Goal: Task Accomplishment & Management: Use online tool/utility

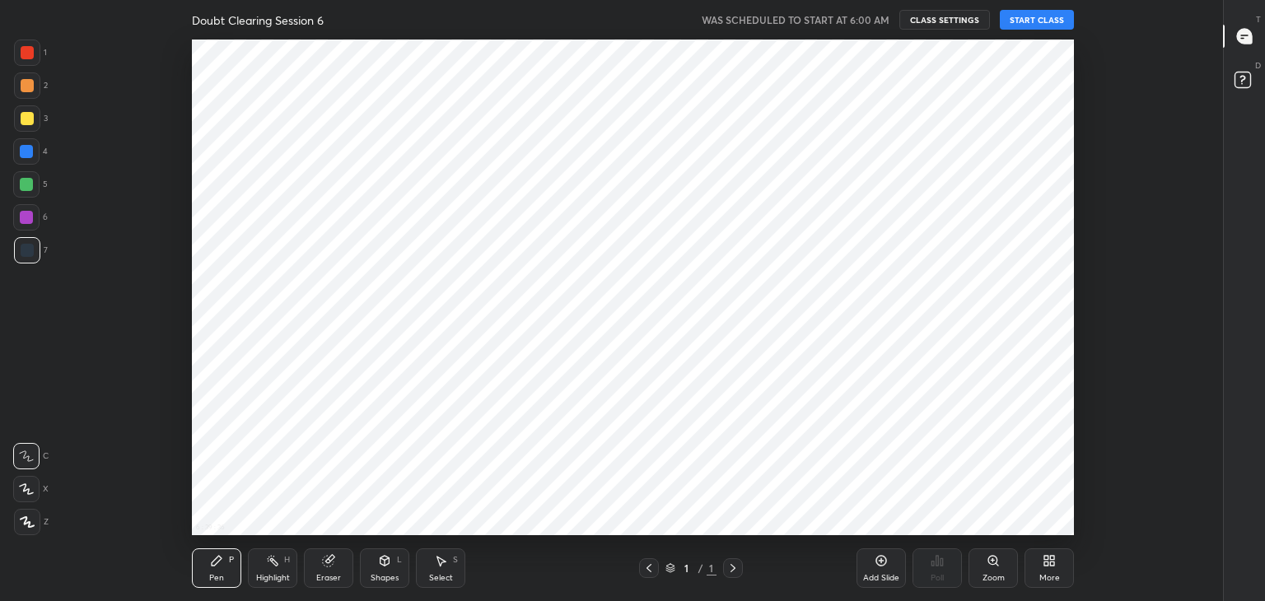
scroll to position [5, 0]
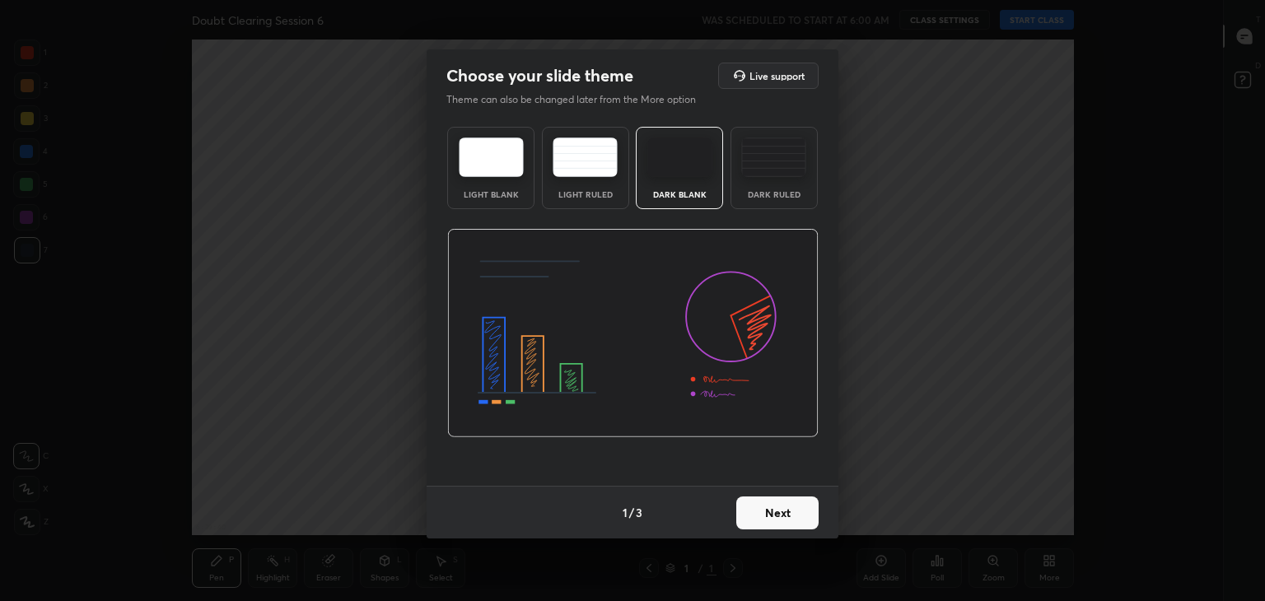
click at [795, 515] on button "Next" at bounding box center [777, 512] width 82 height 33
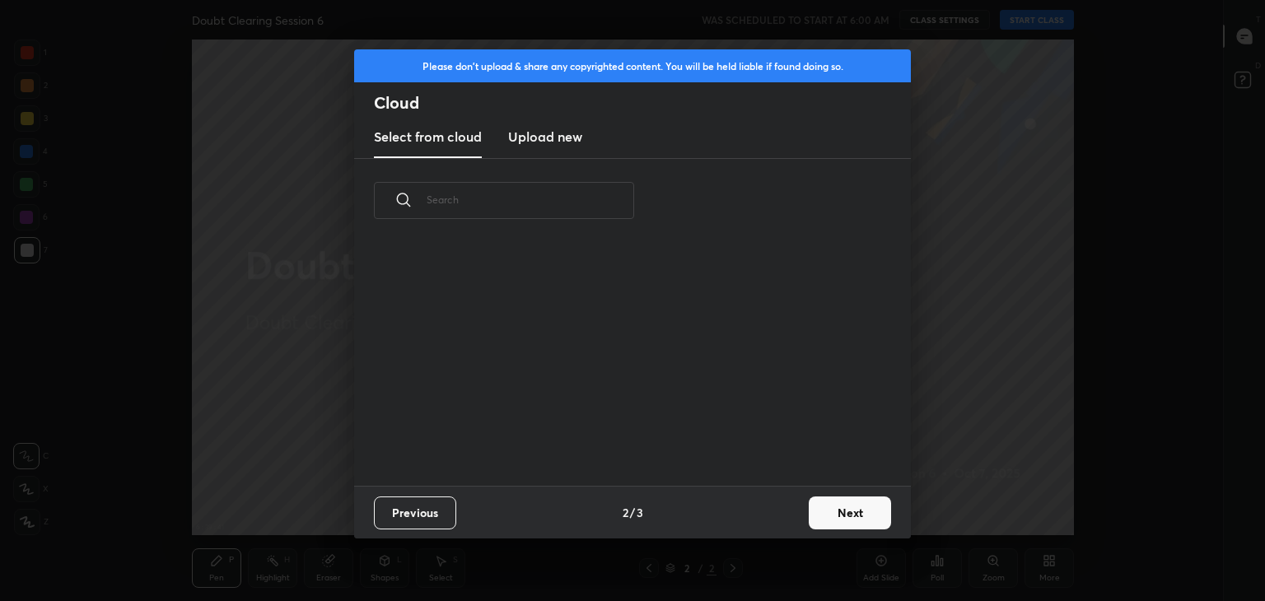
scroll to position [244, 529]
drag, startPoint x: 797, startPoint y: 524, endPoint x: 830, endPoint y: 512, distance: 35.2
click at [830, 512] on div "Previous 2 / 3 Next" at bounding box center [632, 512] width 557 height 53
click at [830, 512] on button "Next" at bounding box center [850, 512] width 82 height 33
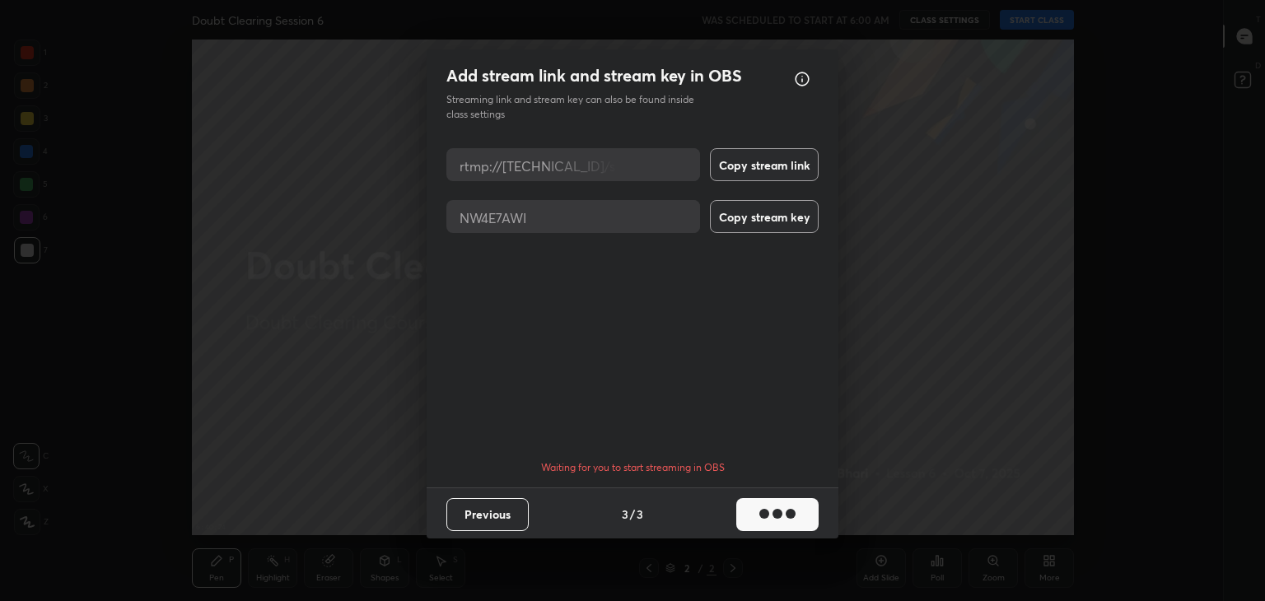
click at [502, 524] on button "Previous" at bounding box center [487, 514] width 82 height 33
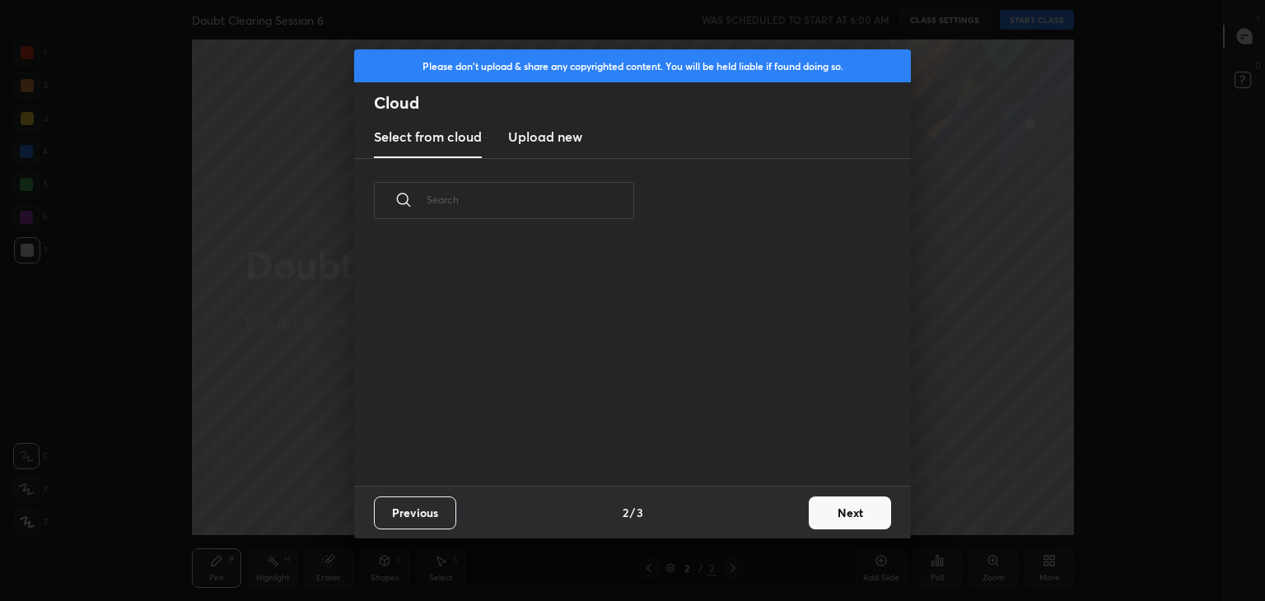
click at [427, 515] on button "Previous" at bounding box center [415, 512] width 82 height 33
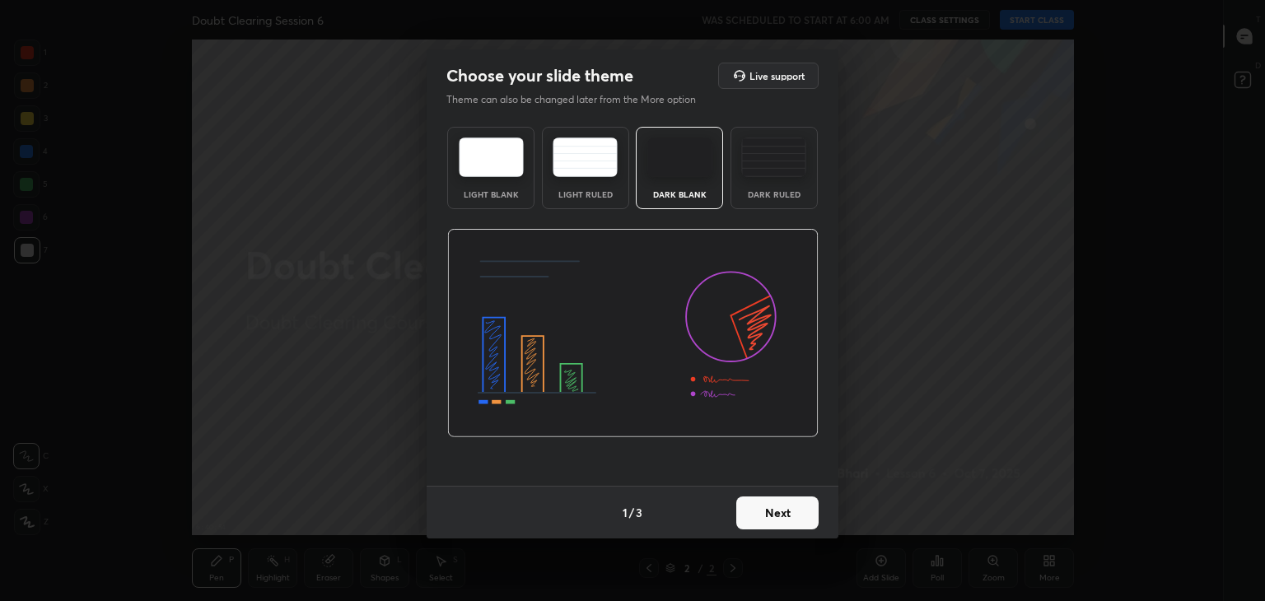
click at [788, 515] on button "Next" at bounding box center [777, 512] width 82 height 33
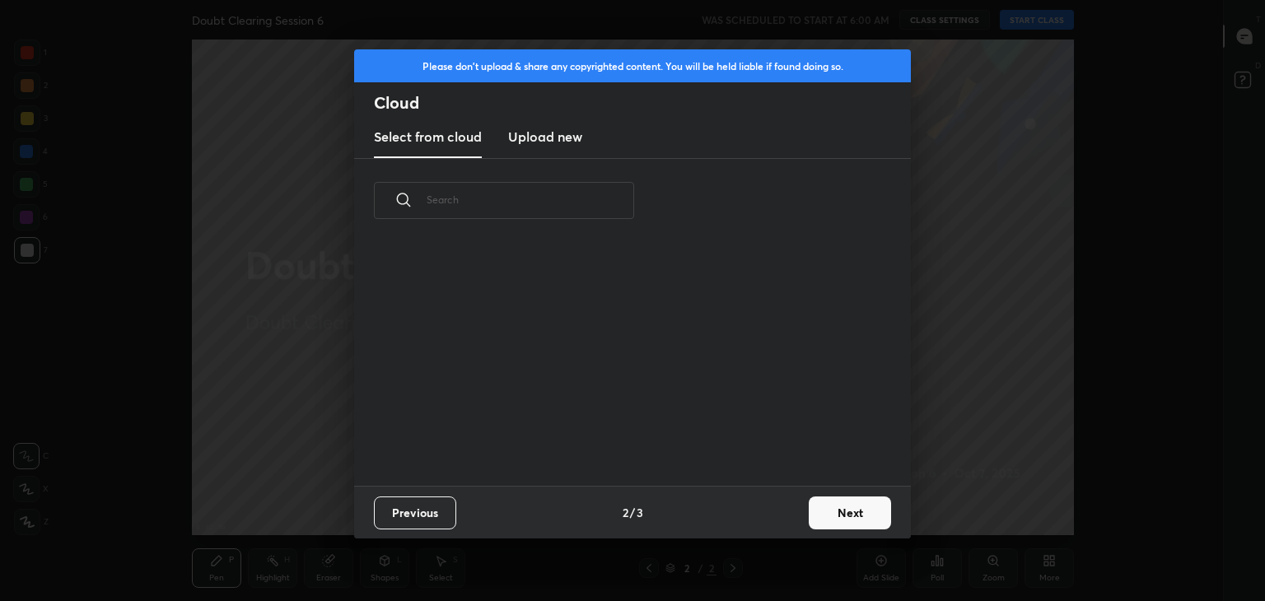
click at [852, 512] on button "Next" at bounding box center [850, 512] width 82 height 33
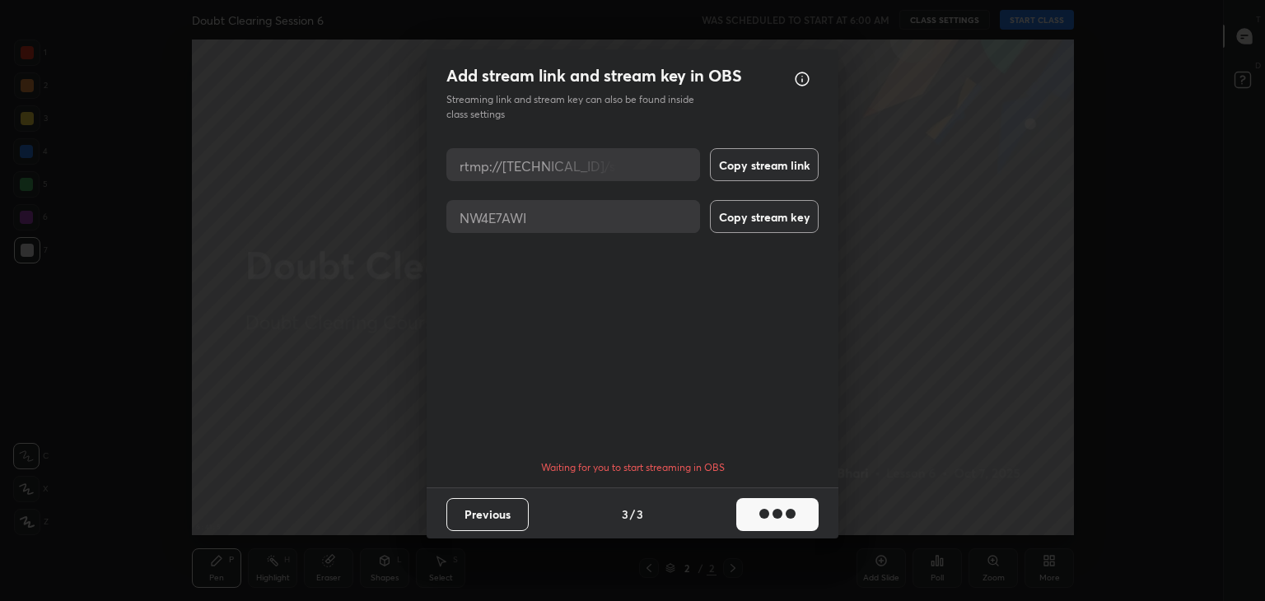
click at [482, 515] on button "Previous" at bounding box center [487, 514] width 82 height 33
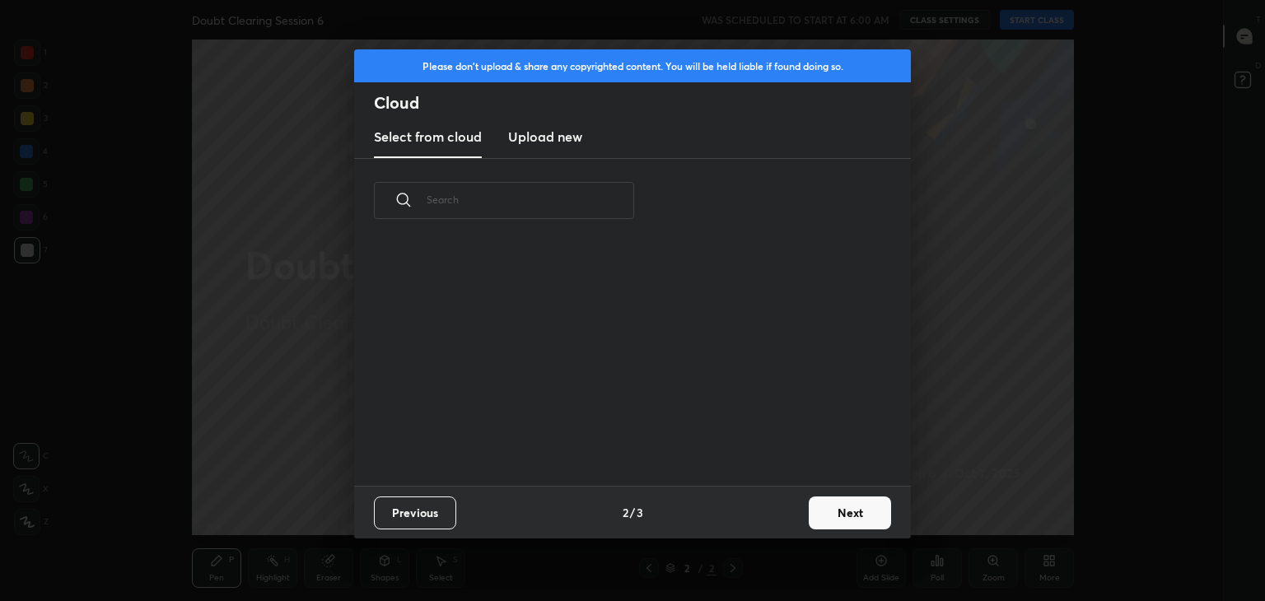
click at [427, 513] on button "Previous" at bounding box center [415, 512] width 82 height 33
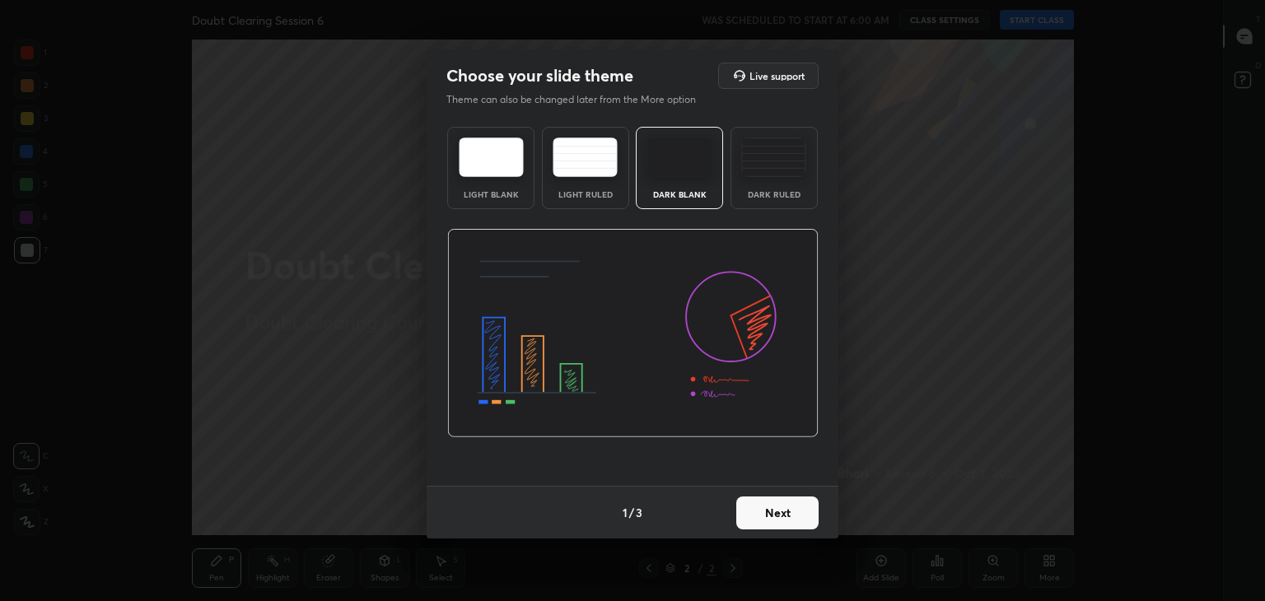
click at [767, 508] on button "Next" at bounding box center [777, 512] width 82 height 33
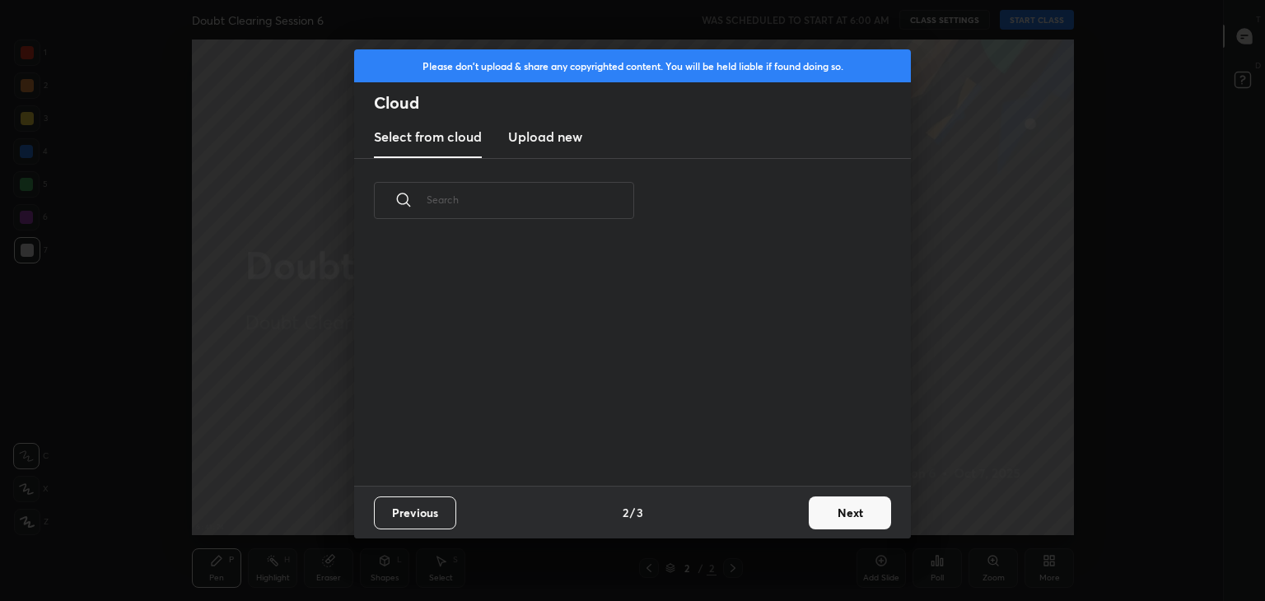
click at [841, 505] on button "Next" at bounding box center [850, 512] width 82 height 33
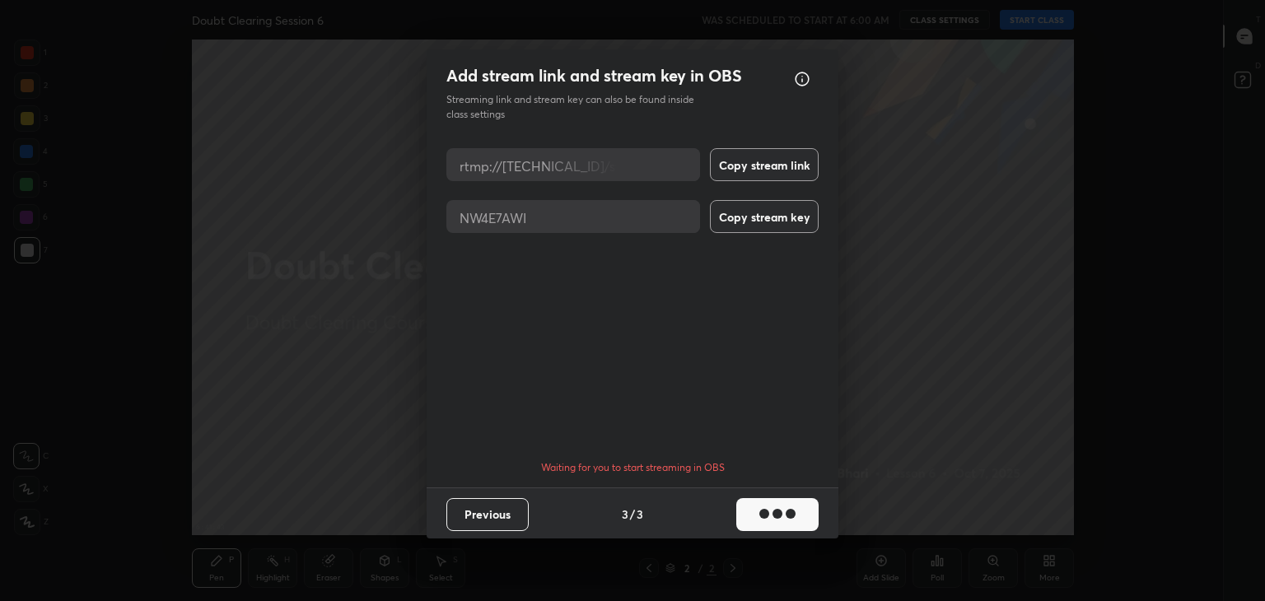
drag, startPoint x: 532, startPoint y: 492, endPoint x: 515, endPoint y: 505, distance: 21.1
click at [515, 505] on div "Previous 3 / 3" at bounding box center [633, 513] width 412 height 53
click at [515, 505] on button "Previous" at bounding box center [487, 514] width 82 height 33
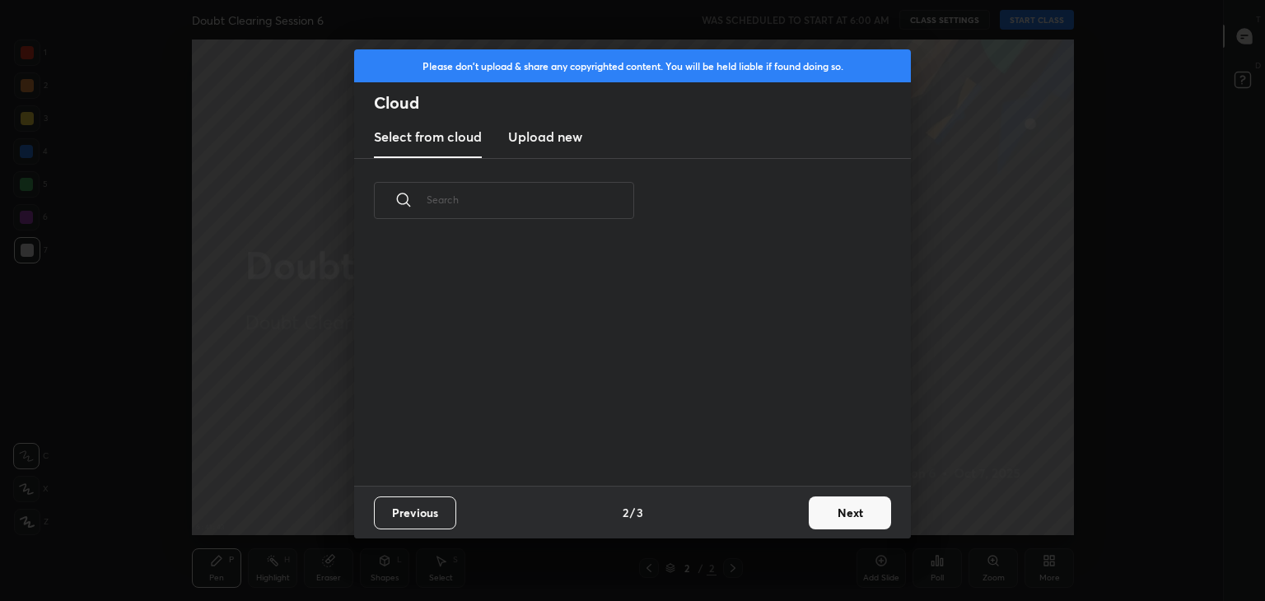
click at [515, 505] on div "Previous 2 / 3 Next" at bounding box center [632, 512] width 557 height 53
drag, startPoint x: 515, startPoint y: 505, endPoint x: 448, endPoint y: 511, distance: 67.8
click at [448, 511] on div "Previous 2 / 3 Next" at bounding box center [632, 512] width 557 height 53
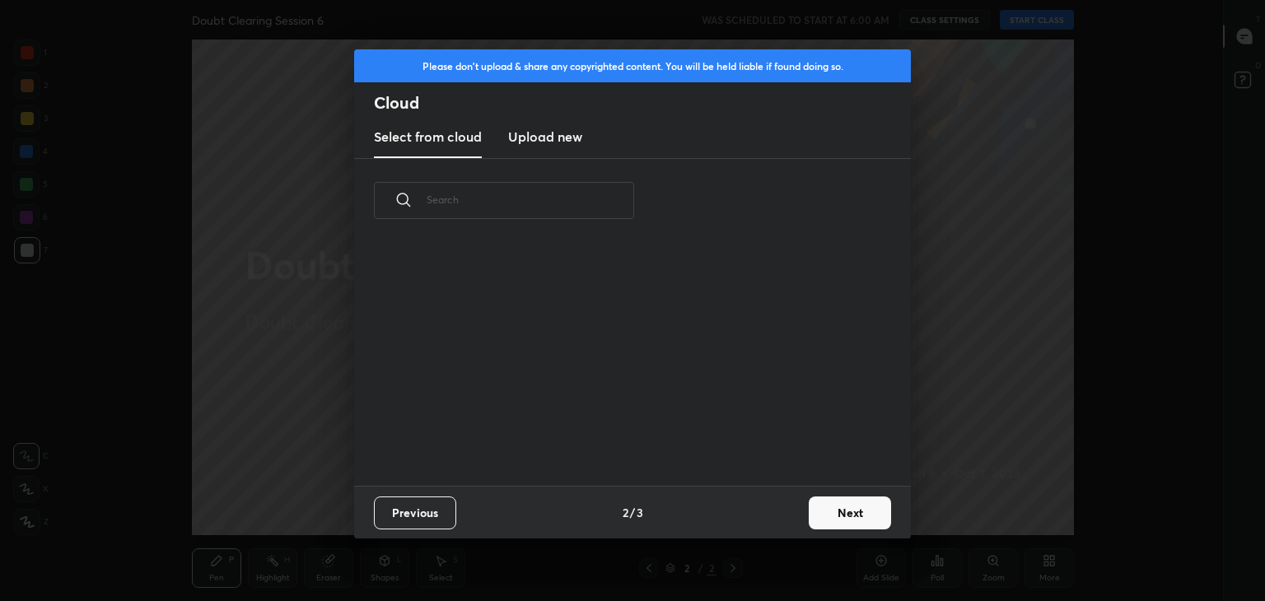
click at [448, 511] on button "Previous" at bounding box center [415, 512] width 82 height 33
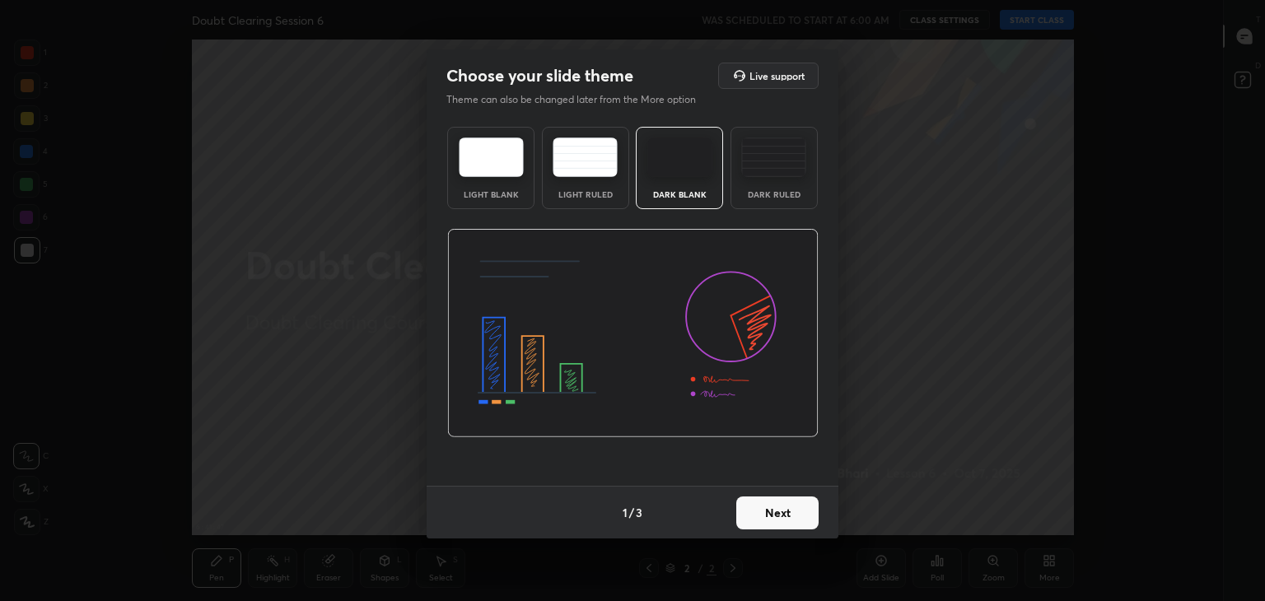
click at [976, 105] on div "Choose your slide theme Live support Theme can also be changed later from the M…" at bounding box center [632, 300] width 1265 height 601
click at [793, 524] on button "Next" at bounding box center [777, 512] width 82 height 33
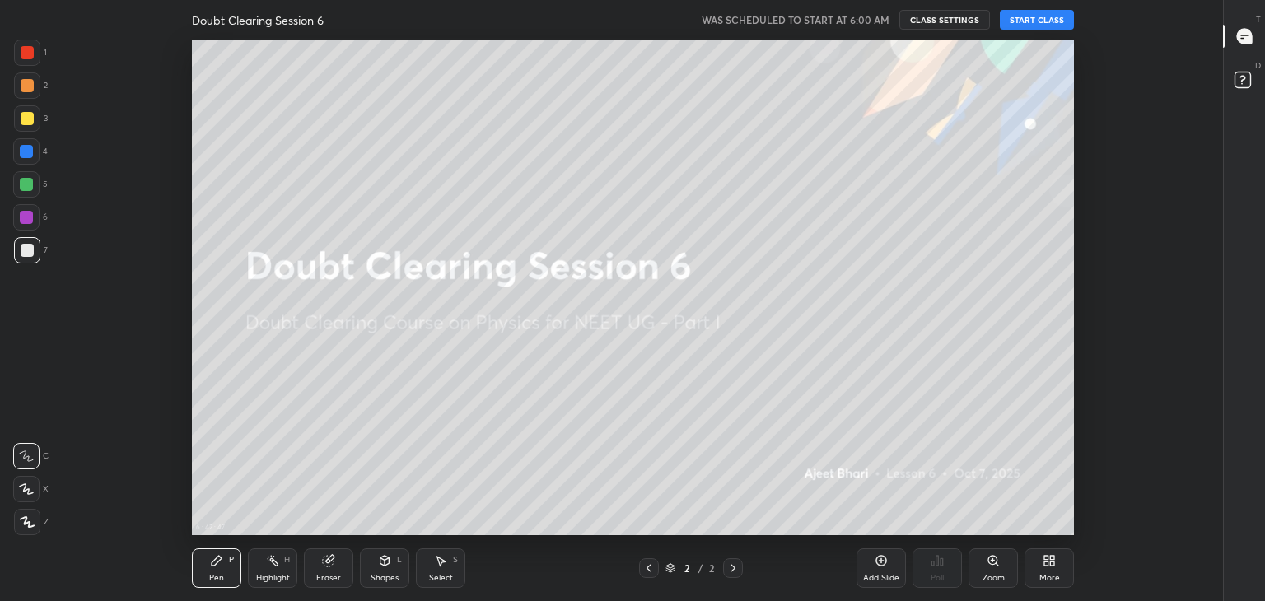
scroll to position [5, 0]
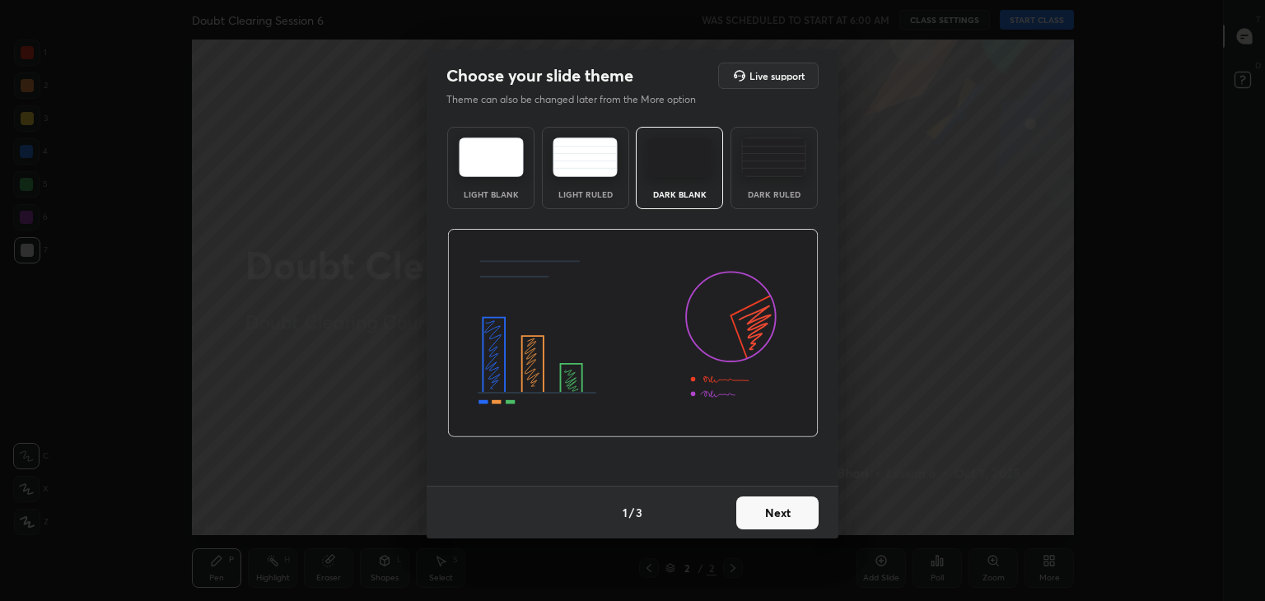
click at [789, 518] on button "Next" at bounding box center [777, 512] width 82 height 33
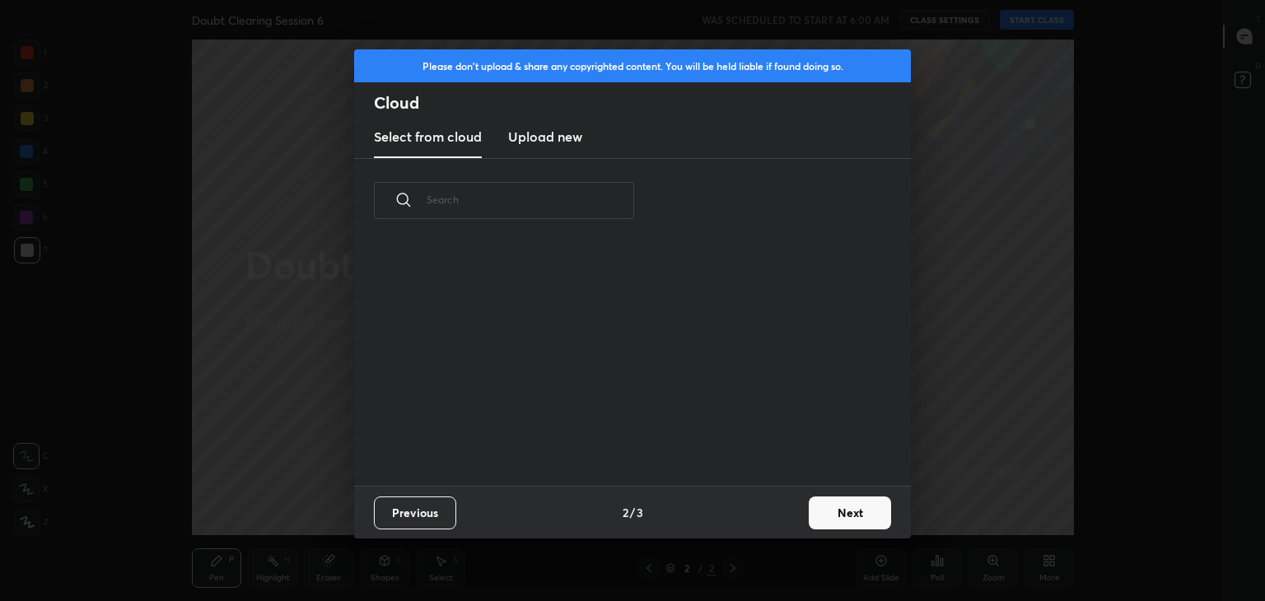
scroll to position [244, 529]
click at [813, 508] on button "Next" at bounding box center [850, 512] width 82 height 33
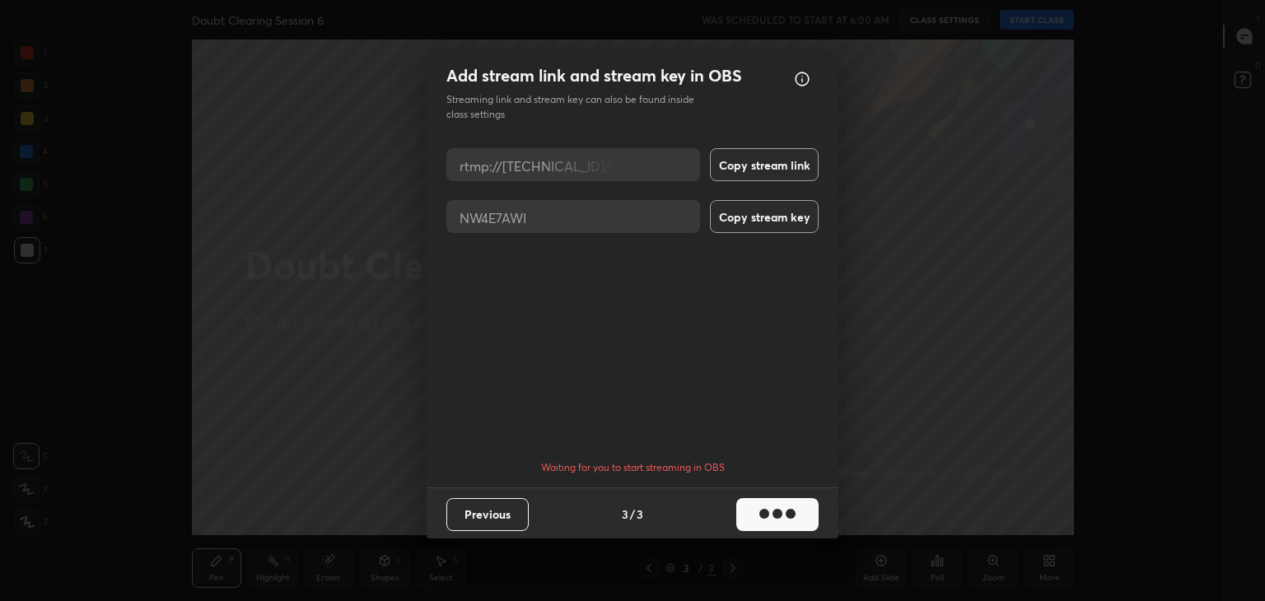
click at [772, 161] on button "Copy stream link" at bounding box center [764, 164] width 109 height 33
click at [771, 226] on button "Copy stream key" at bounding box center [764, 216] width 109 height 33
click at [788, 511] on div "button" at bounding box center [790, 513] width 5 height 5
click at [494, 504] on button "Previous" at bounding box center [487, 514] width 82 height 33
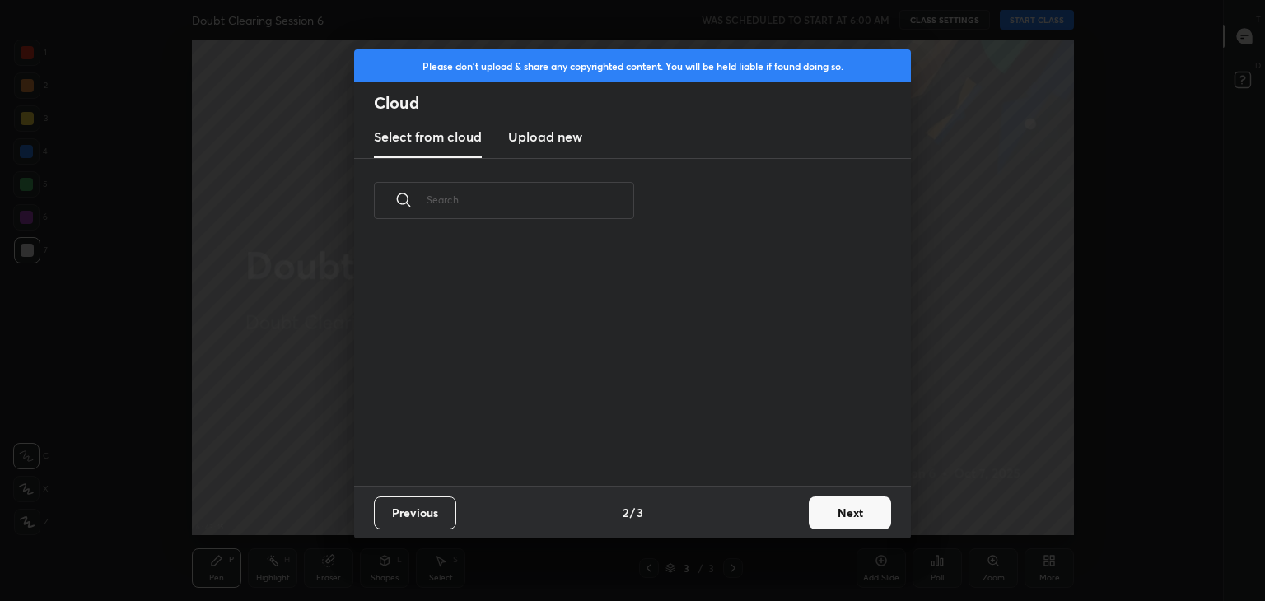
click at [437, 524] on button "Previous" at bounding box center [415, 512] width 82 height 33
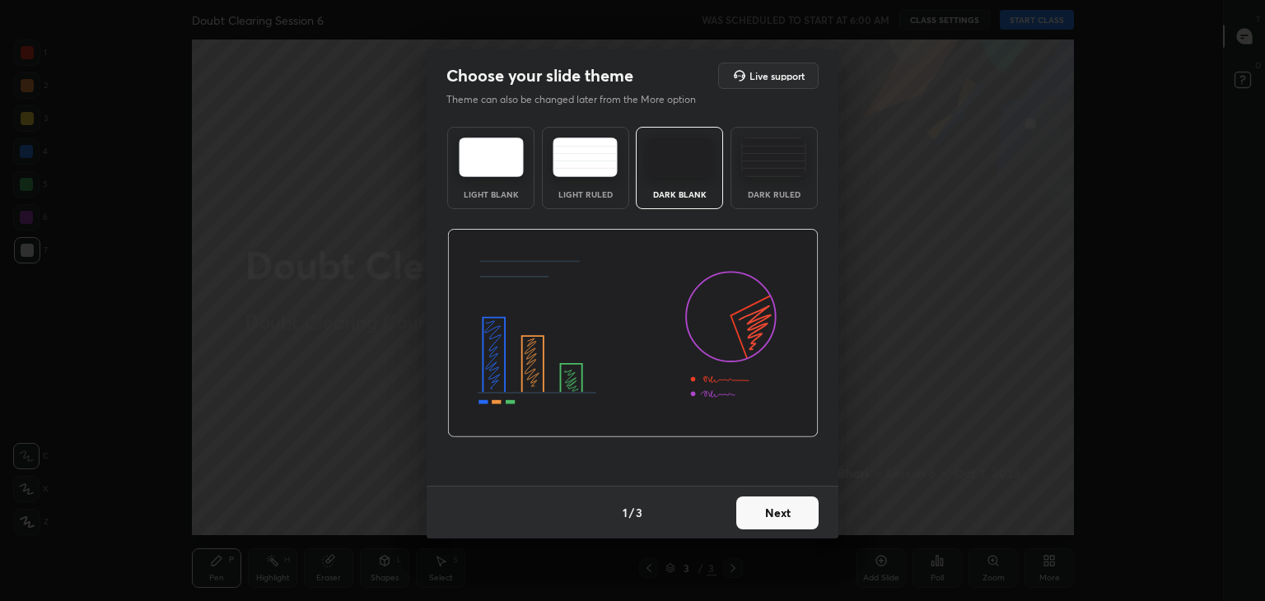
click at [797, 521] on button "Next" at bounding box center [777, 512] width 82 height 33
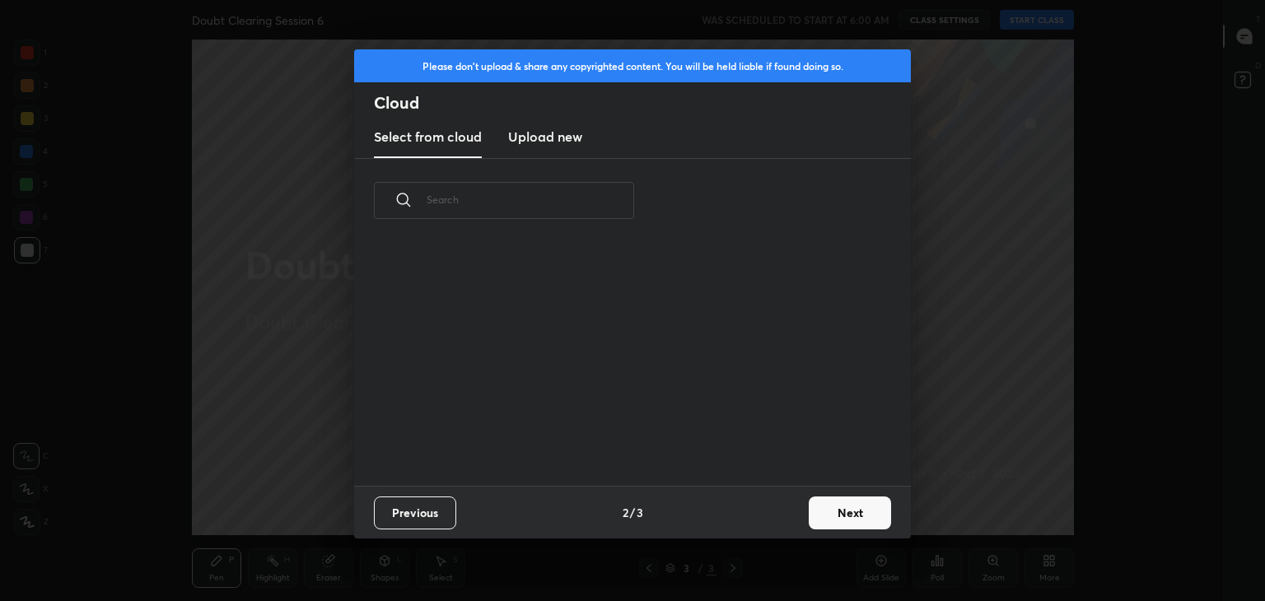
click at [840, 508] on button "Next" at bounding box center [850, 512] width 82 height 33
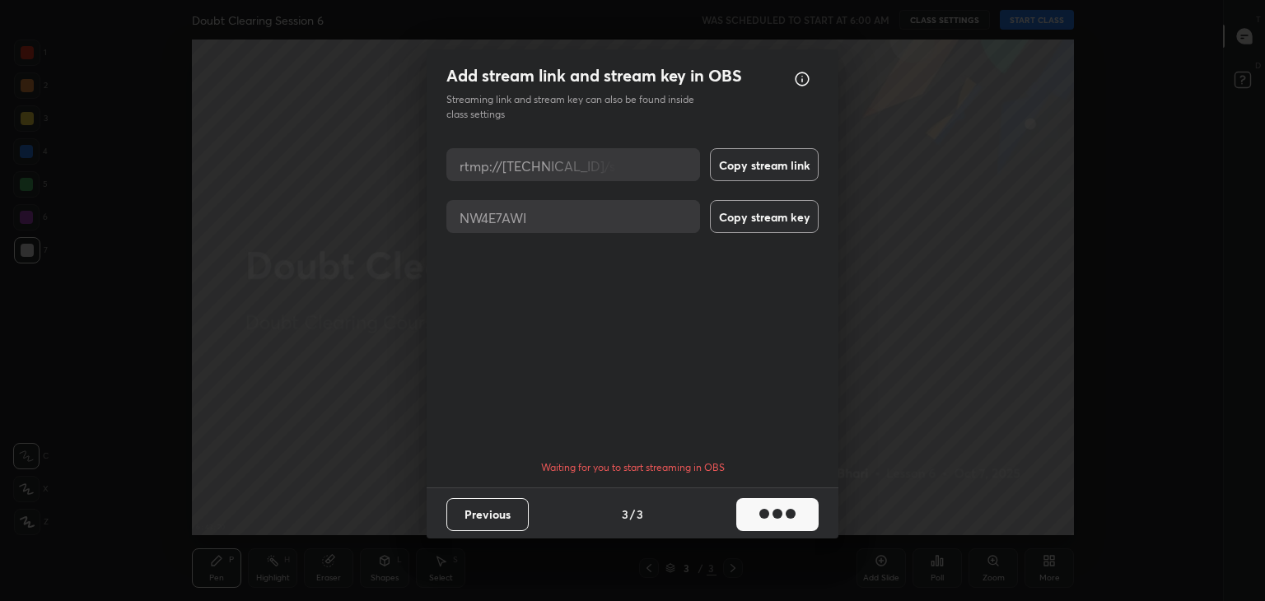
click at [840, 508] on div "Add stream link and stream key in OBS OBS Setup guide Streaming link and stream…" at bounding box center [632, 300] width 1265 height 601
click at [800, 513] on button "button" at bounding box center [777, 514] width 82 height 33
click at [469, 531] on div "Previous 3 / 3" at bounding box center [633, 513] width 412 height 53
click at [475, 527] on button "Previous" at bounding box center [487, 514] width 82 height 33
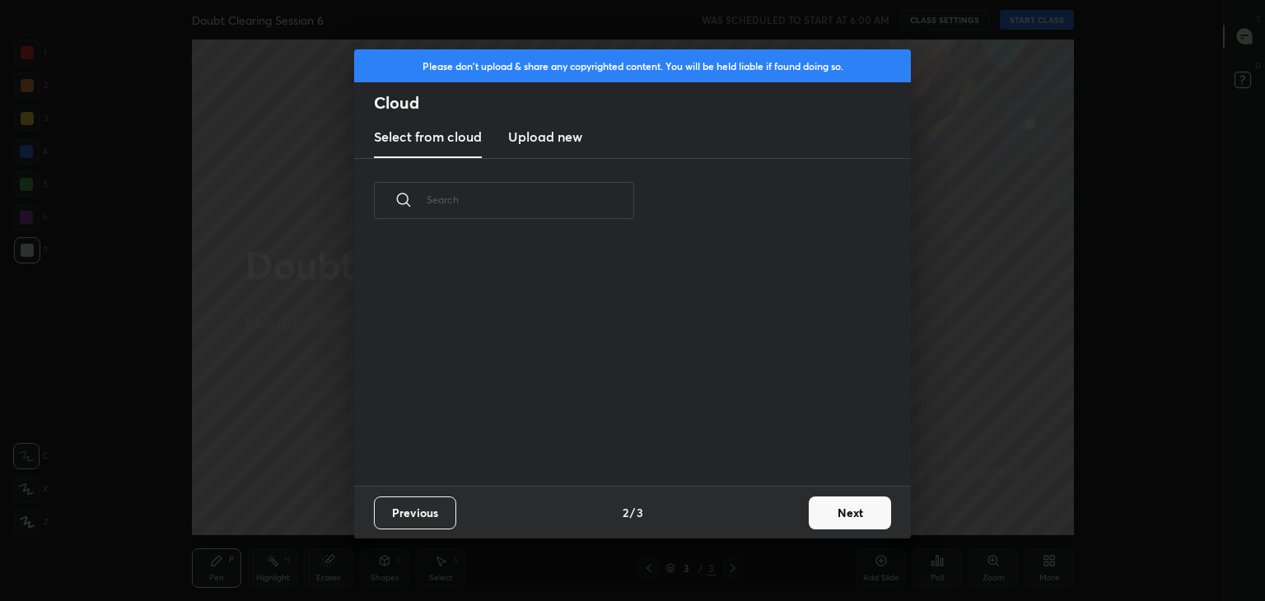
click at [447, 511] on button "Previous" at bounding box center [415, 512] width 82 height 33
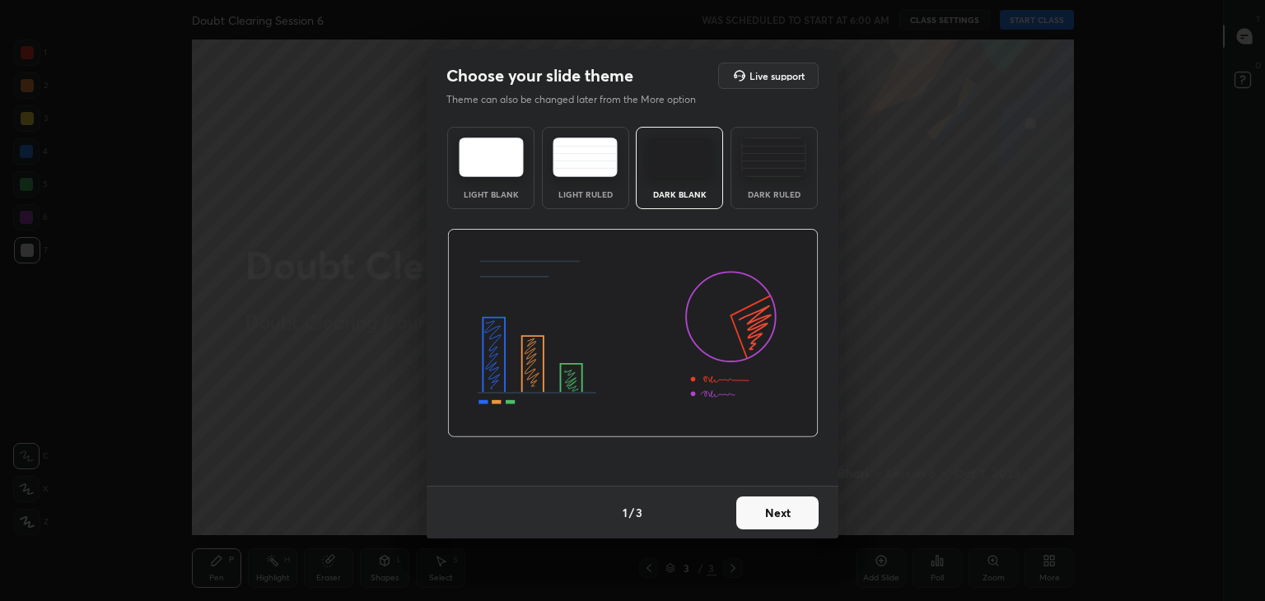
click at [850, 291] on div "Choose your slide theme Live support Theme can also be changed later from the M…" at bounding box center [632, 300] width 1265 height 601
click at [942, 230] on div "Choose your slide theme Live support Theme can also be changed later from the M…" at bounding box center [632, 300] width 1265 height 601
click at [1004, 320] on div "Choose your slide theme Live support Theme can also be changed later from the M…" at bounding box center [632, 300] width 1265 height 601
click at [964, 270] on div "Choose your slide theme Live support Theme can also be changed later from the M…" at bounding box center [632, 300] width 1265 height 601
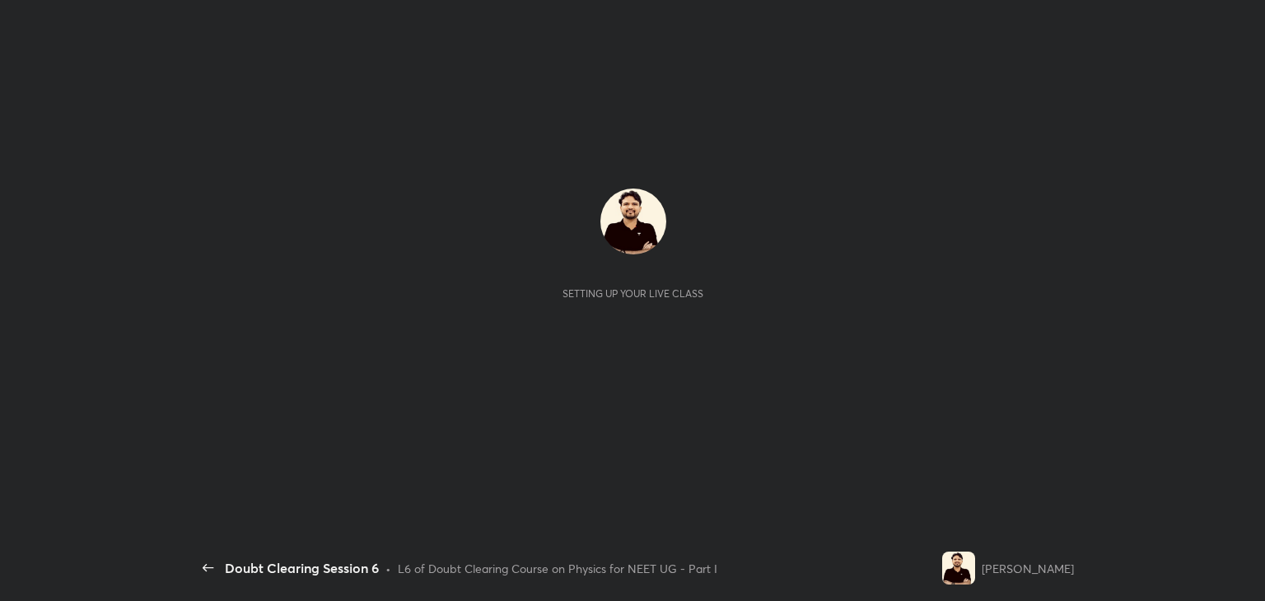
scroll to position [5, 0]
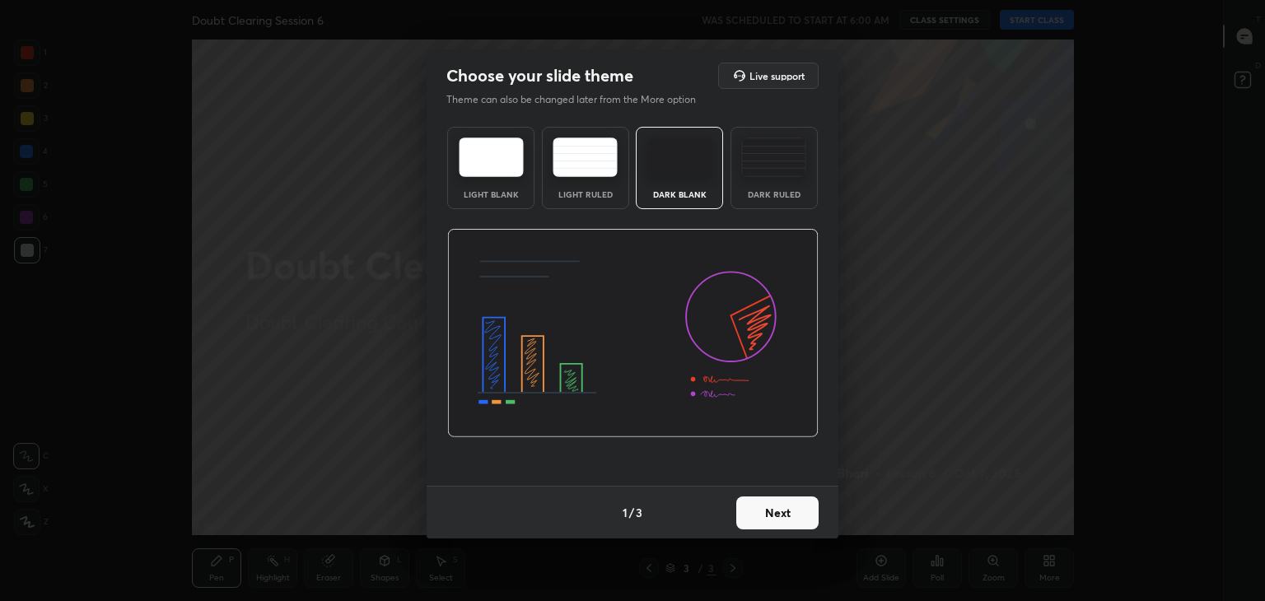
click at [753, 513] on button "Next" at bounding box center [777, 512] width 82 height 33
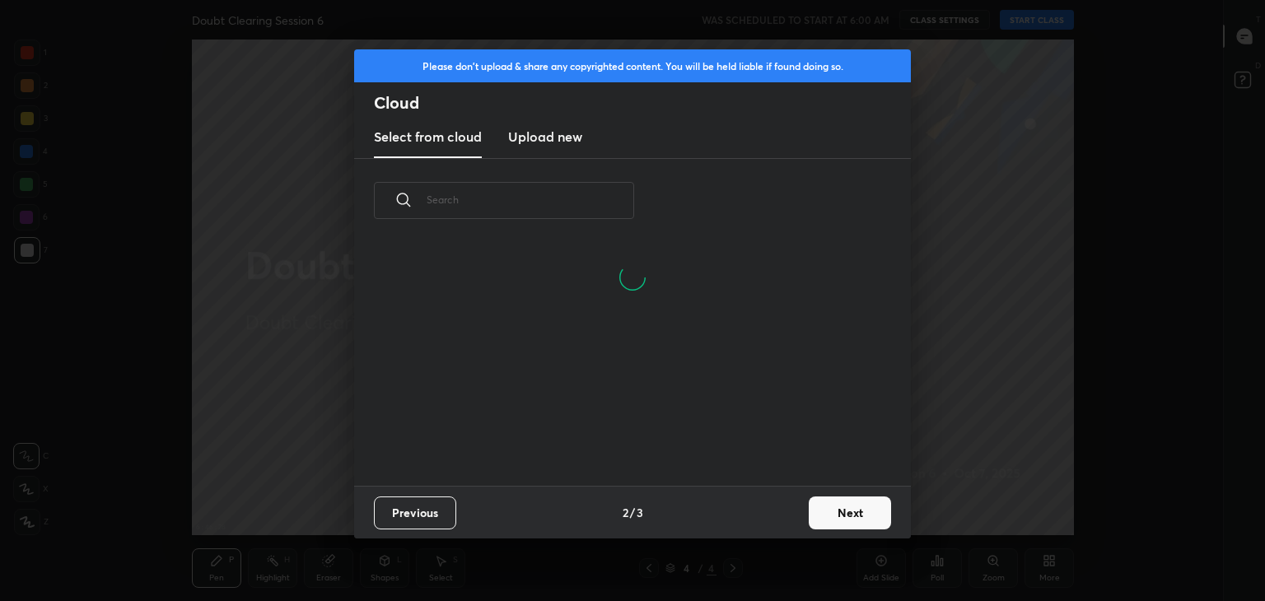
scroll to position [244, 529]
click at [818, 508] on button "Next" at bounding box center [850, 512] width 82 height 33
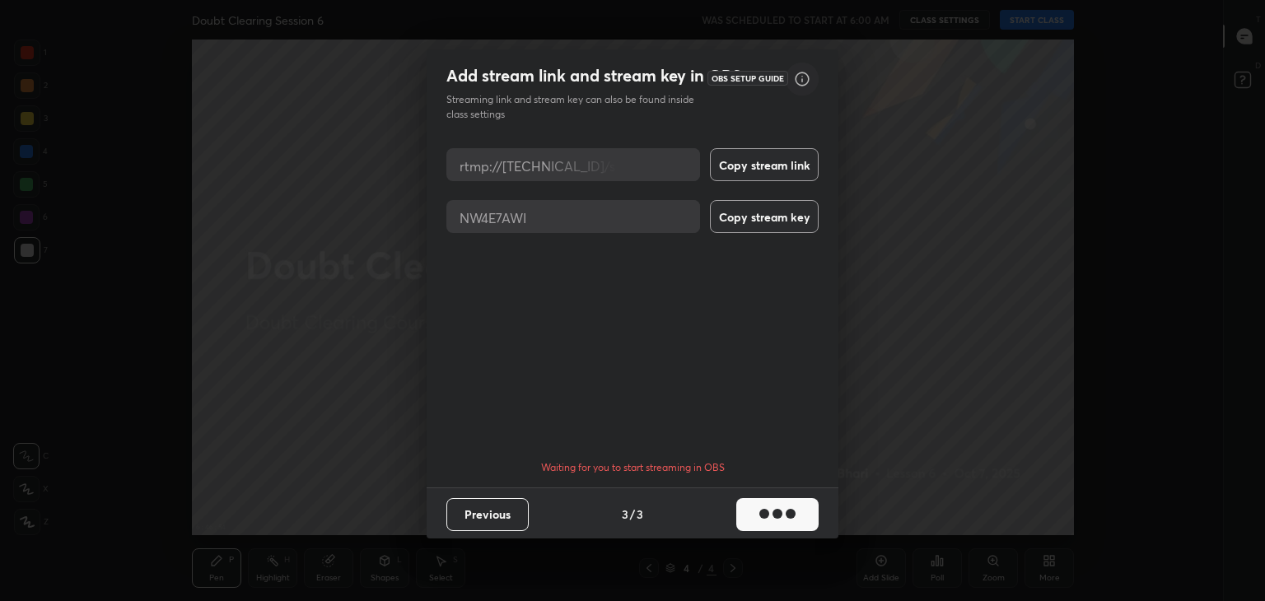
click at [802, 81] on icon "button" at bounding box center [802, 80] width 0 height 2
click at [781, 159] on button "Copy stream link" at bounding box center [764, 164] width 109 height 33
click at [767, 215] on button "Copy stream key" at bounding box center [764, 216] width 109 height 33
type textarea "x"
click at [787, 505] on button "Done" at bounding box center [777, 514] width 82 height 33
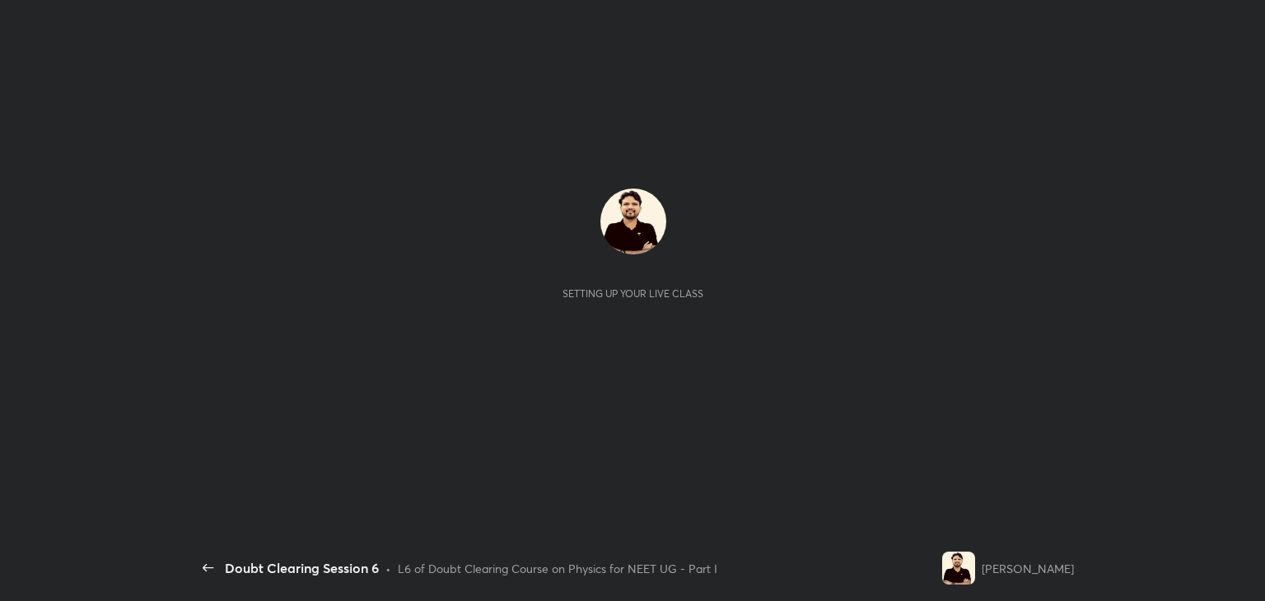
scroll to position [5, 0]
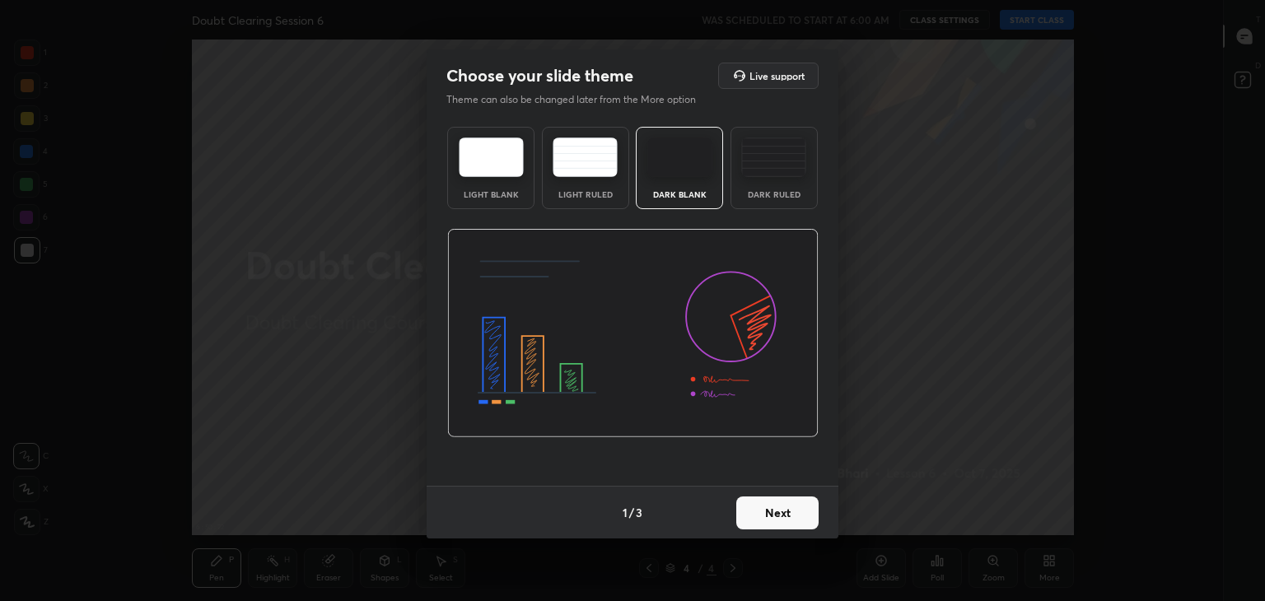
click at [785, 502] on button "Next" at bounding box center [777, 512] width 82 height 33
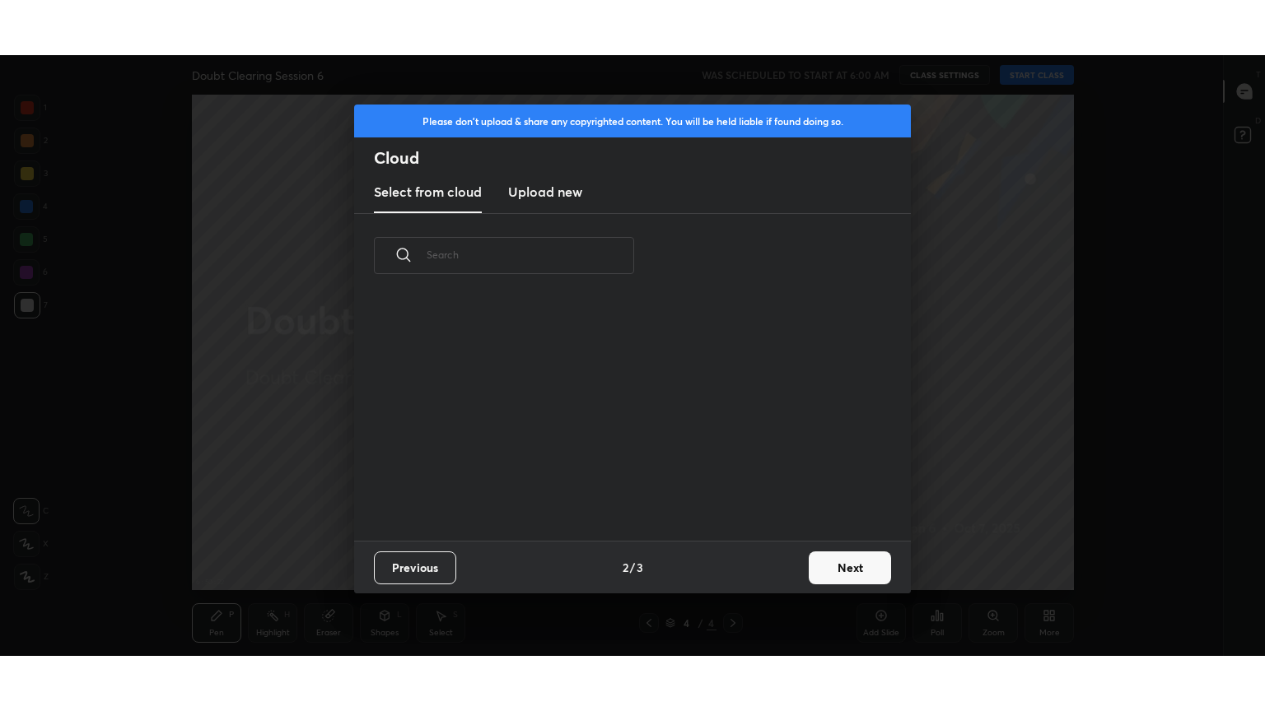
scroll to position [244, 529]
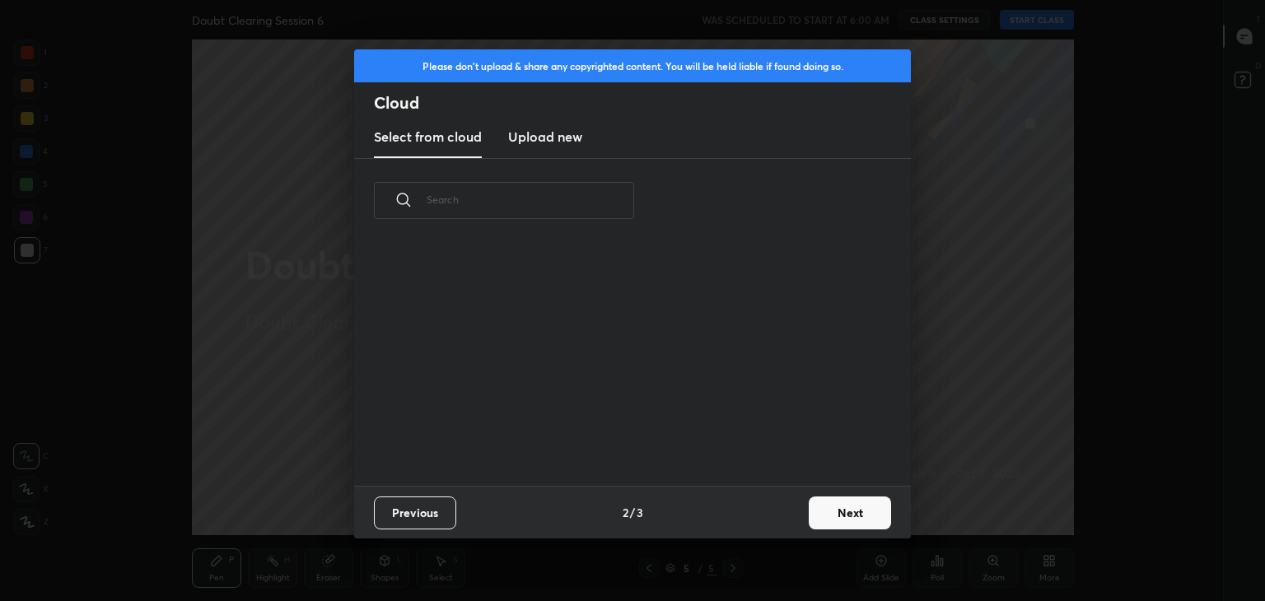
click at [830, 506] on button "Next" at bounding box center [850, 512] width 82 height 33
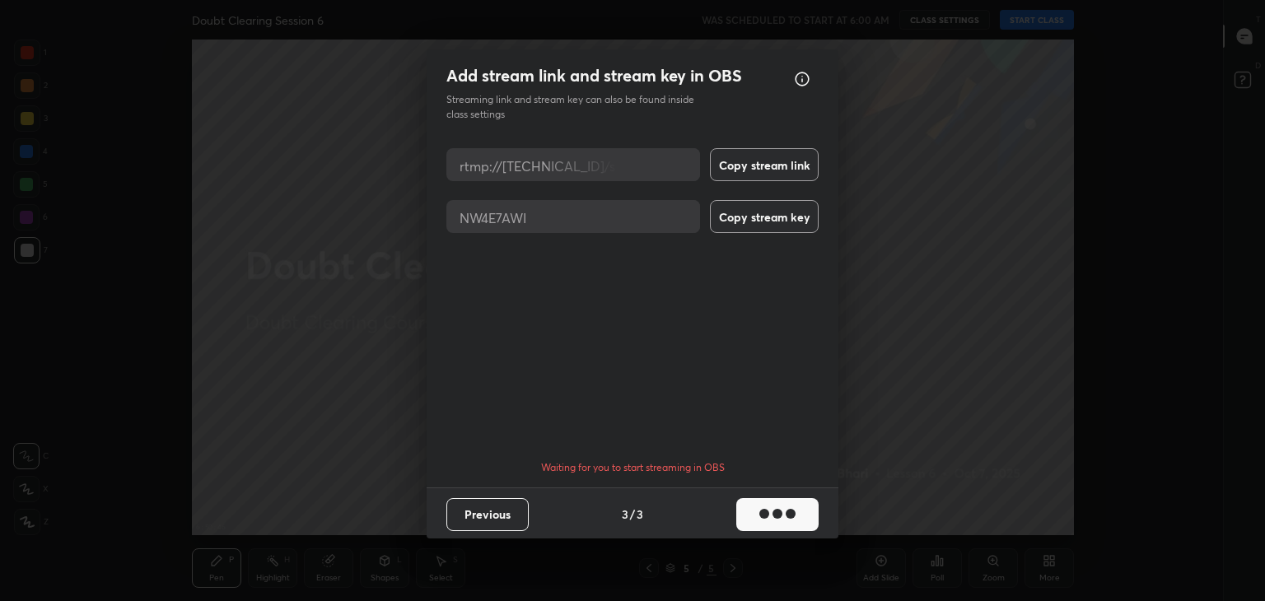
click at [777, 169] on button "Copy stream link" at bounding box center [764, 164] width 109 height 33
click at [805, 73] on icon "button" at bounding box center [801, 78] width 13 height 13
click at [762, 520] on button "button" at bounding box center [777, 514] width 82 height 33
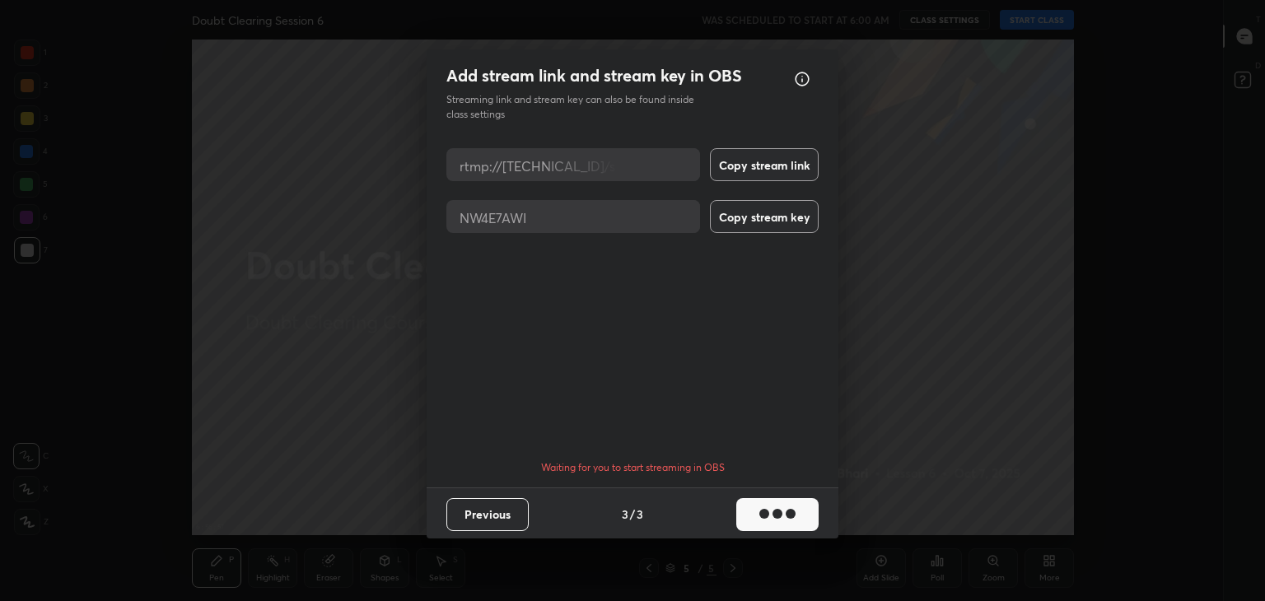
click at [762, 520] on button "button" at bounding box center [777, 514] width 82 height 33
click at [794, 516] on button "Done" at bounding box center [777, 514] width 82 height 33
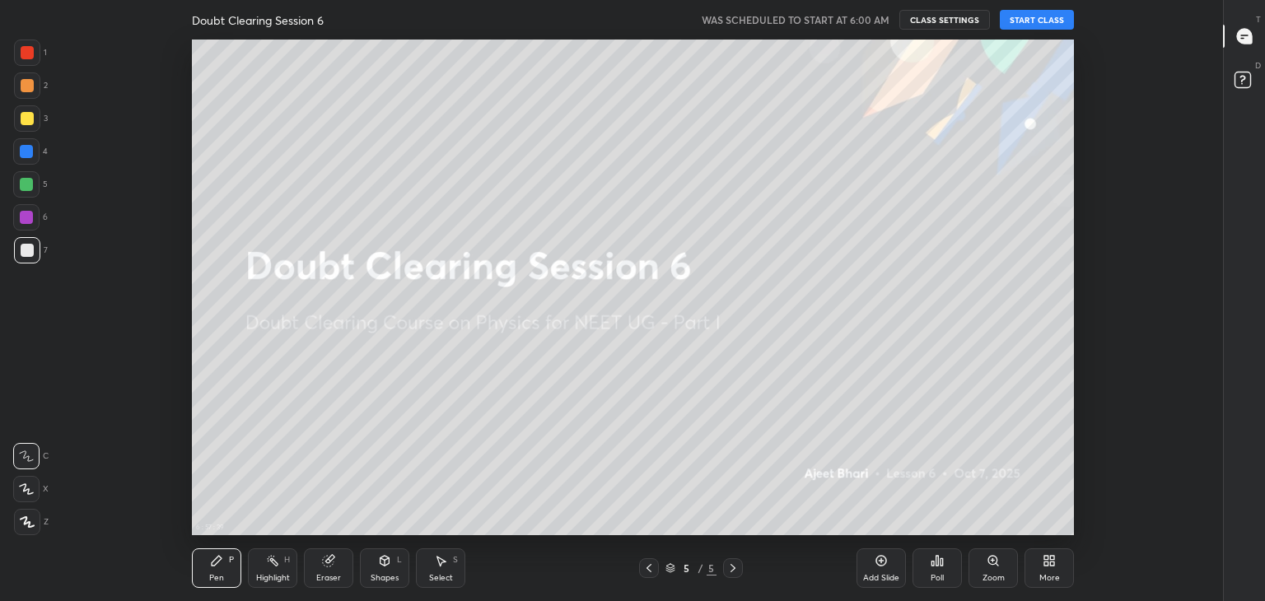
click at [942, 21] on button "CLASS SETTINGS" at bounding box center [944, 20] width 91 height 20
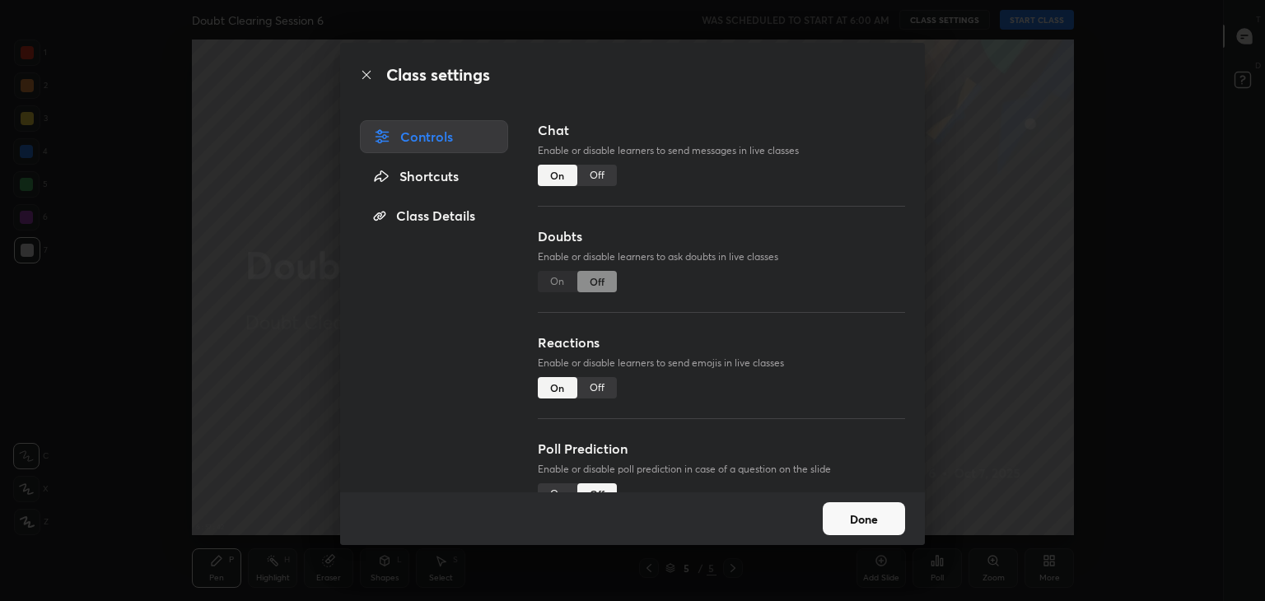
click at [459, 185] on div "Shortcuts" at bounding box center [434, 176] width 148 height 33
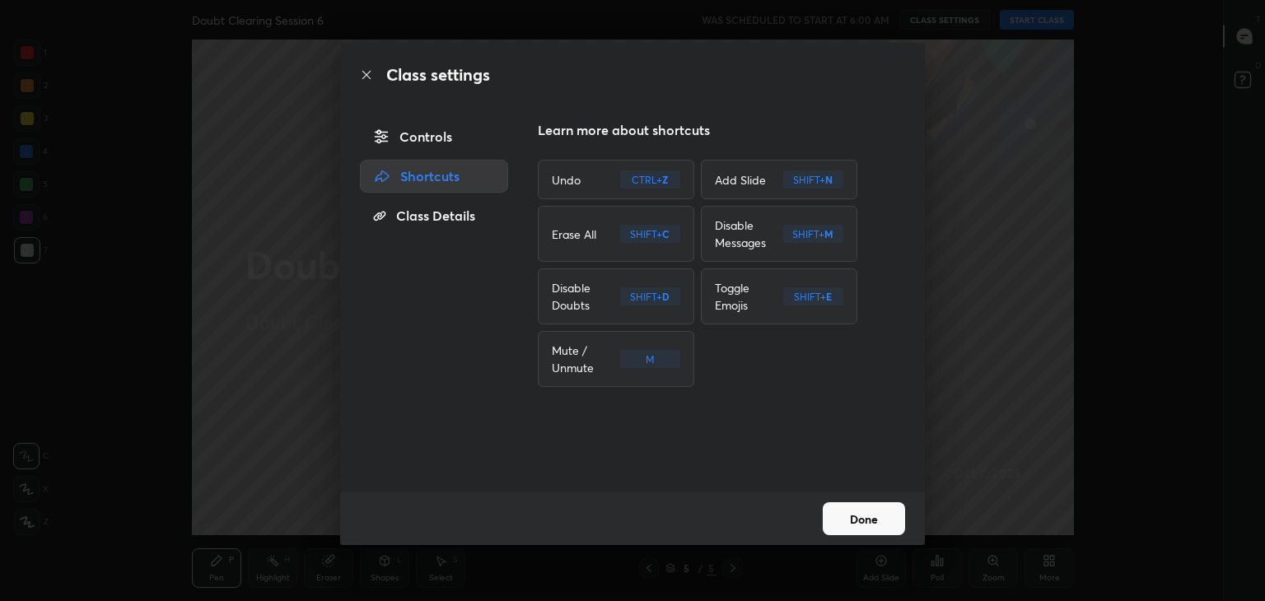
click at [459, 221] on div "Class Details" at bounding box center [434, 215] width 148 height 33
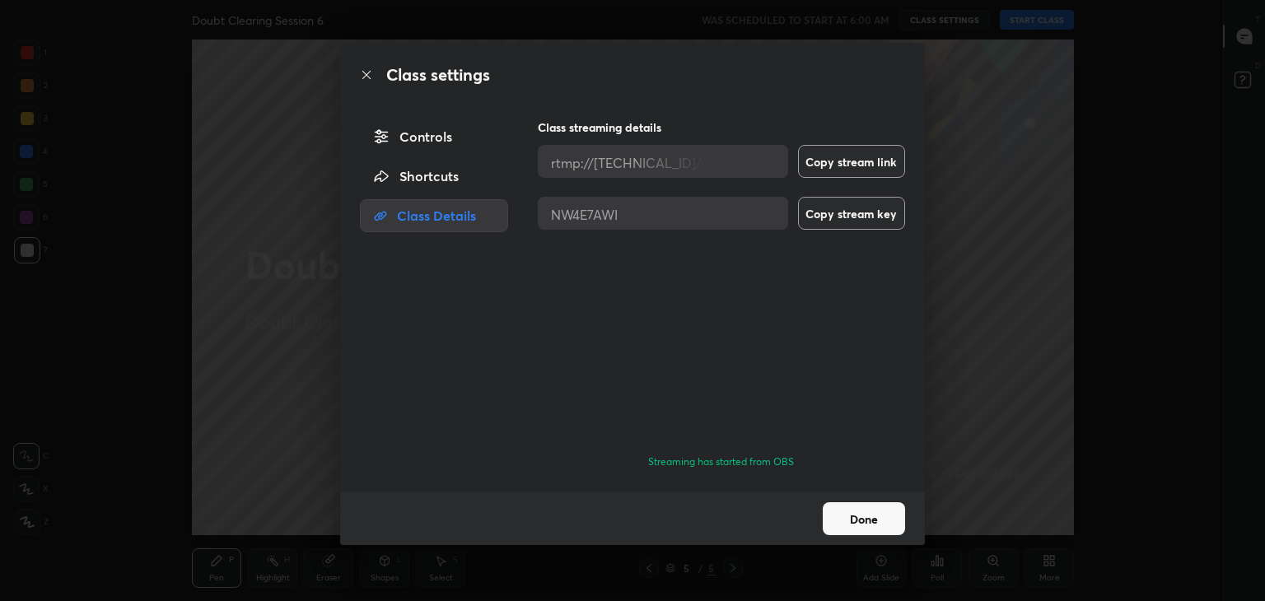
click at [445, 194] on div "Controls Shortcuts Class Details" at bounding box center [429, 306] width 178 height 372
click at [445, 186] on div "Shortcuts" at bounding box center [434, 176] width 148 height 33
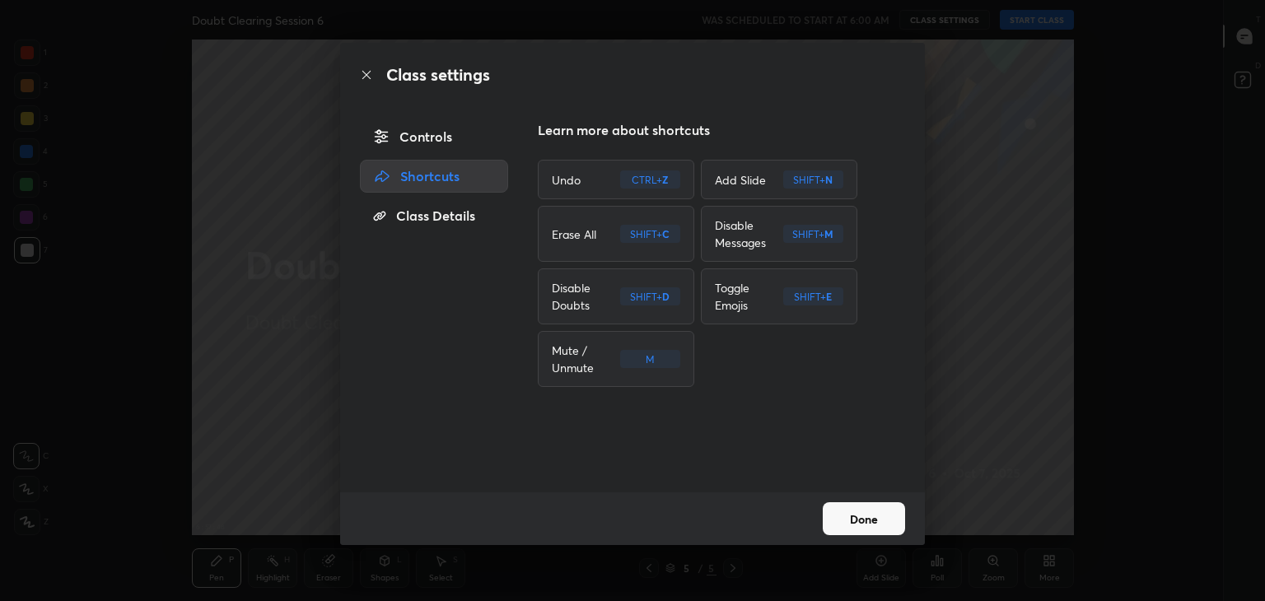
click at [436, 152] on div "Controls" at bounding box center [434, 136] width 148 height 33
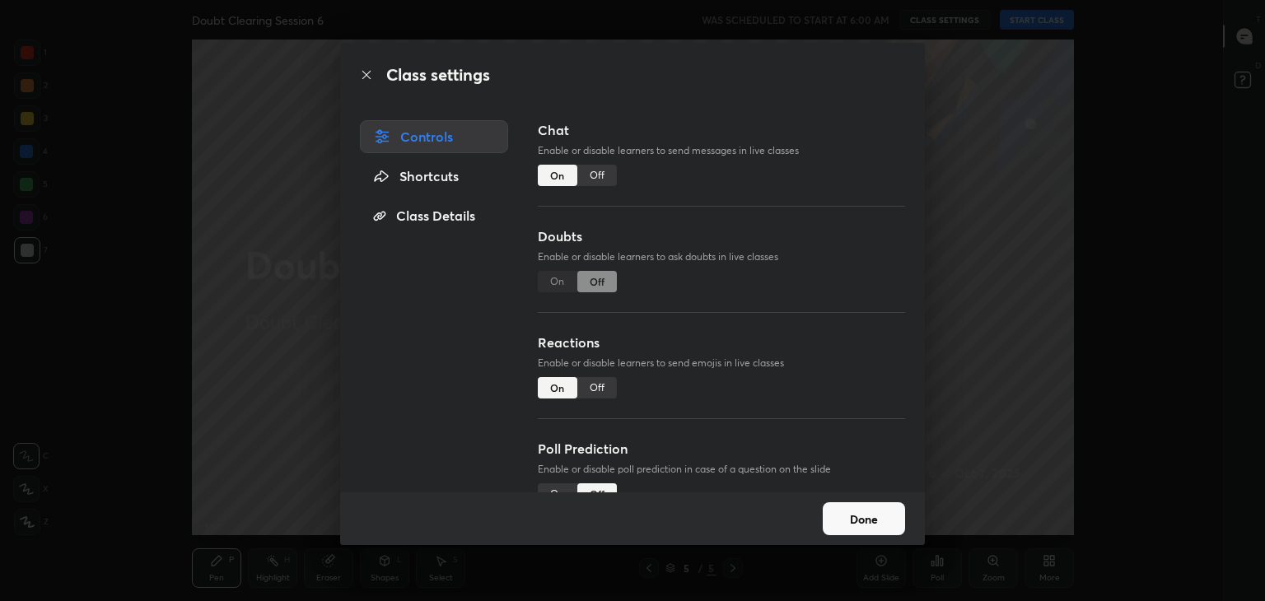
click at [876, 527] on button "Done" at bounding box center [864, 518] width 82 height 33
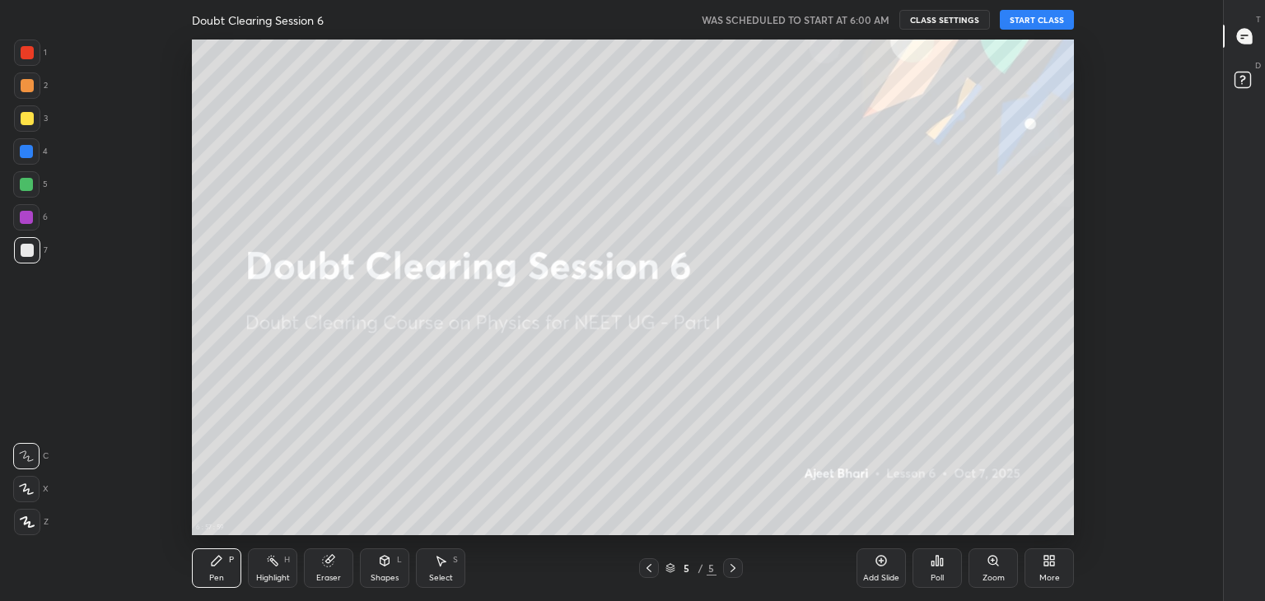
click at [1042, 12] on button "START CLASS" at bounding box center [1037, 20] width 74 height 20
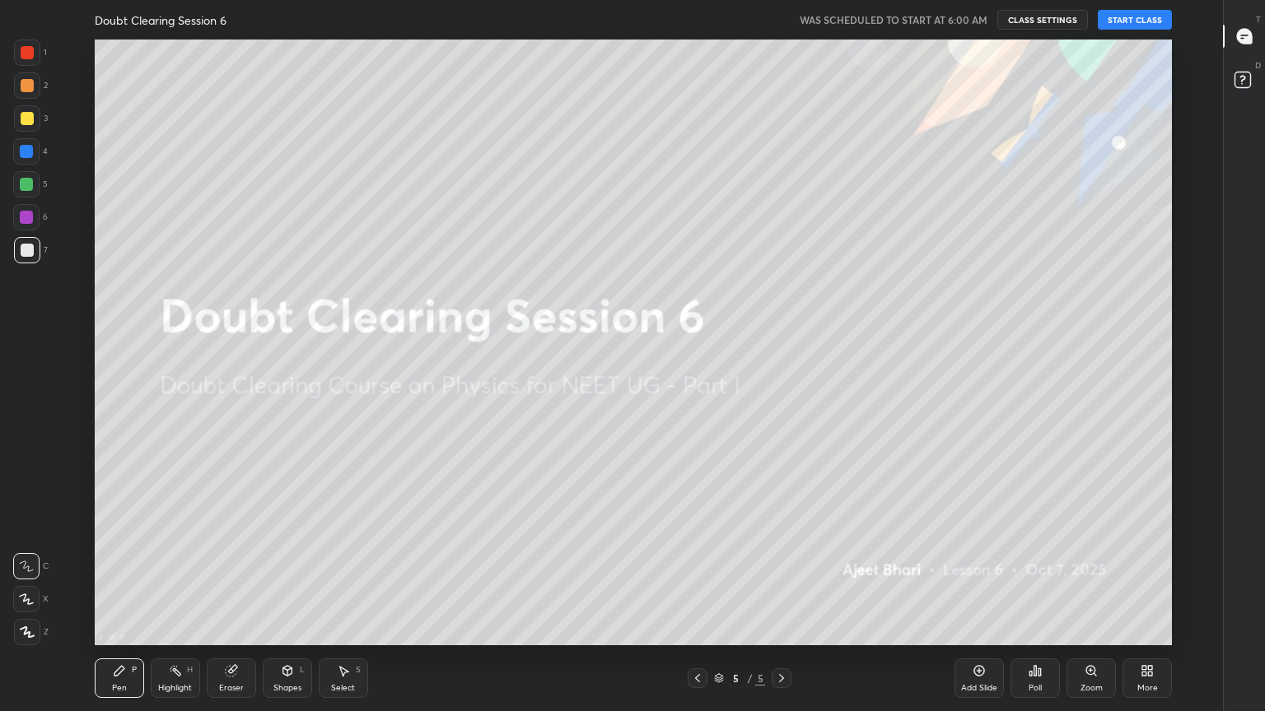
scroll to position [606, 1161]
click at [1261, 77] on div "D Doubts (D)" at bounding box center [1245, 82] width 42 height 46
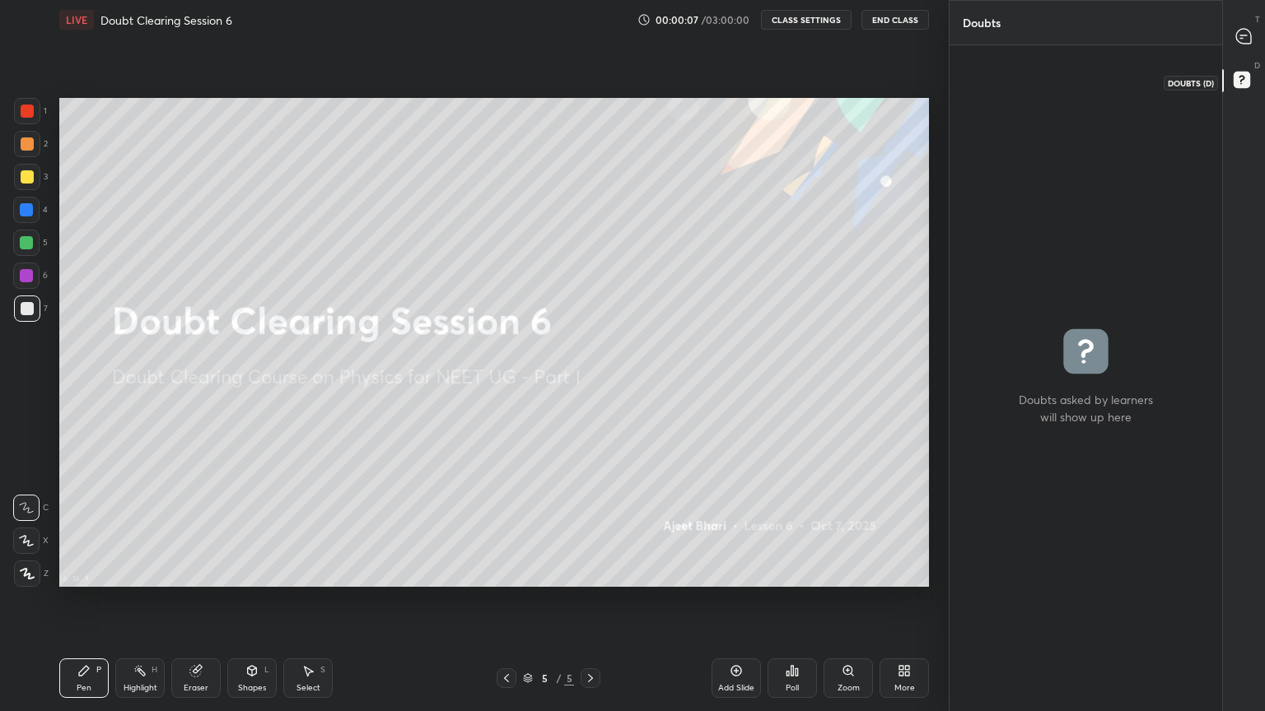
scroll to position [81730, 81454]
click at [1247, 46] on div at bounding box center [1244, 36] width 33 height 30
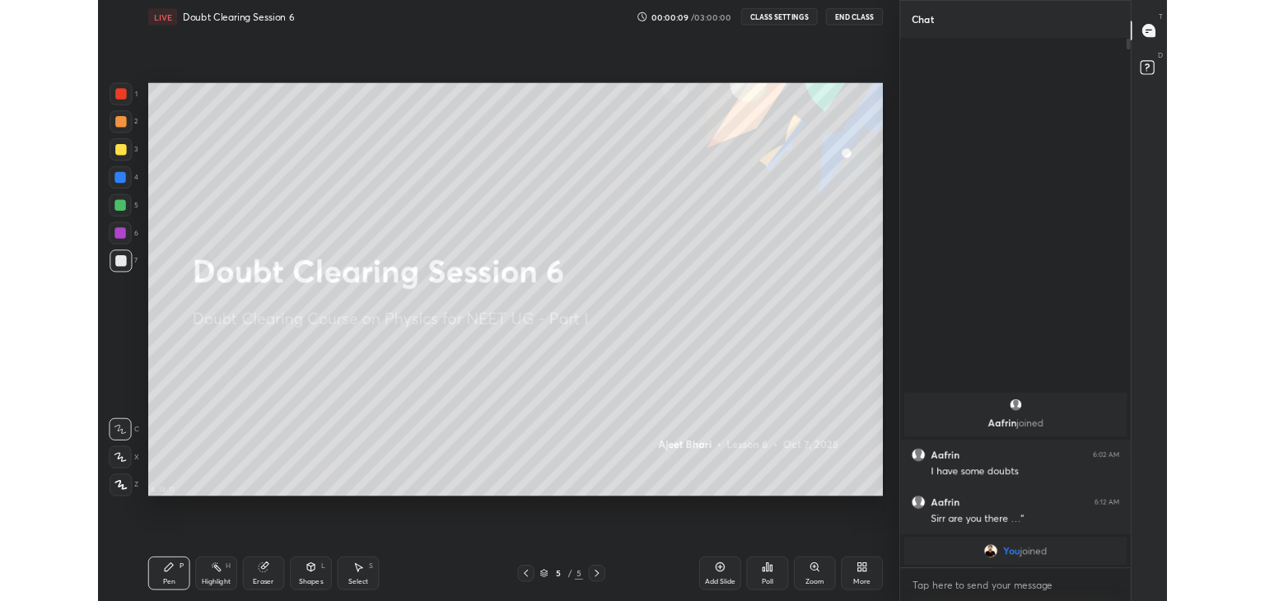
scroll to position [622, 268]
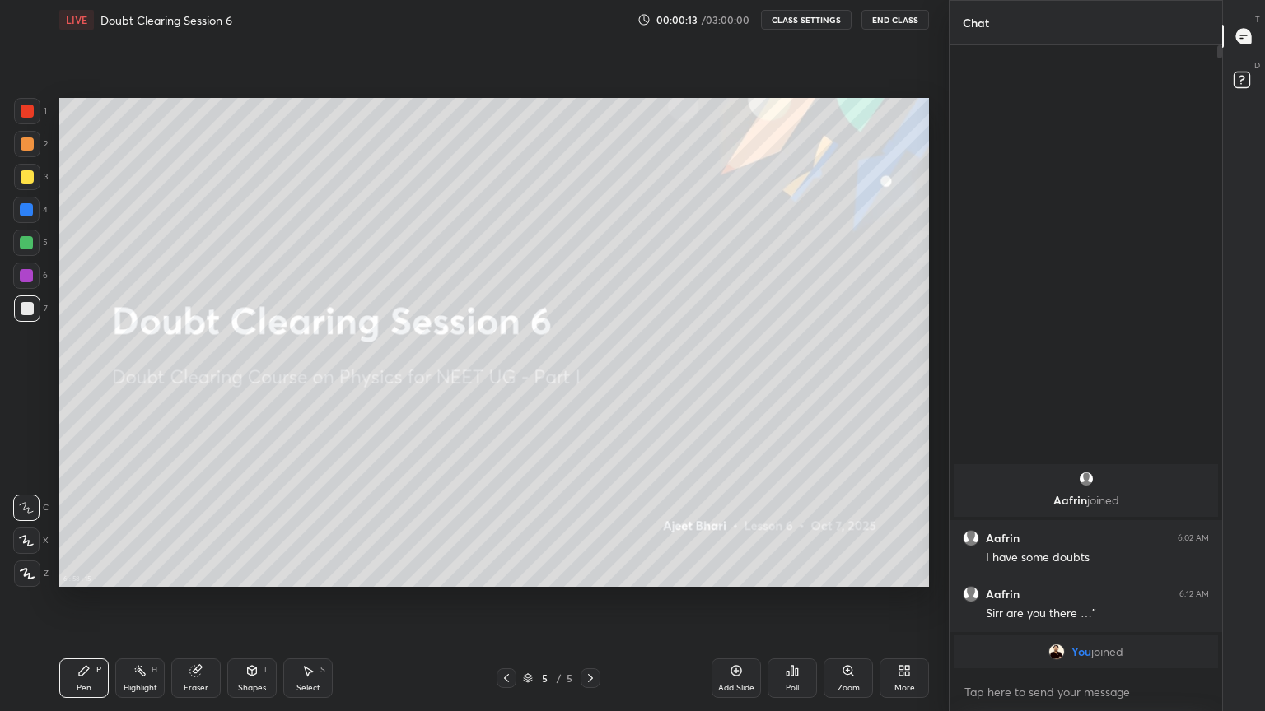
click at [800, 20] on button "CLASS SETTINGS" at bounding box center [806, 20] width 91 height 20
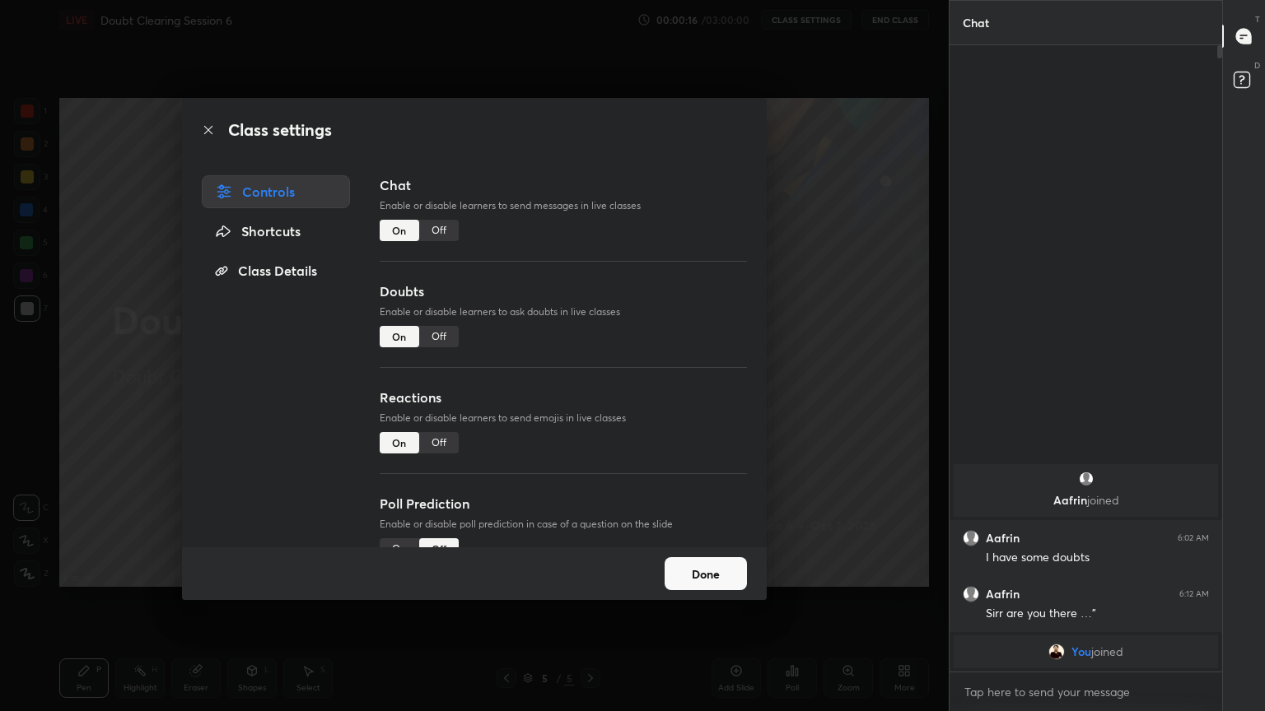
click at [287, 233] on div "Shortcuts" at bounding box center [276, 231] width 148 height 33
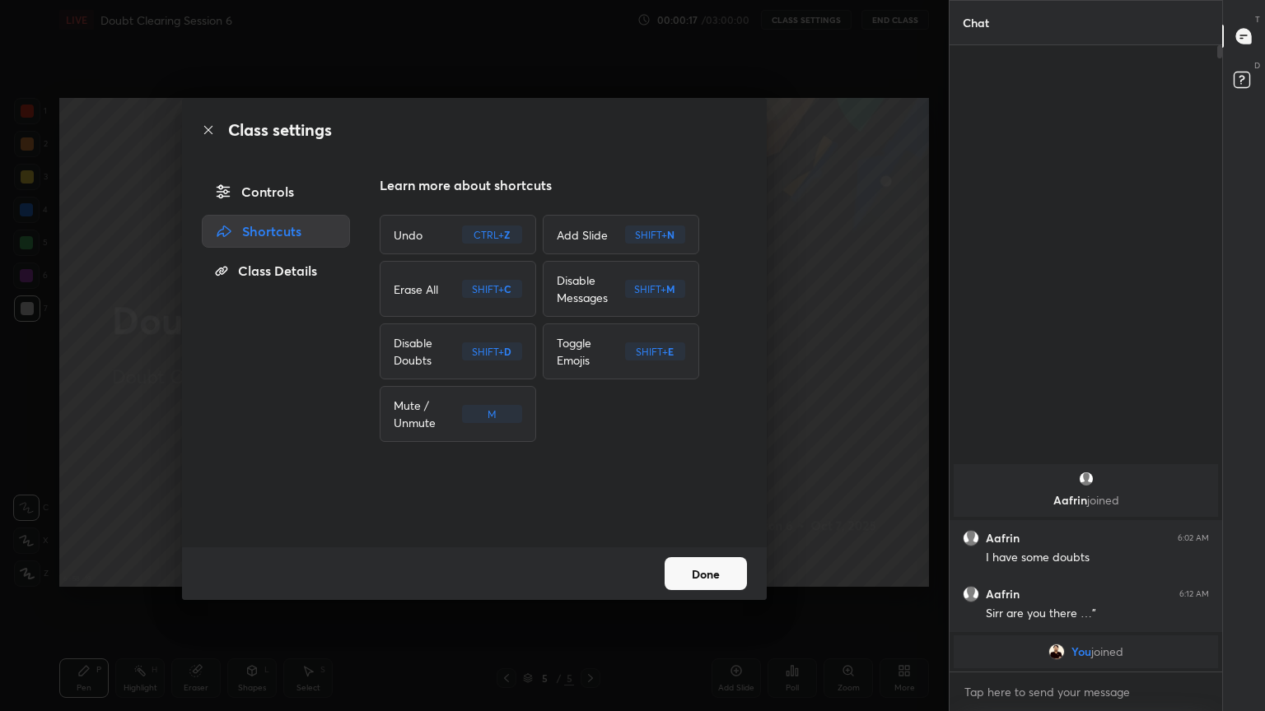
click at [293, 266] on div "Class Details" at bounding box center [276, 270] width 148 height 33
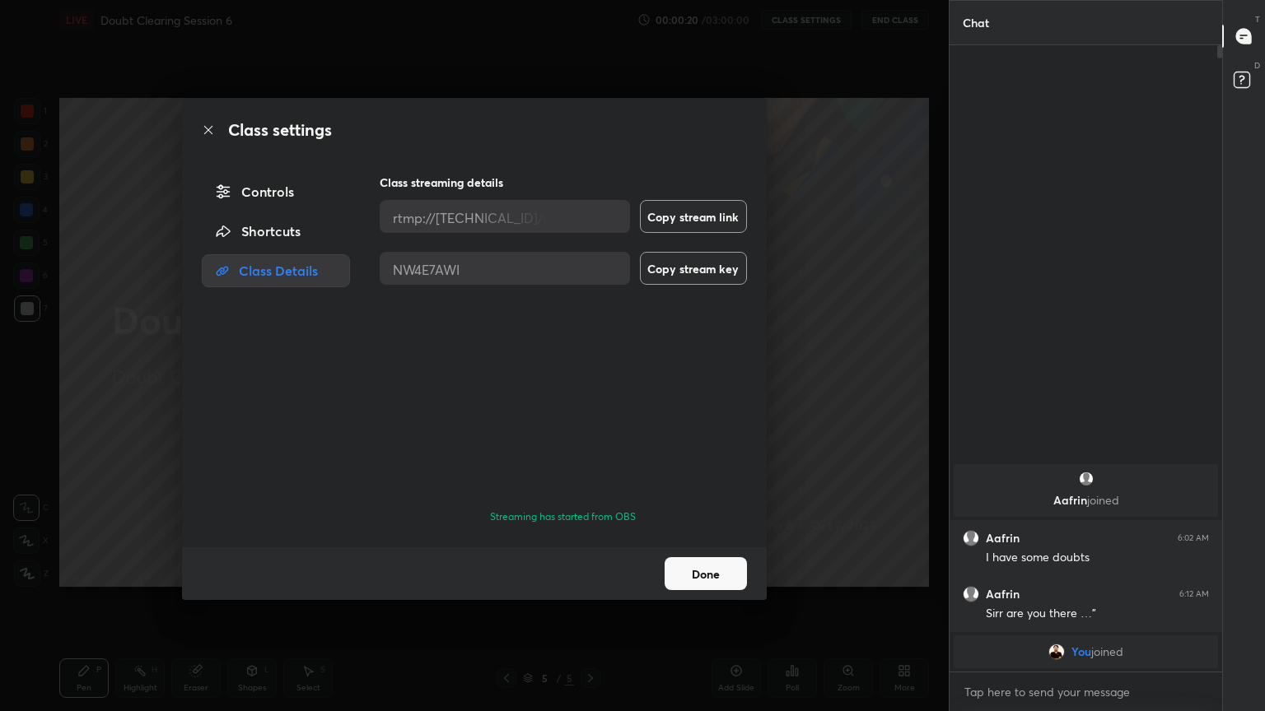
click at [735, 580] on button "Done" at bounding box center [705, 573] width 82 height 33
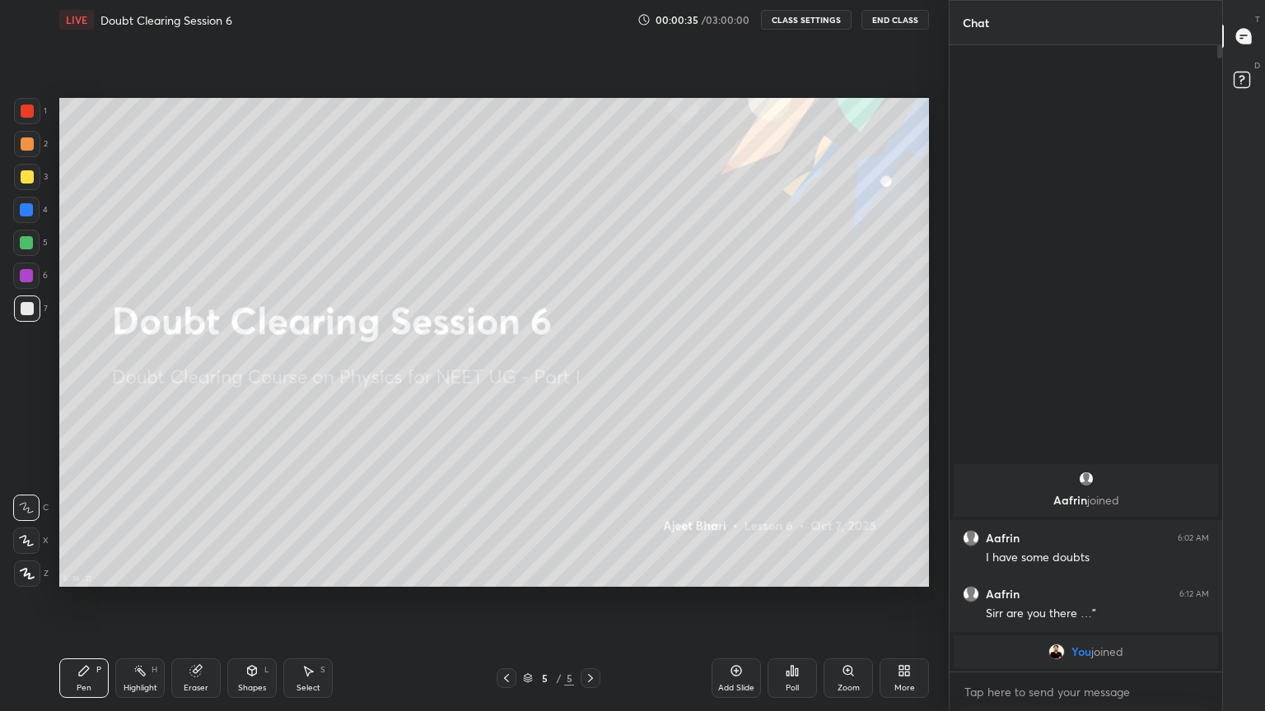
click at [822, 20] on button "CLASS SETTINGS" at bounding box center [806, 20] width 91 height 20
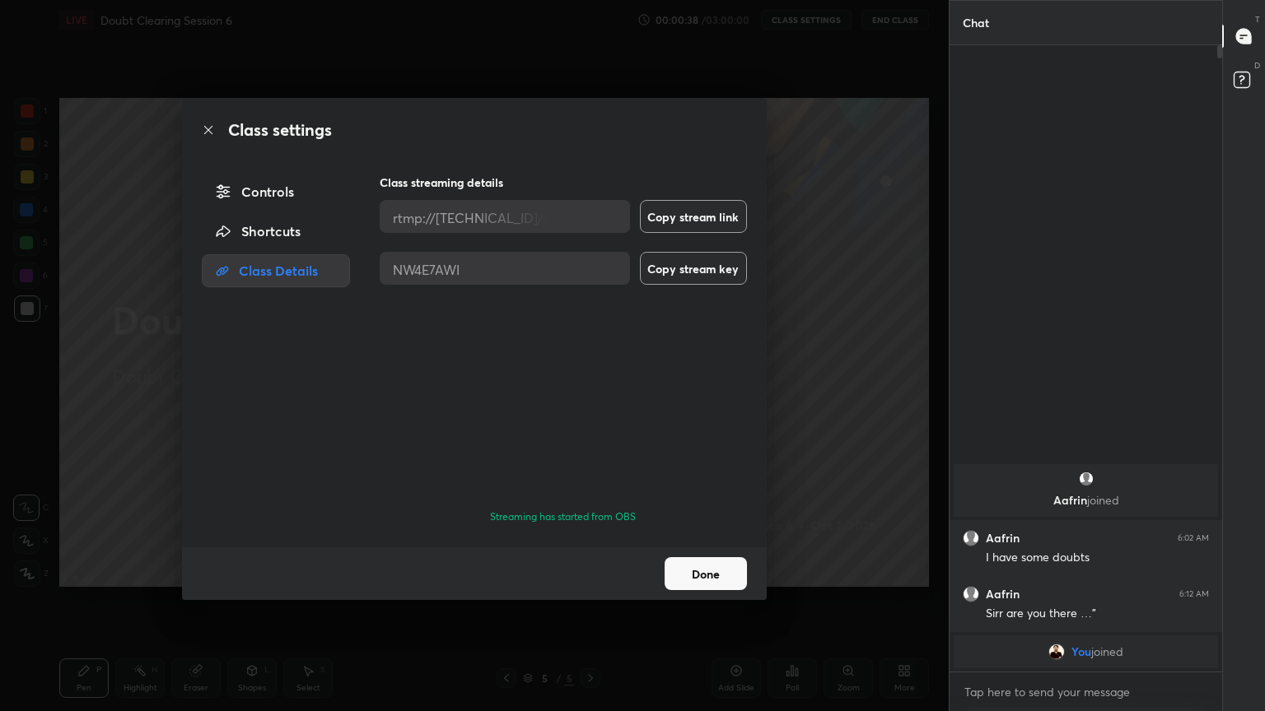
click at [287, 192] on div "Controls" at bounding box center [276, 191] width 148 height 33
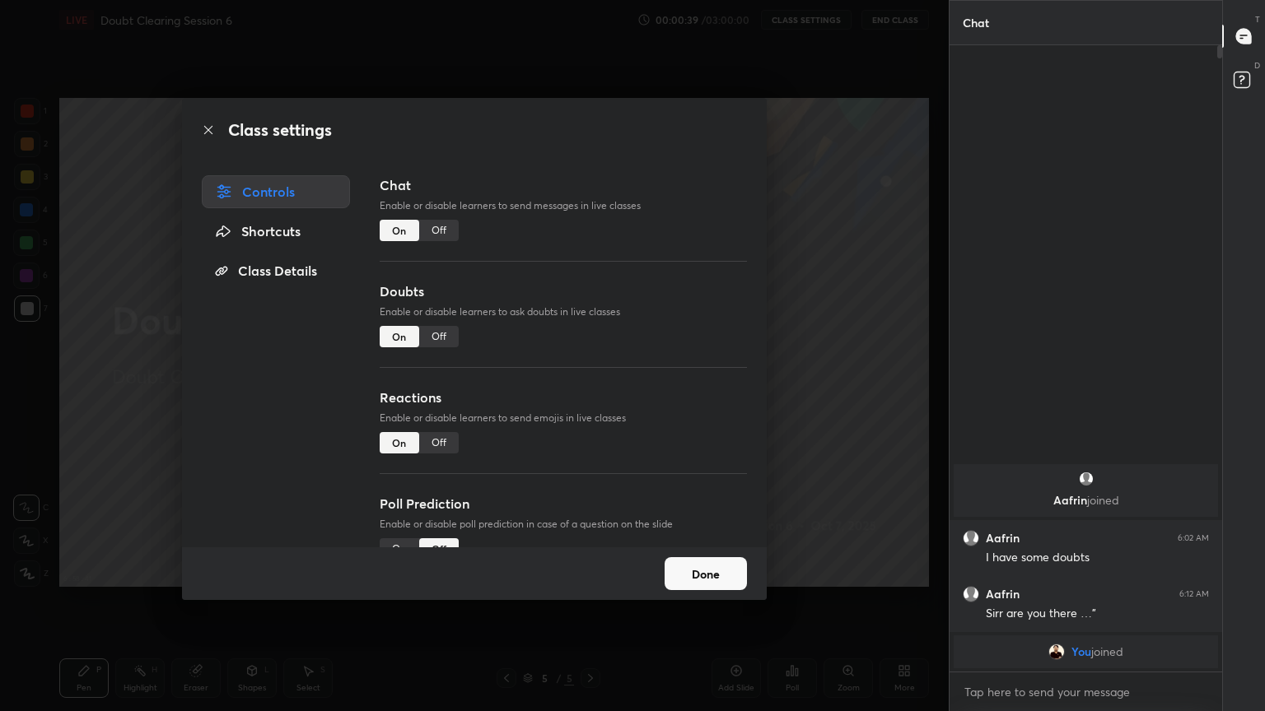
click at [287, 224] on div "Shortcuts" at bounding box center [276, 231] width 148 height 33
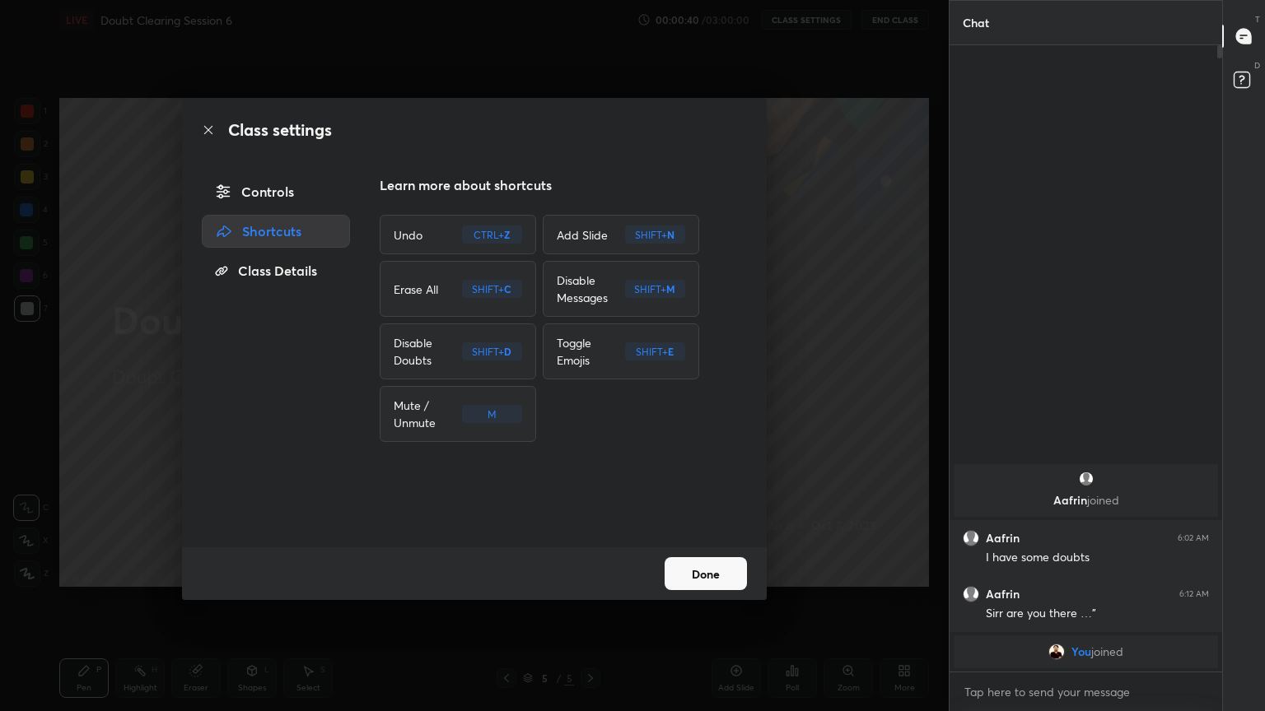
click at [306, 266] on div "Class Details" at bounding box center [276, 270] width 148 height 33
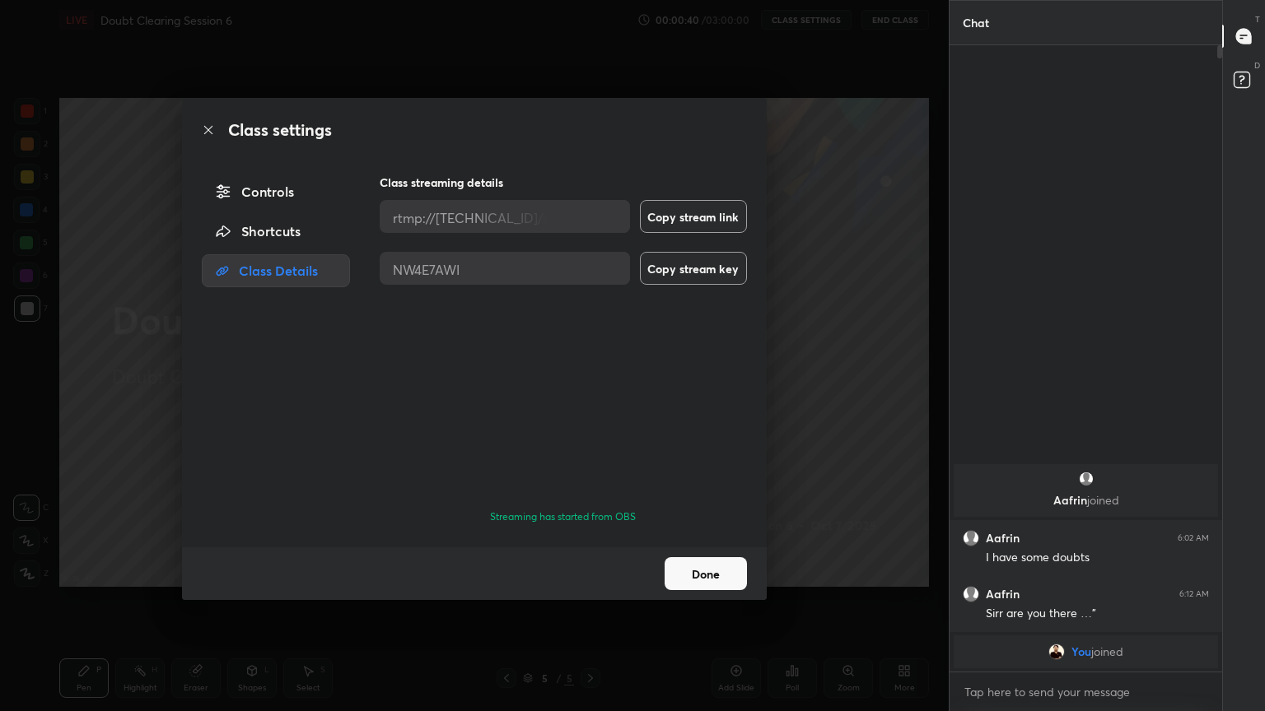
click at [306, 266] on div "Class Details" at bounding box center [276, 270] width 148 height 33
click at [706, 561] on button "Done" at bounding box center [705, 573] width 82 height 33
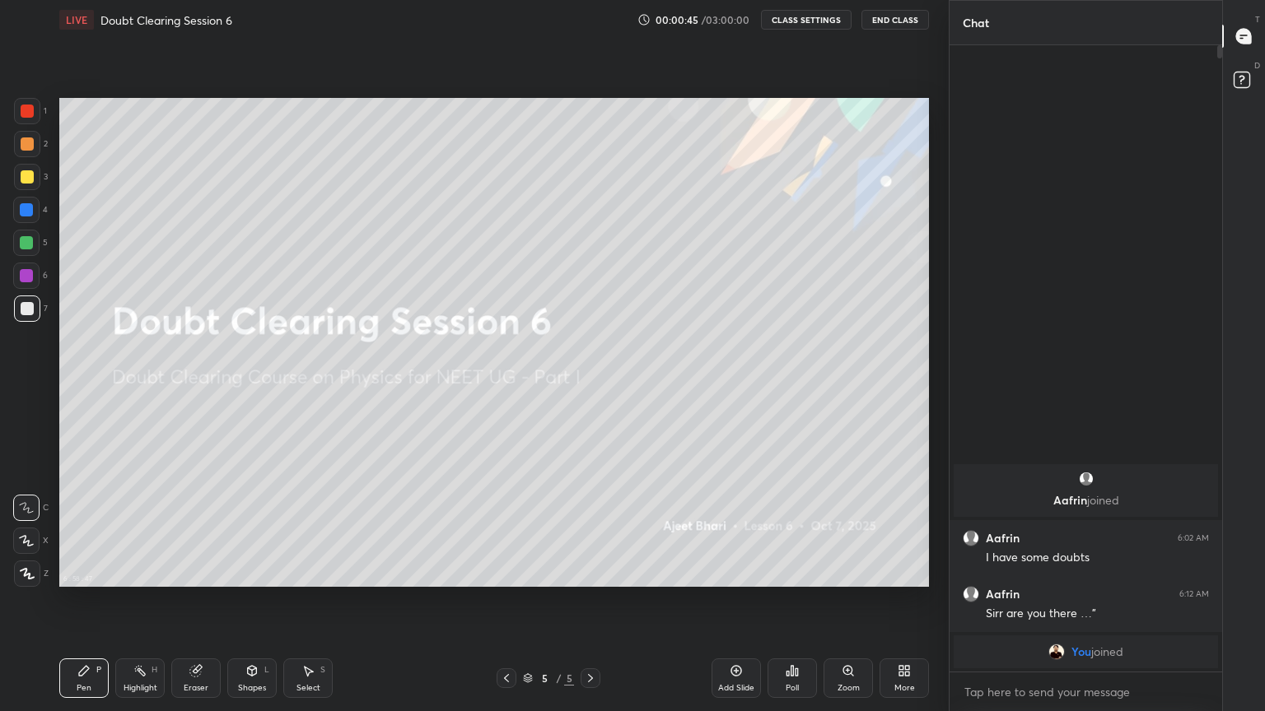
click at [832, 18] on button "CLASS SETTINGS" at bounding box center [806, 20] width 91 height 20
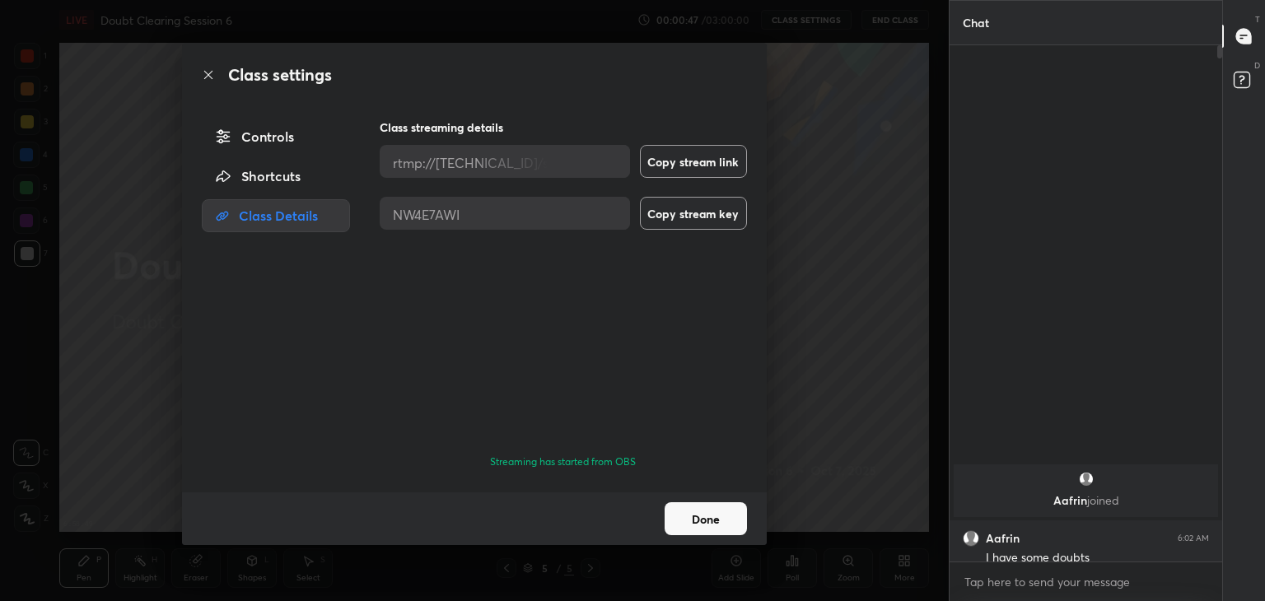
scroll to position [81840, 81454]
type textarea "x"
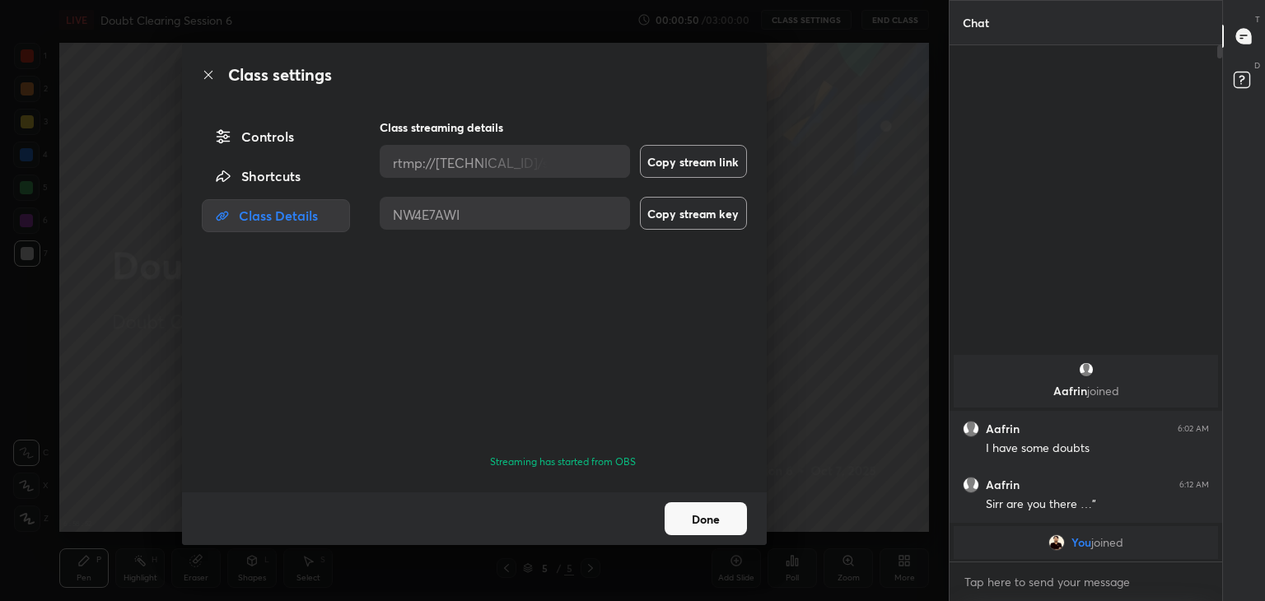
click at [724, 515] on button "Done" at bounding box center [705, 518] width 82 height 33
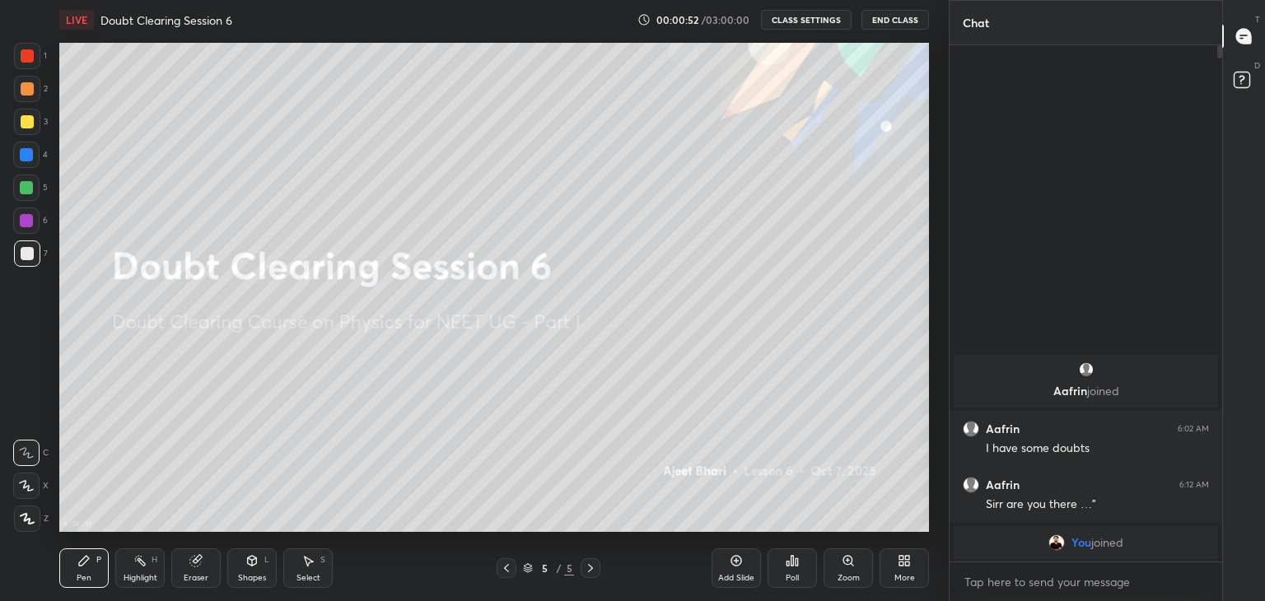
click at [826, 18] on button "CLASS SETTINGS" at bounding box center [806, 20] width 91 height 20
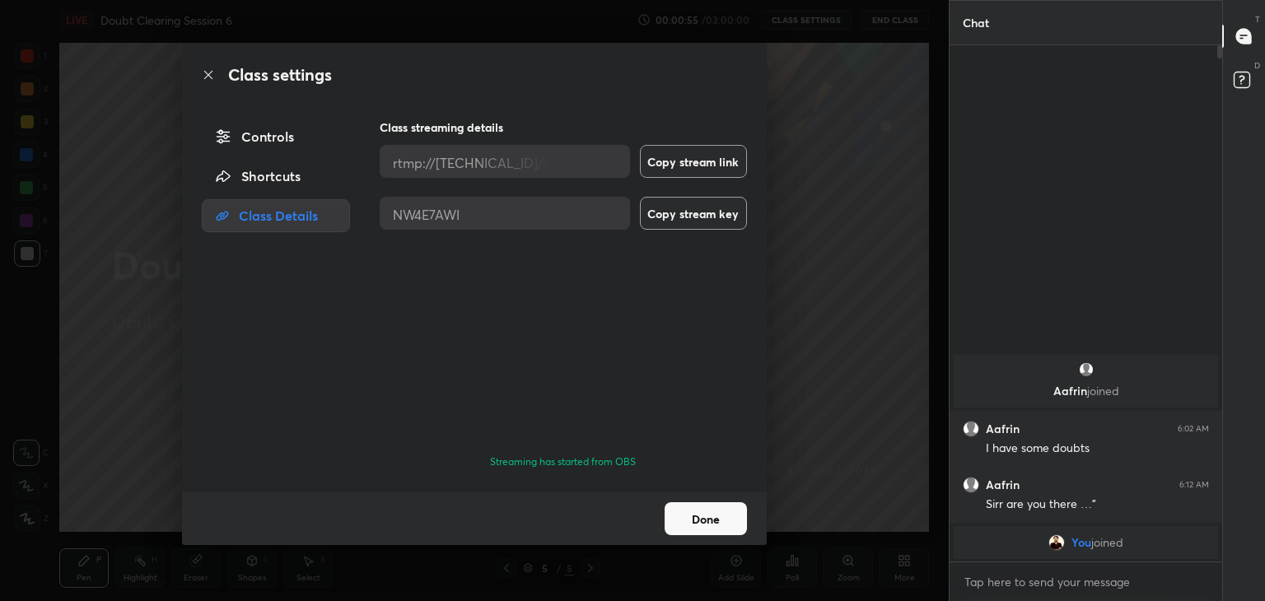
click at [274, 168] on div "Shortcuts" at bounding box center [276, 176] width 148 height 33
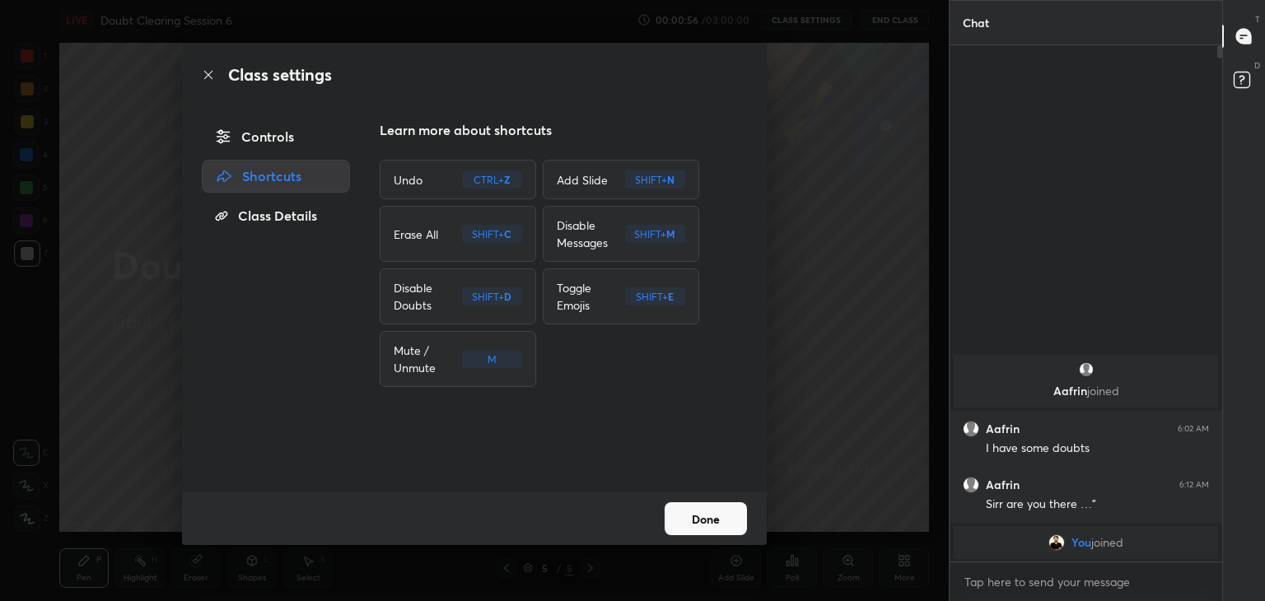
click at [279, 133] on div "Controls" at bounding box center [276, 136] width 148 height 33
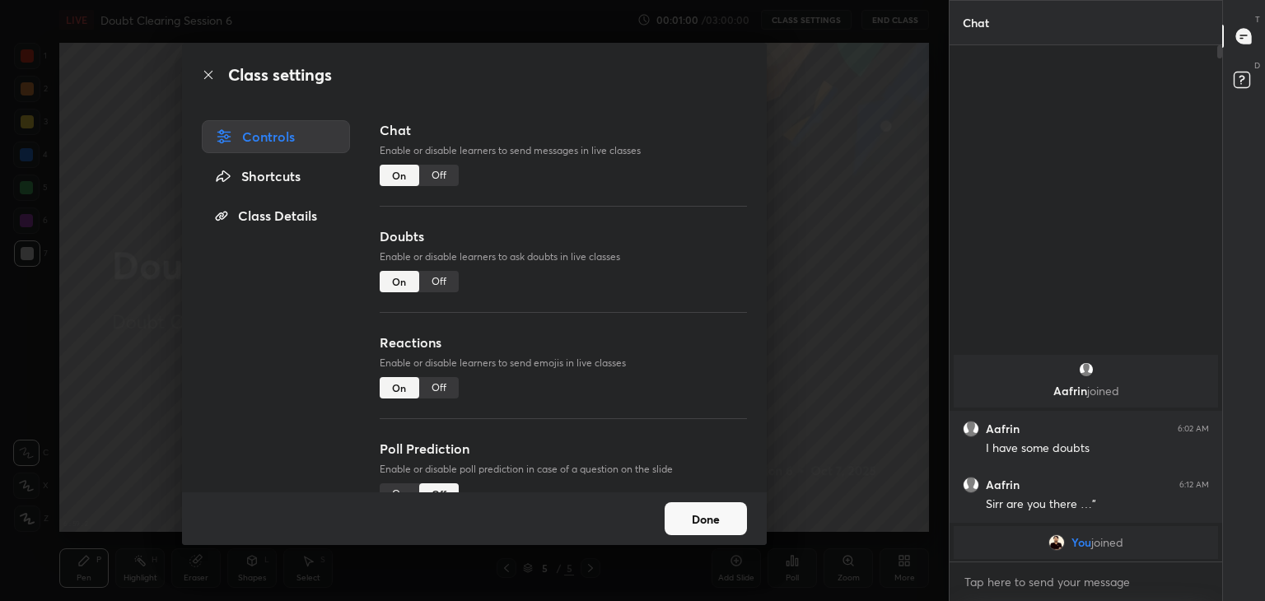
drag, startPoint x: 743, startPoint y: 406, endPoint x: 749, endPoint y: 455, distance: 49.7
click at [749, 455] on div "Chat Enable or disable learners to send messages in live classes On Off Doubts …" at bounding box center [563, 306] width 407 height 372
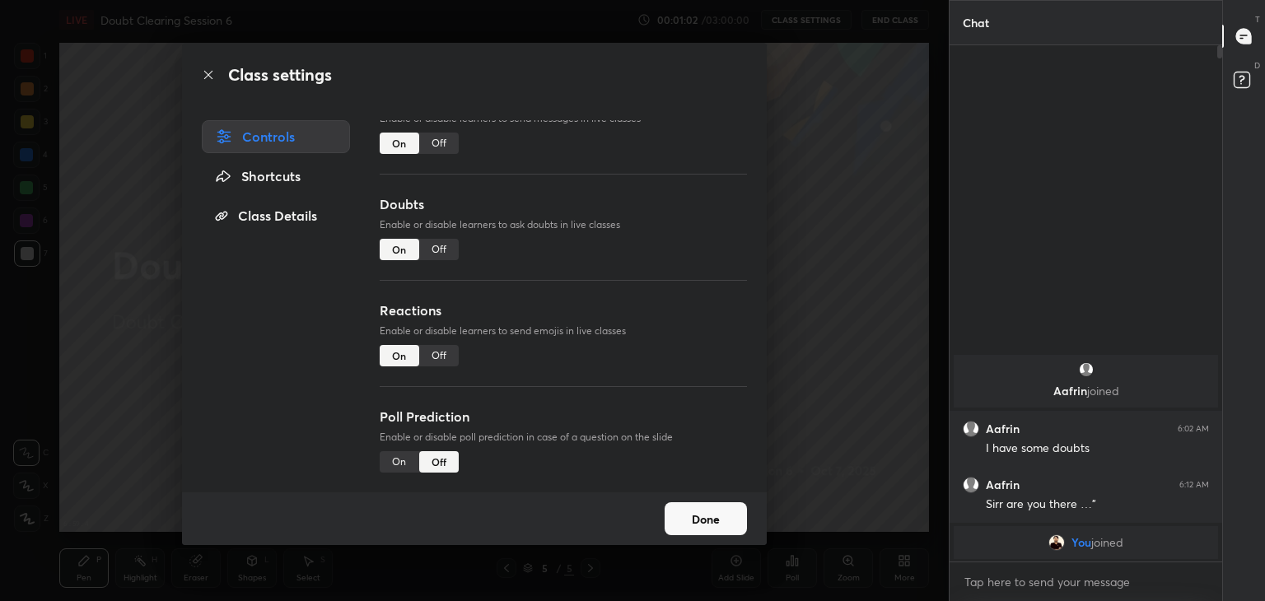
scroll to position [0, 0]
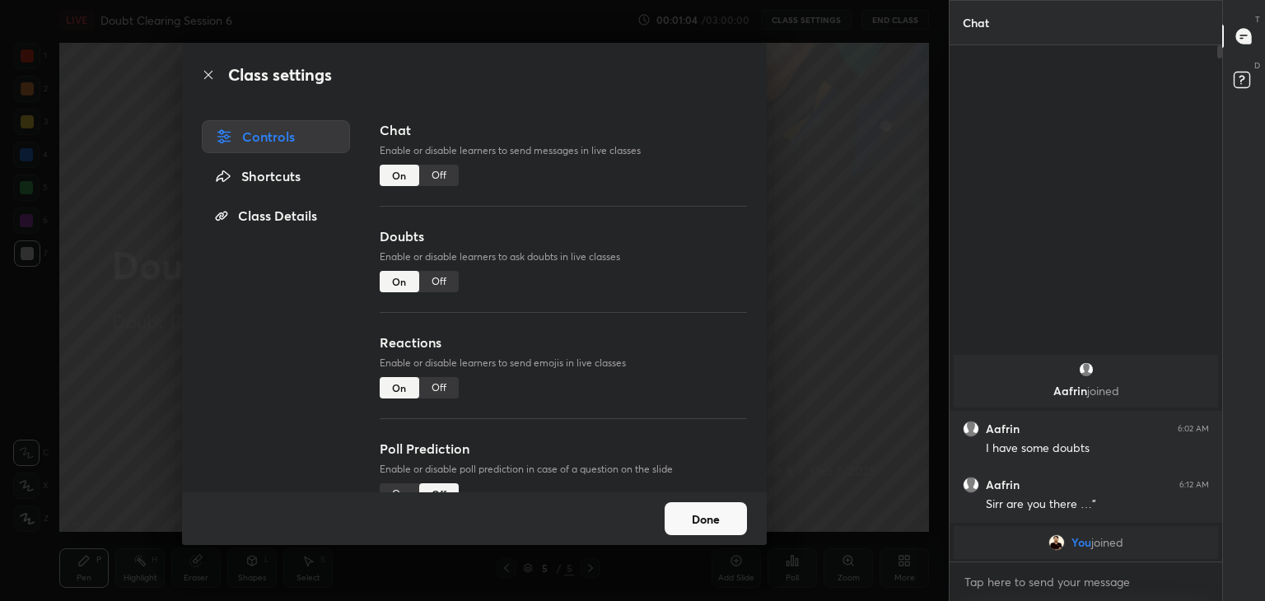
click at [720, 511] on button "Done" at bounding box center [705, 518] width 82 height 33
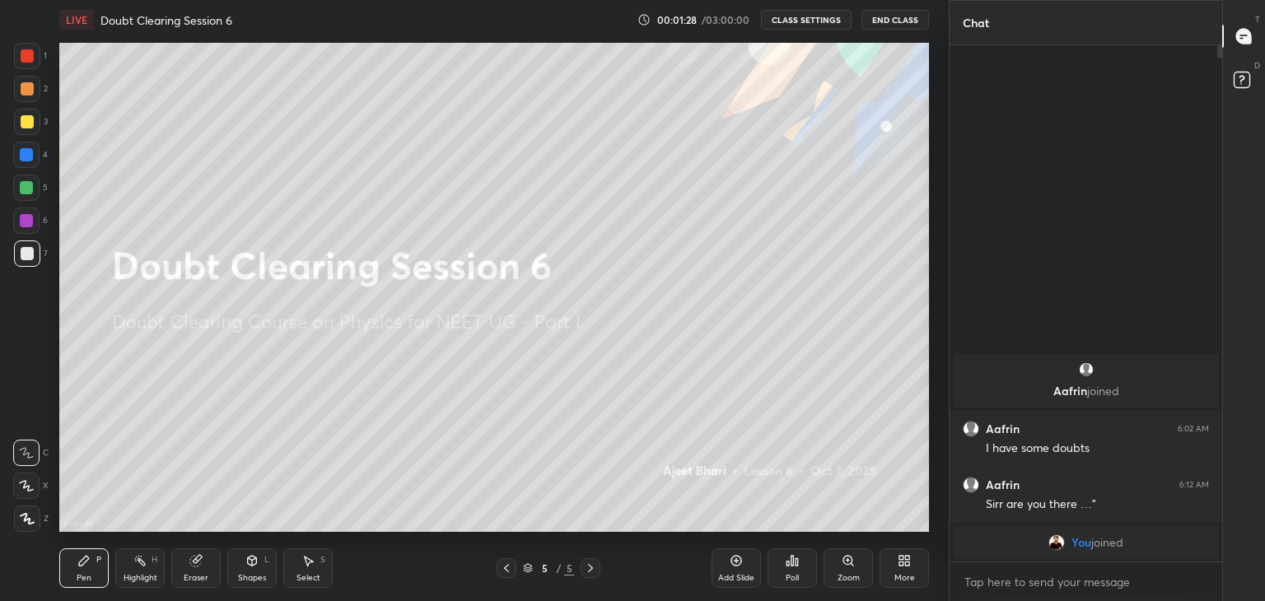
click at [813, 12] on button "CLASS SETTINGS" at bounding box center [806, 20] width 91 height 20
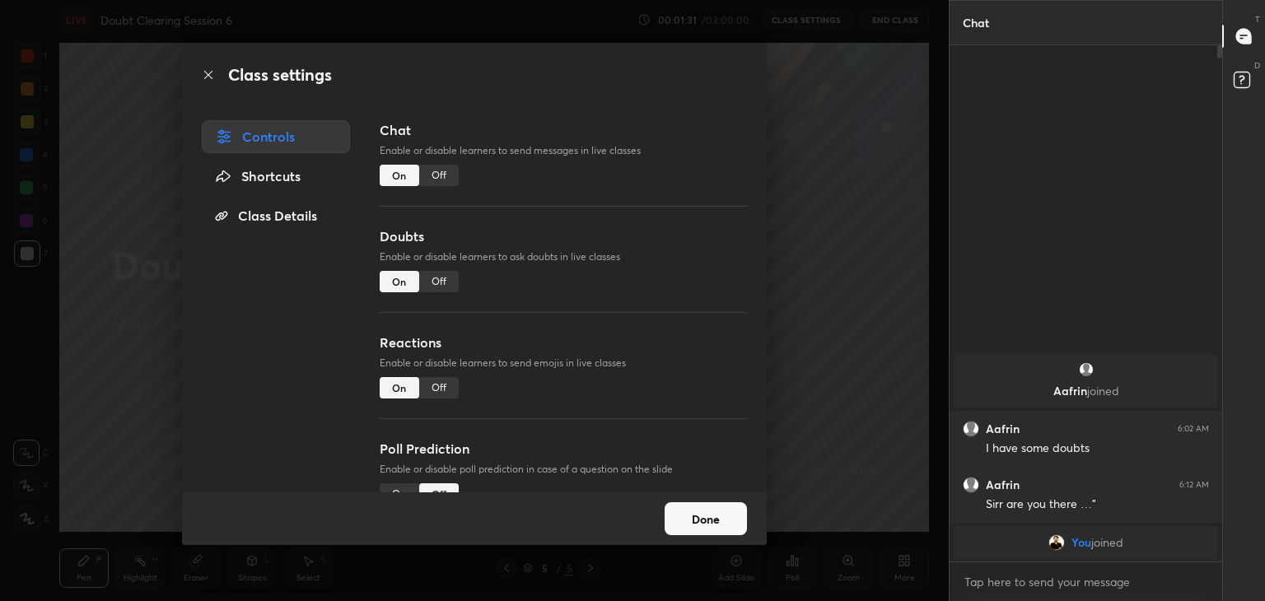
click at [286, 179] on div "Shortcuts" at bounding box center [276, 176] width 148 height 33
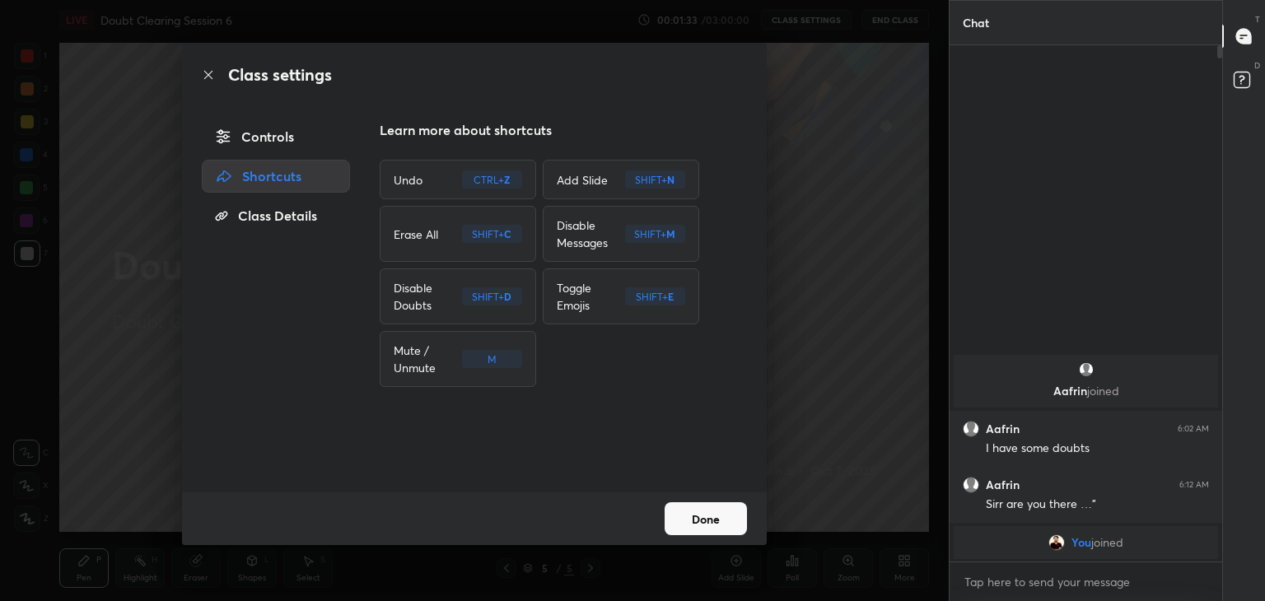
click at [287, 206] on div "Class Details" at bounding box center [276, 215] width 148 height 33
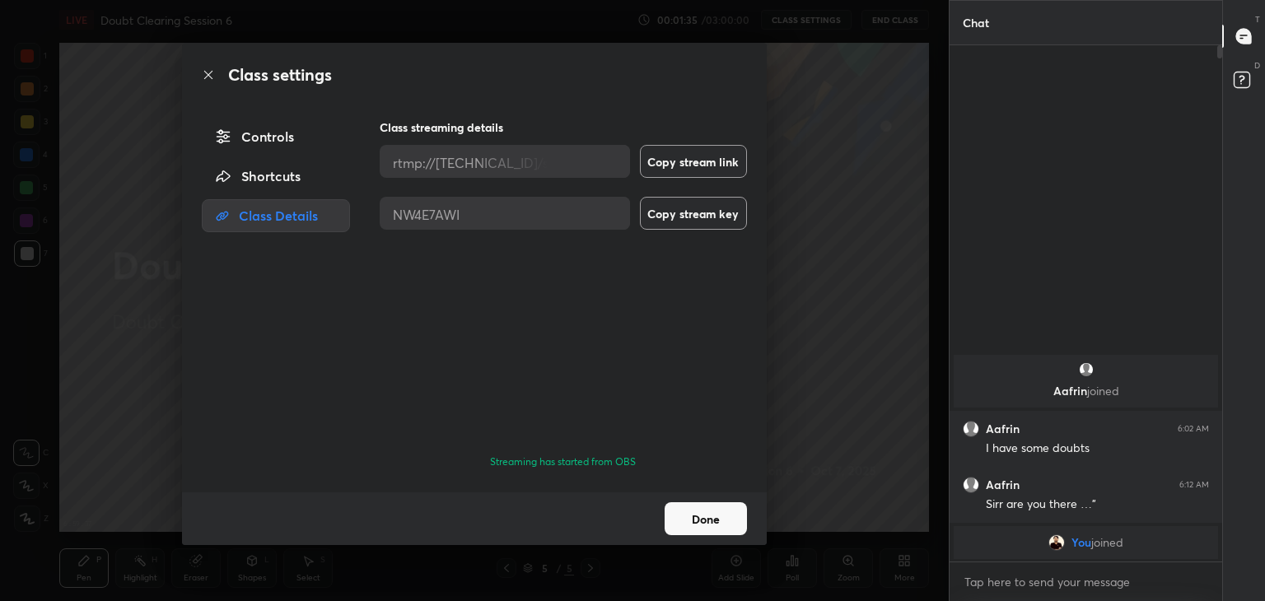
click at [291, 175] on div "Shortcuts" at bounding box center [276, 176] width 148 height 33
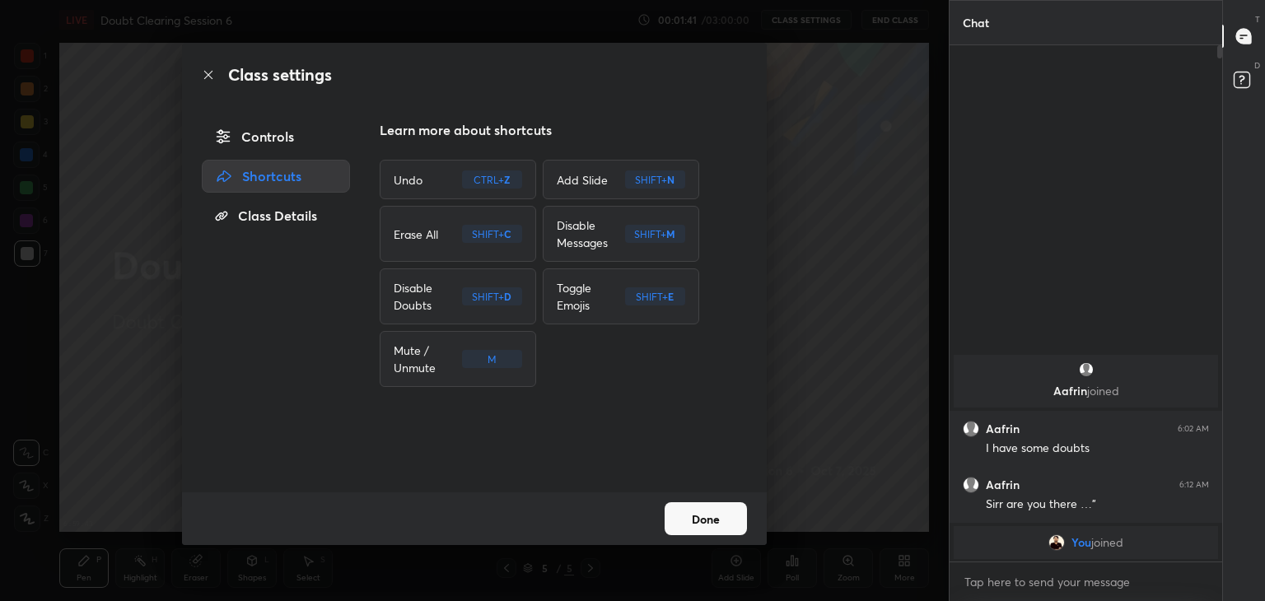
click at [715, 524] on button "Done" at bounding box center [705, 518] width 82 height 33
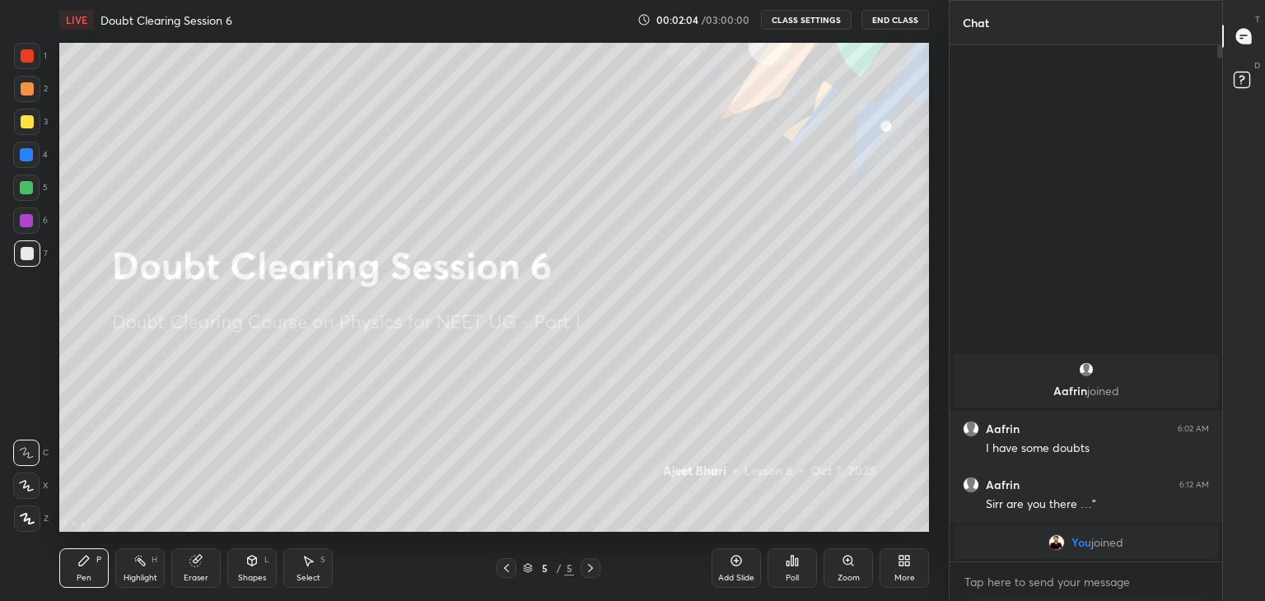
click at [807, 24] on button "CLASS SETTINGS" at bounding box center [806, 20] width 91 height 20
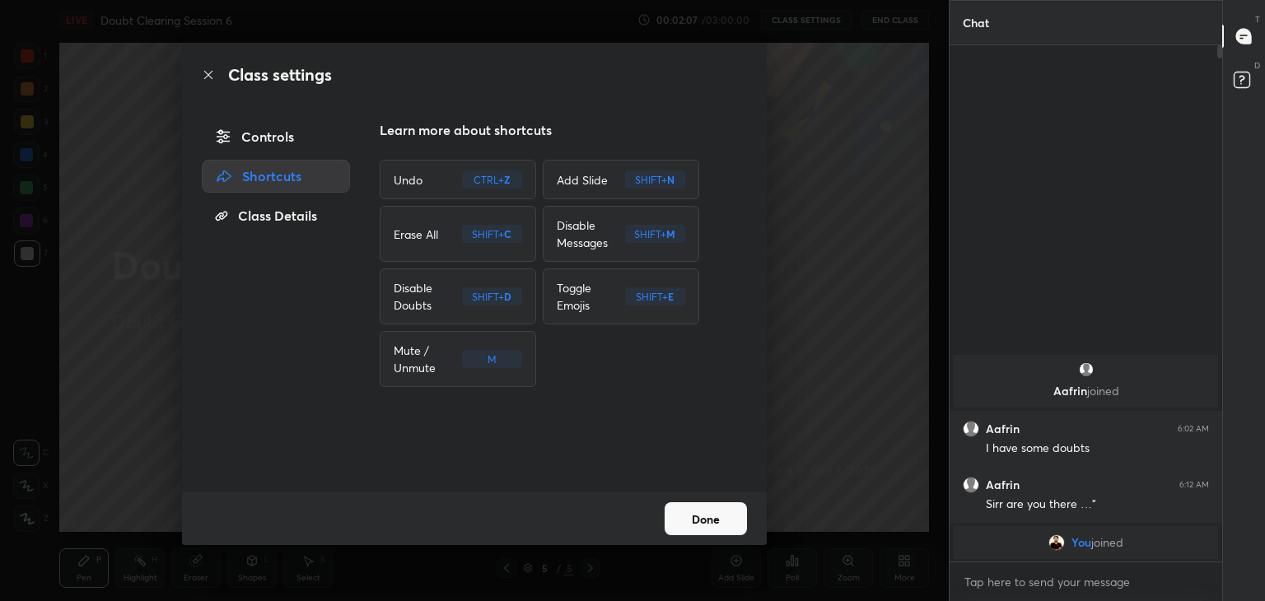
click at [279, 230] on div "Class Details" at bounding box center [276, 215] width 148 height 33
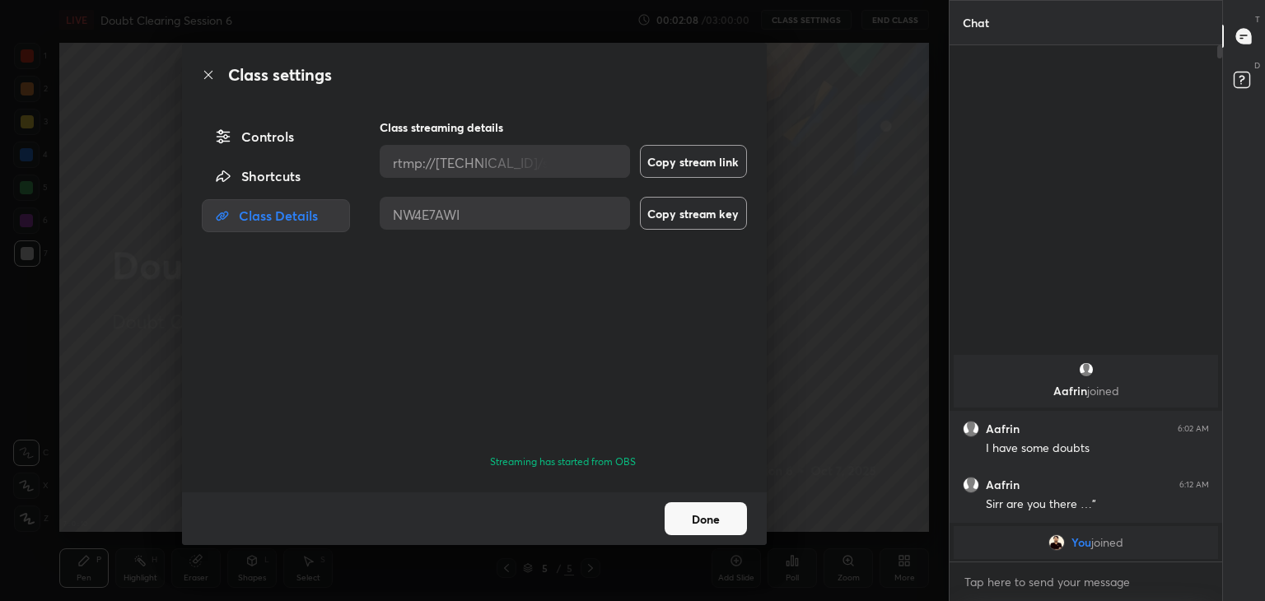
click at [287, 174] on div "Shortcuts" at bounding box center [276, 176] width 148 height 33
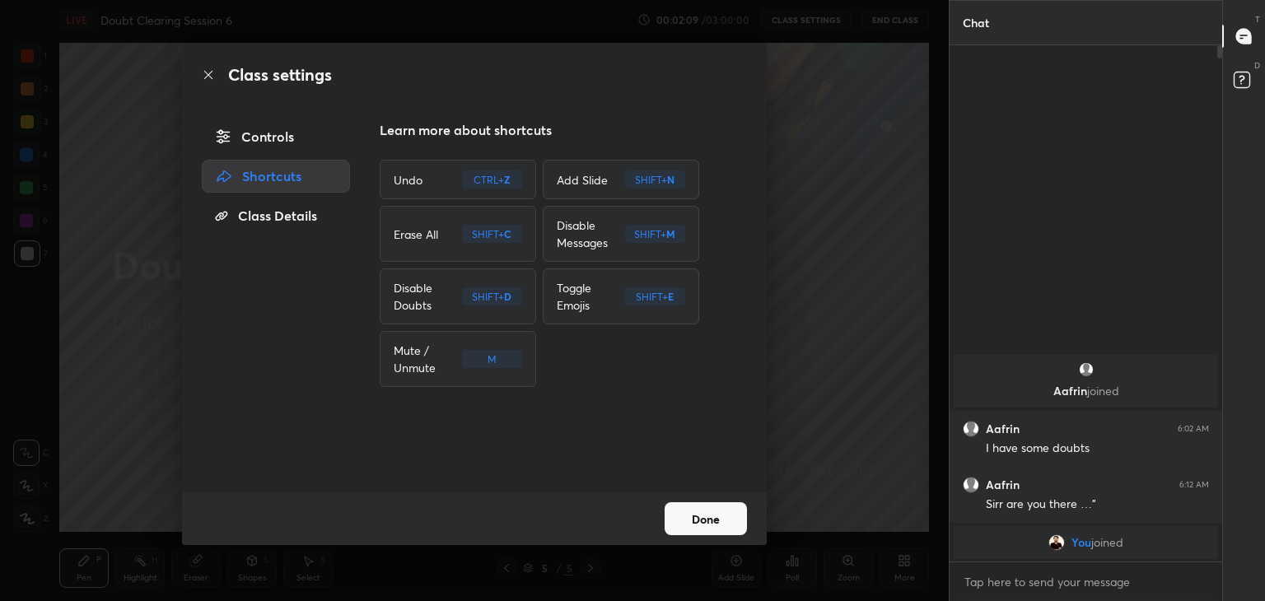
click at [290, 139] on div "Controls" at bounding box center [276, 136] width 148 height 33
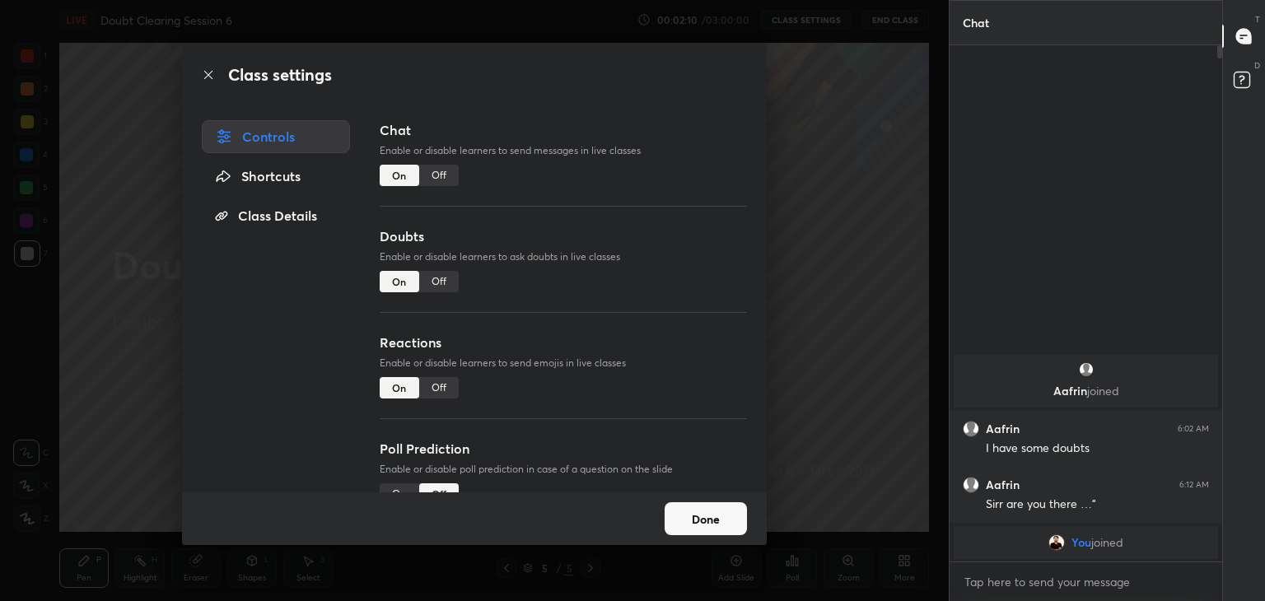
click at [291, 169] on div "Shortcuts" at bounding box center [276, 176] width 148 height 33
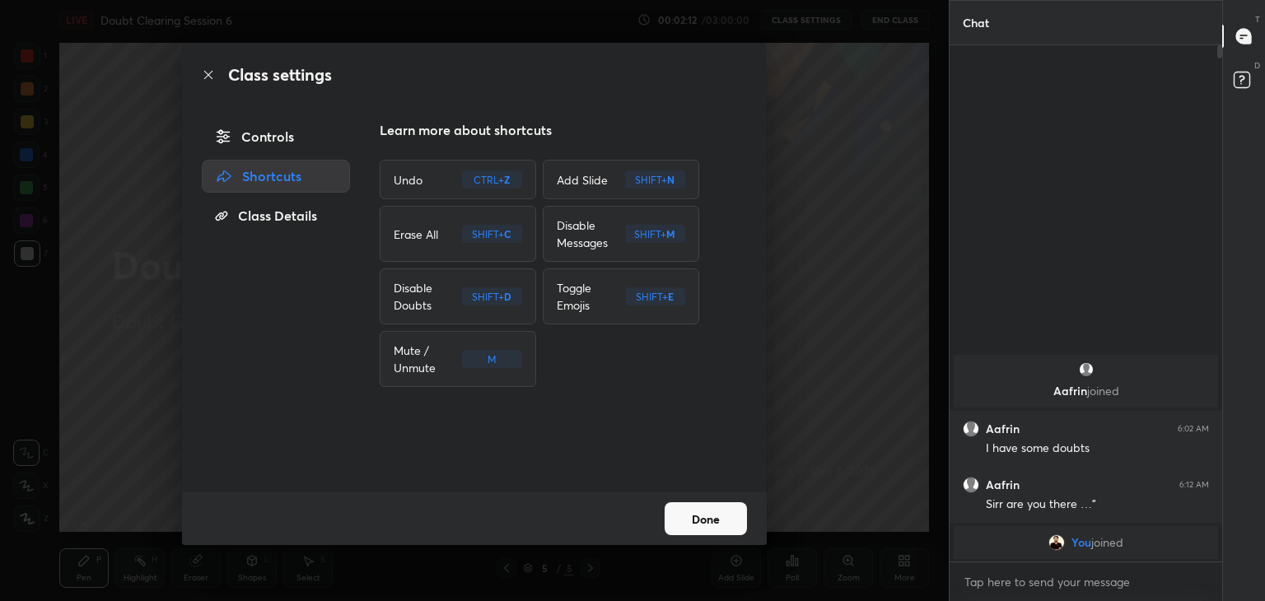
click at [727, 521] on button "Done" at bounding box center [705, 518] width 82 height 33
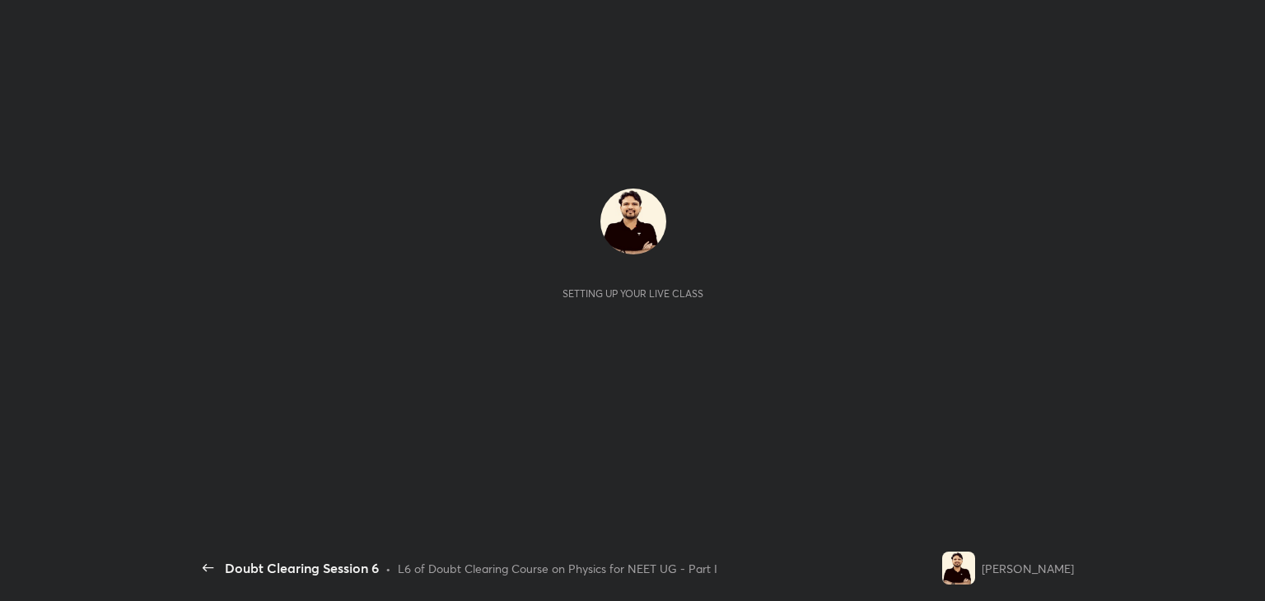
scroll to position [5, 0]
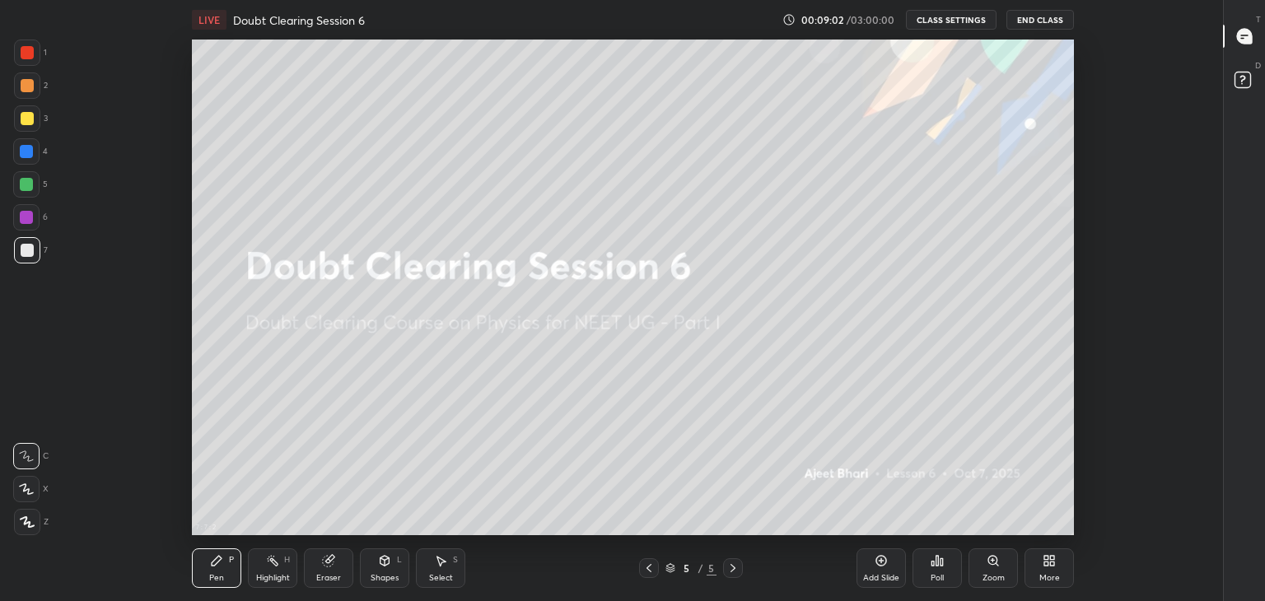
click at [954, 20] on button "CLASS SETTINGS" at bounding box center [951, 20] width 91 height 20
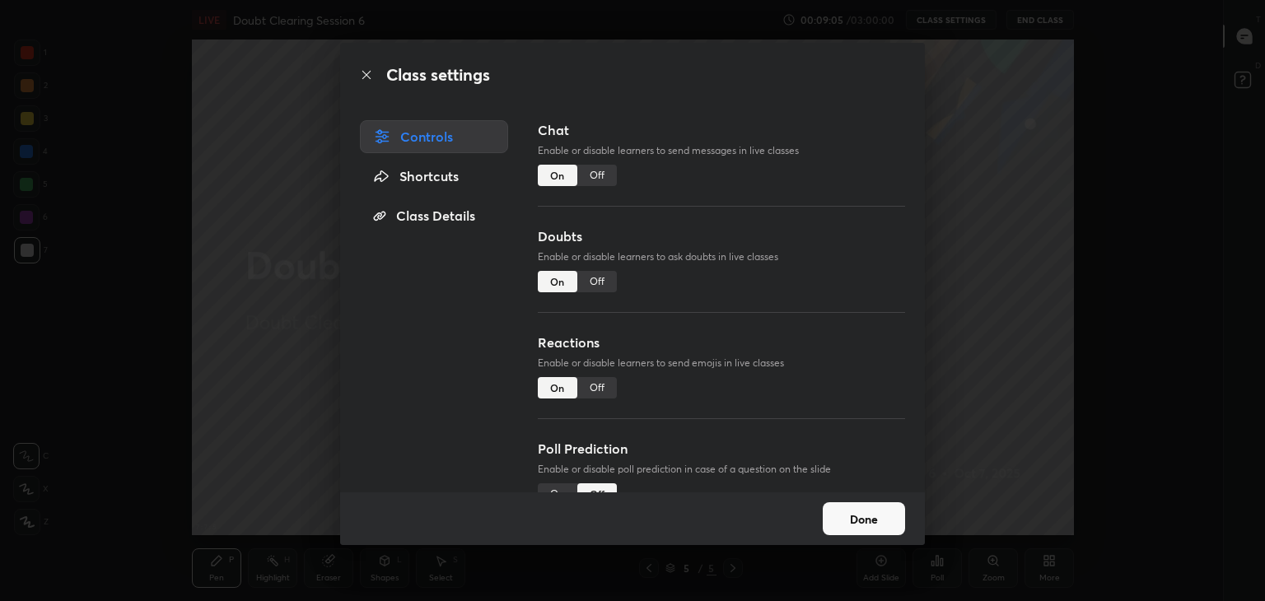
click at [402, 173] on div "Shortcuts" at bounding box center [434, 176] width 148 height 33
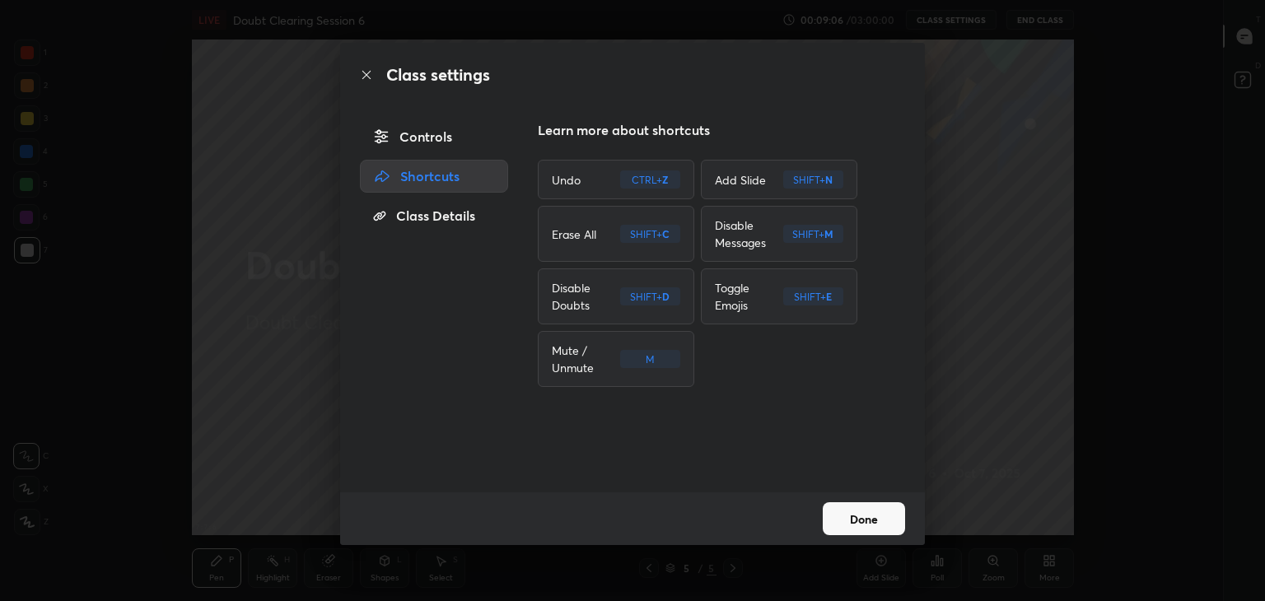
click at [412, 203] on div "Class Details" at bounding box center [434, 215] width 148 height 33
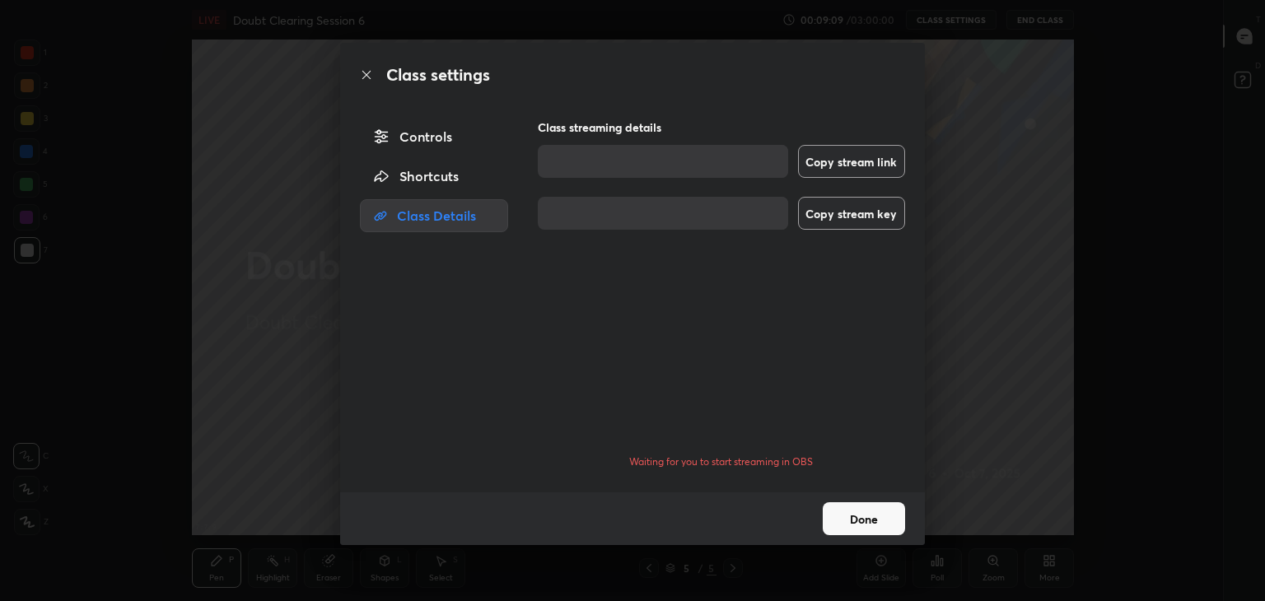
click at [433, 175] on div "Shortcuts" at bounding box center [434, 176] width 148 height 33
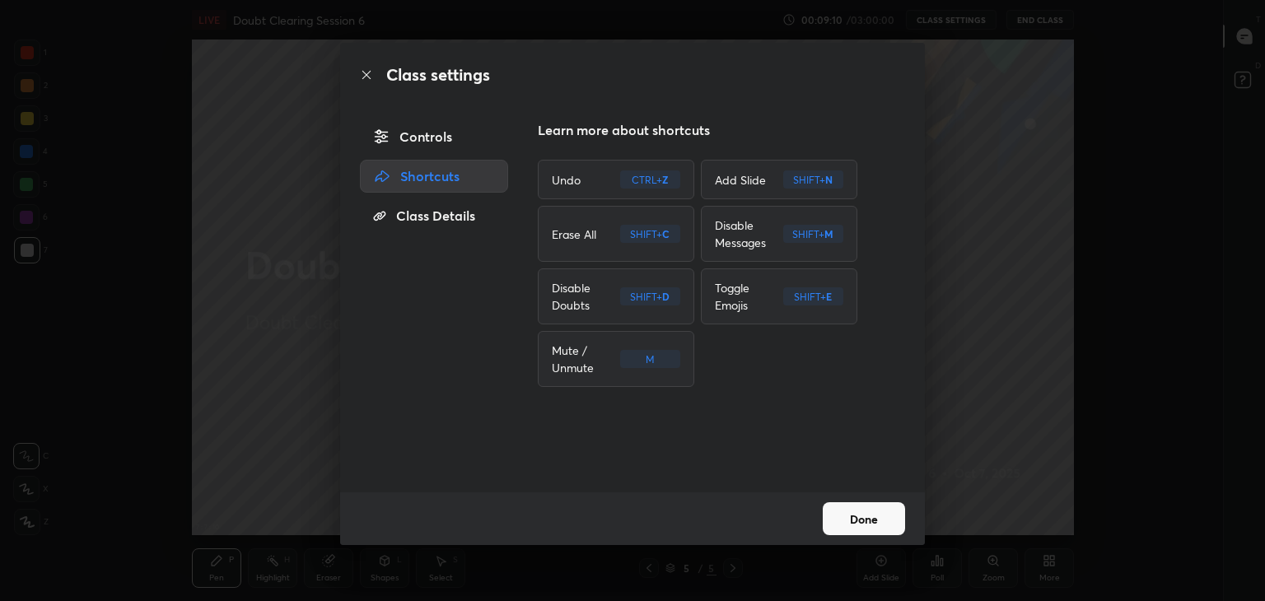
click at [440, 147] on div "Controls" at bounding box center [434, 136] width 148 height 33
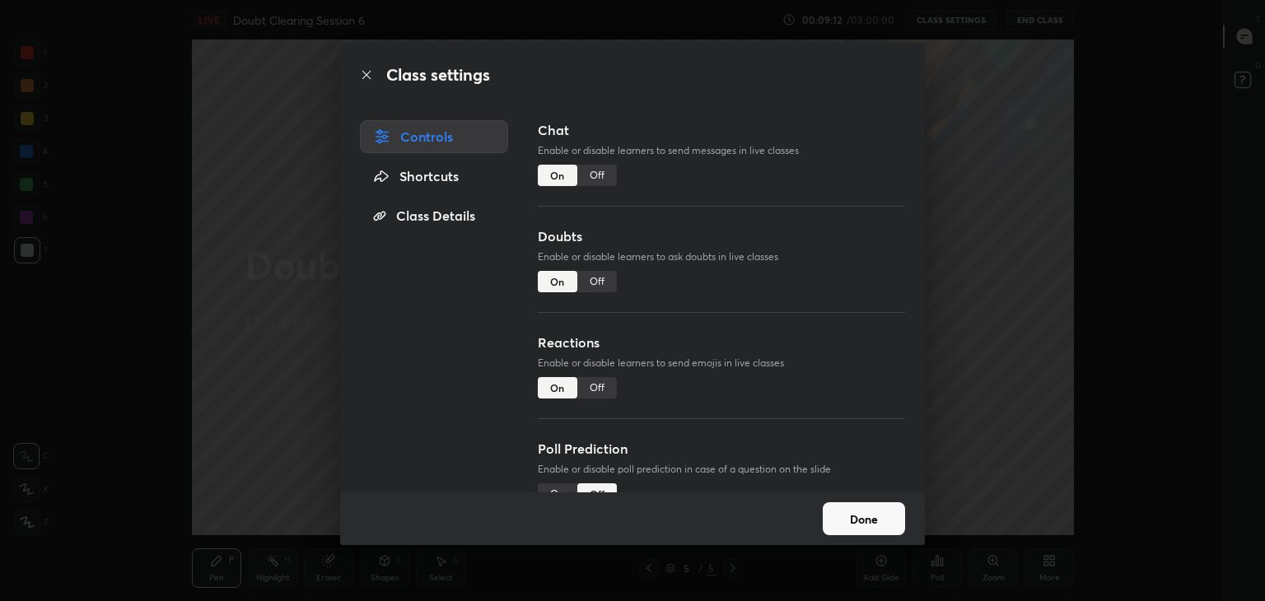
click at [873, 516] on button "Done" at bounding box center [864, 518] width 82 height 33
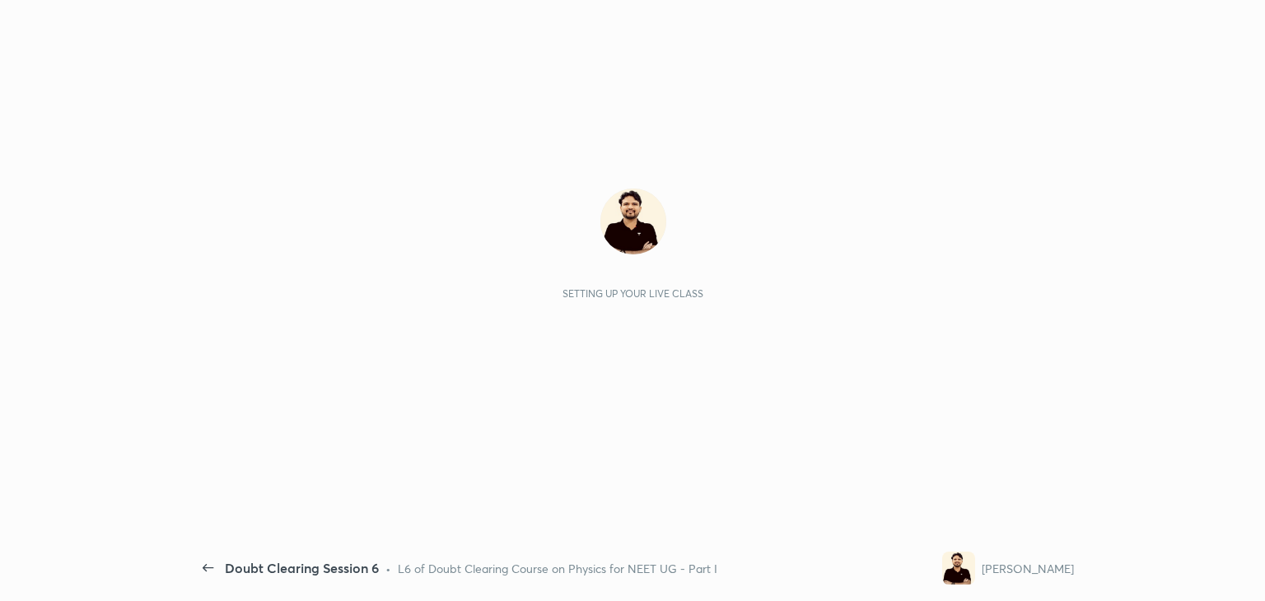
scroll to position [5, 0]
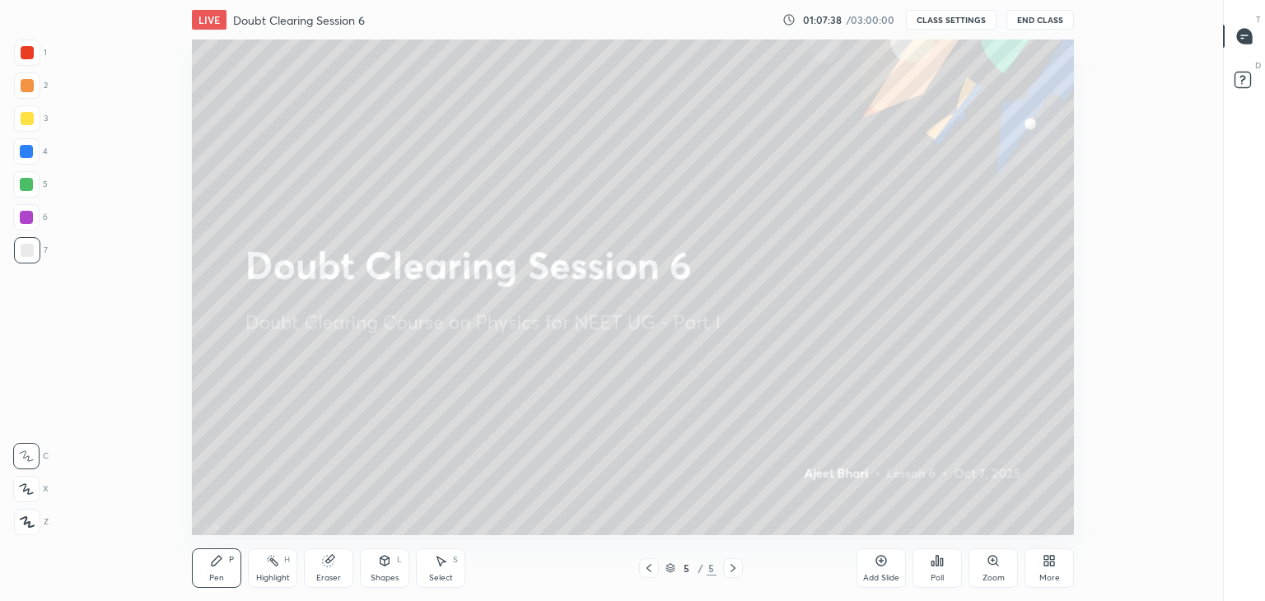
click at [953, 14] on button "CLASS SETTINGS" at bounding box center [951, 20] width 91 height 20
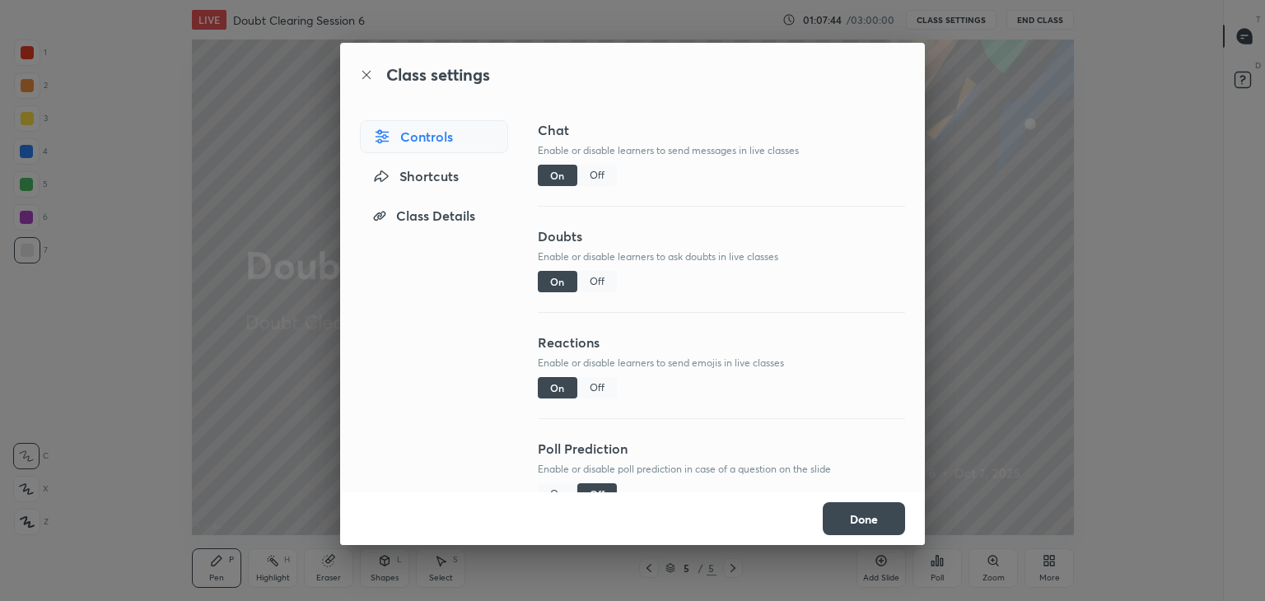
click at [441, 214] on div "Class Details" at bounding box center [434, 215] width 148 height 33
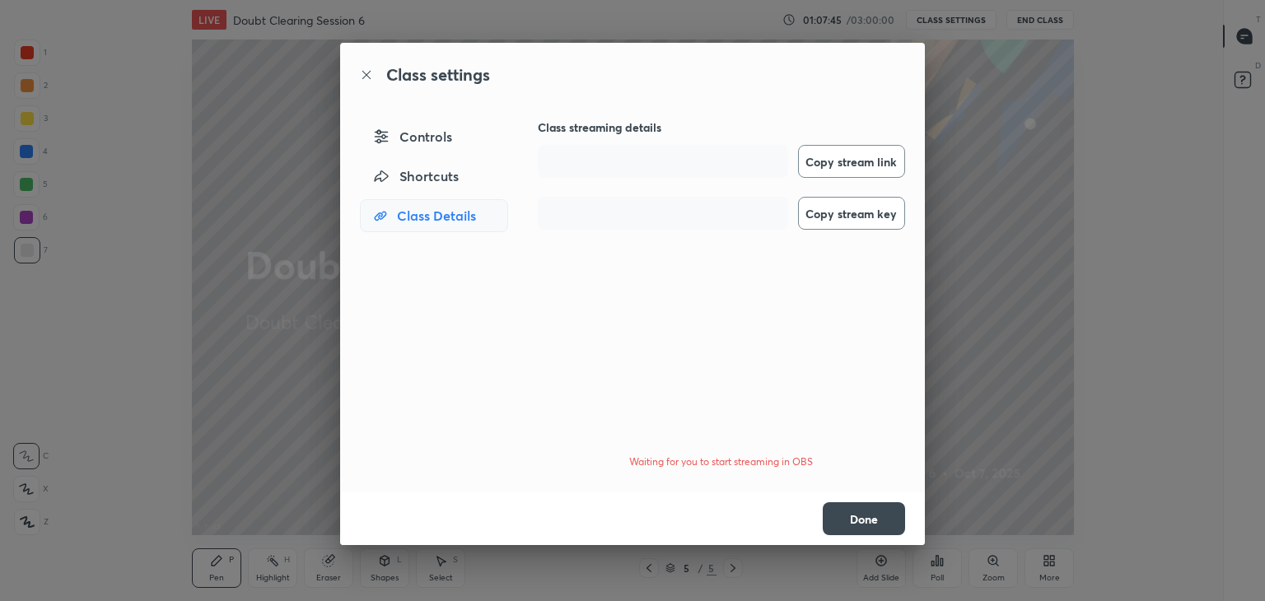
click at [441, 202] on div "Class Details" at bounding box center [434, 215] width 148 height 33
click at [1009, 68] on div "Class settings Controls Shortcuts Class Details Class streaming details Copy st…" at bounding box center [632, 300] width 1265 height 601
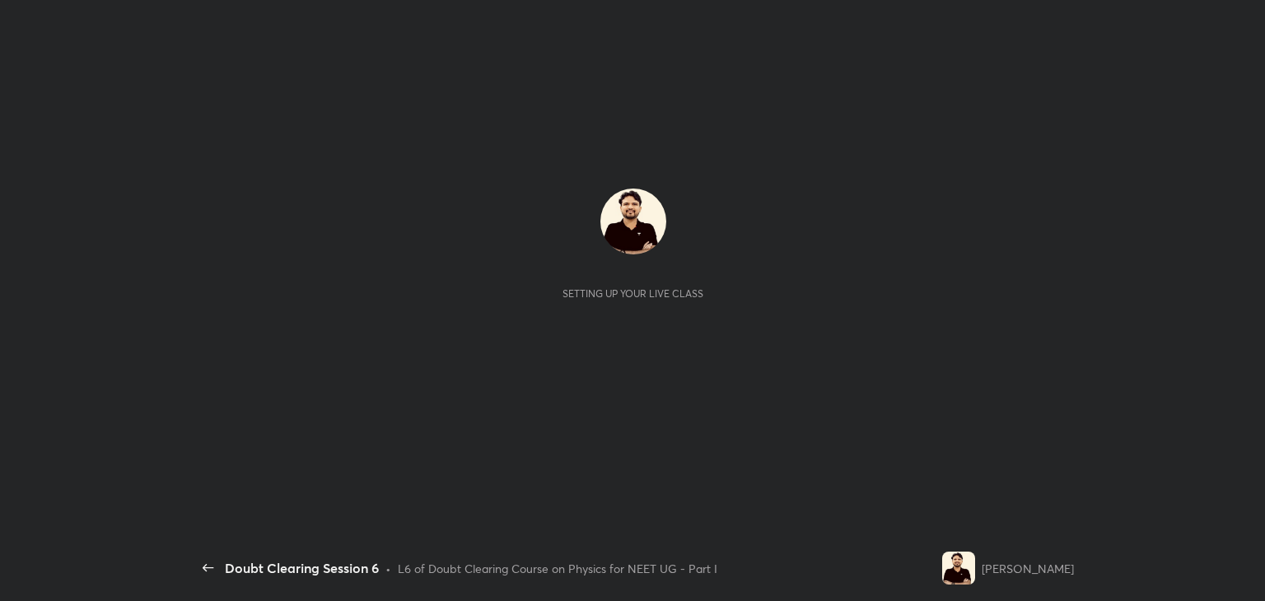
scroll to position [5, 0]
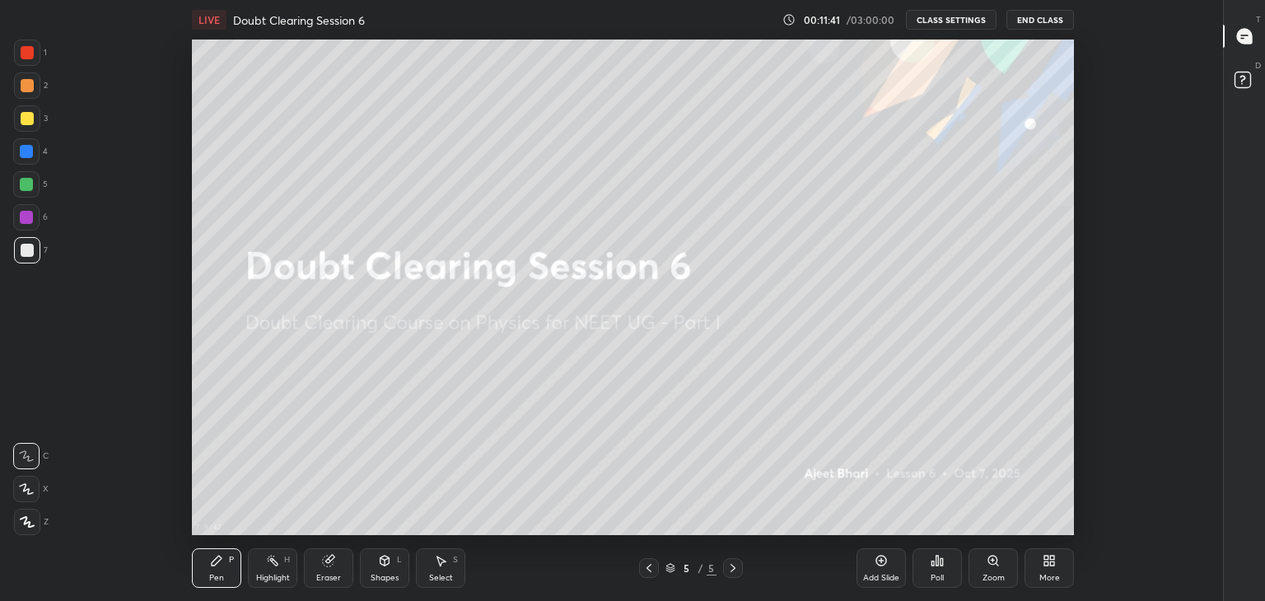
click at [30, 472] on div "X" at bounding box center [30, 485] width 35 height 33
click at [32, 501] on div at bounding box center [26, 489] width 26 height 26
click at [32, 515] on div at bounding box center [27, 522] width 26 height 26
click at [35, 452] on div at bounding box center [26, 456] width 26 height 26
click at [971, 21] on button "CLASS SETTINGS" at bounding box center [951, 20] width 91 height 20
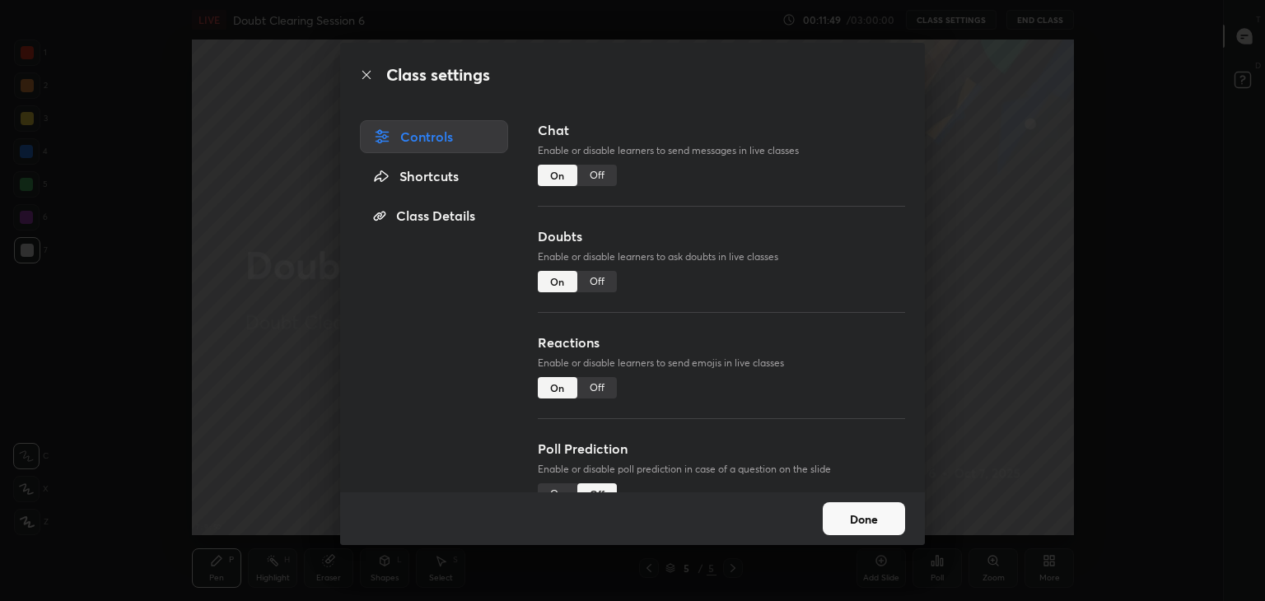
click at [599, 177] on div "Off" at bounding box center [597, 175] width 40 height 21
click at [564, 168] on div "On" at bounding box center [558, 175] width 40 height 21
click at [474, 214] on div "Class Details" at bounding box center [434, 215] width 148 height 33
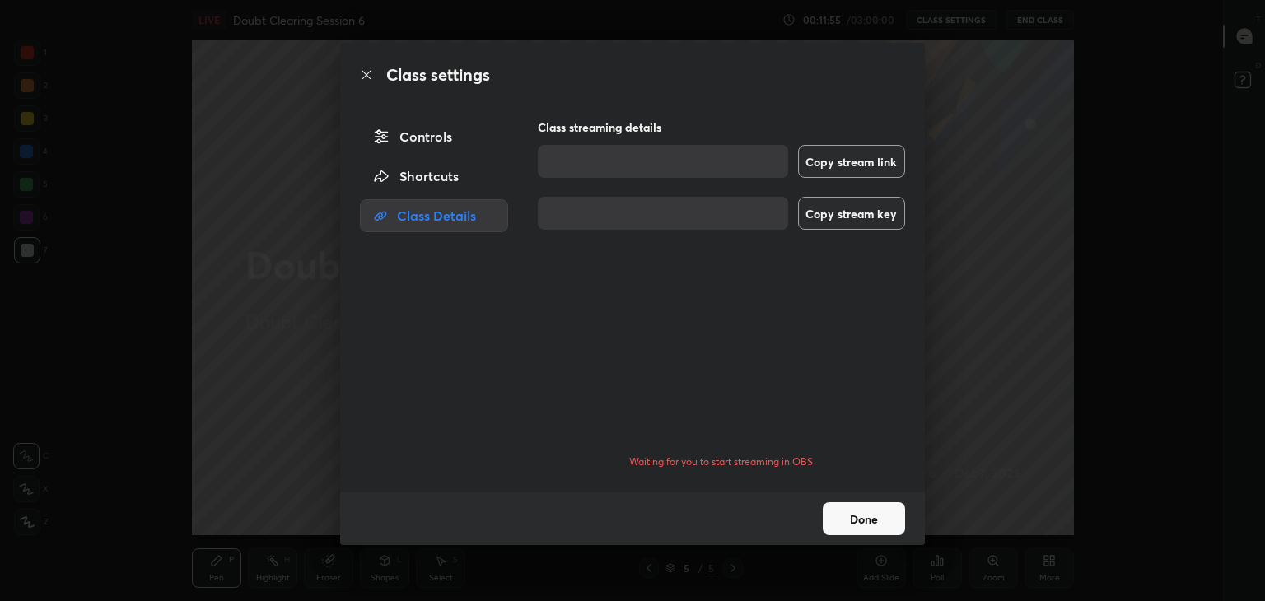
click at [884, 524] on button "Done" at bounding box center [864, 518] width 82 height 33
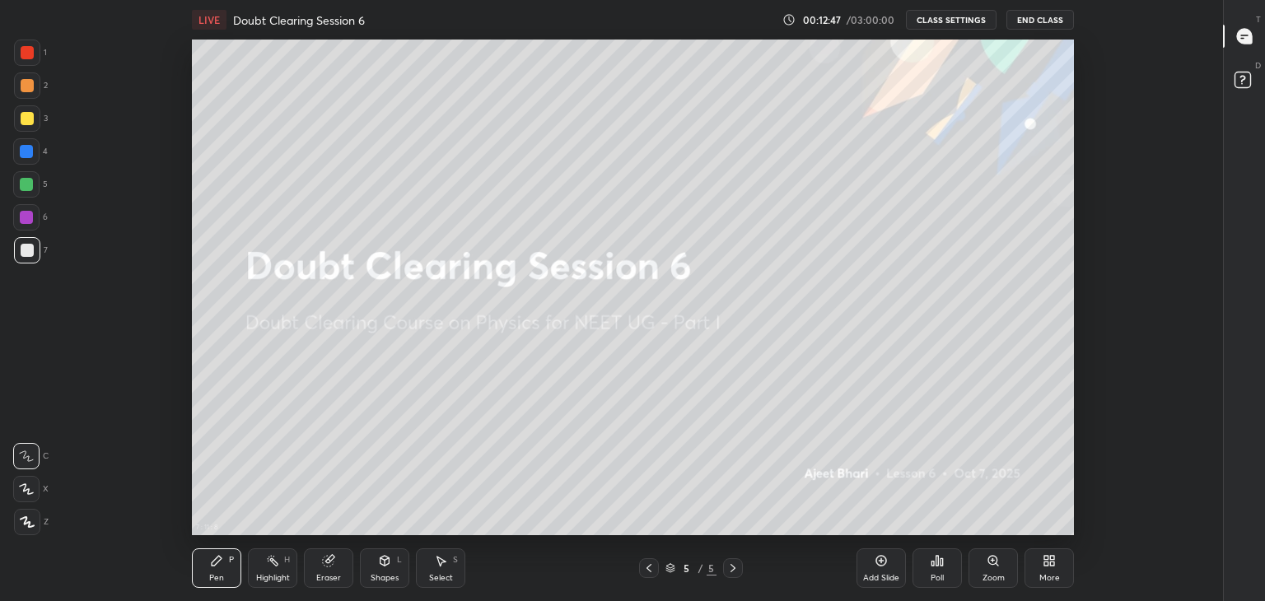
click at [948, 25] on button "CLASS SETTINGS" at bounding box center [951, 20] width 91 height 20
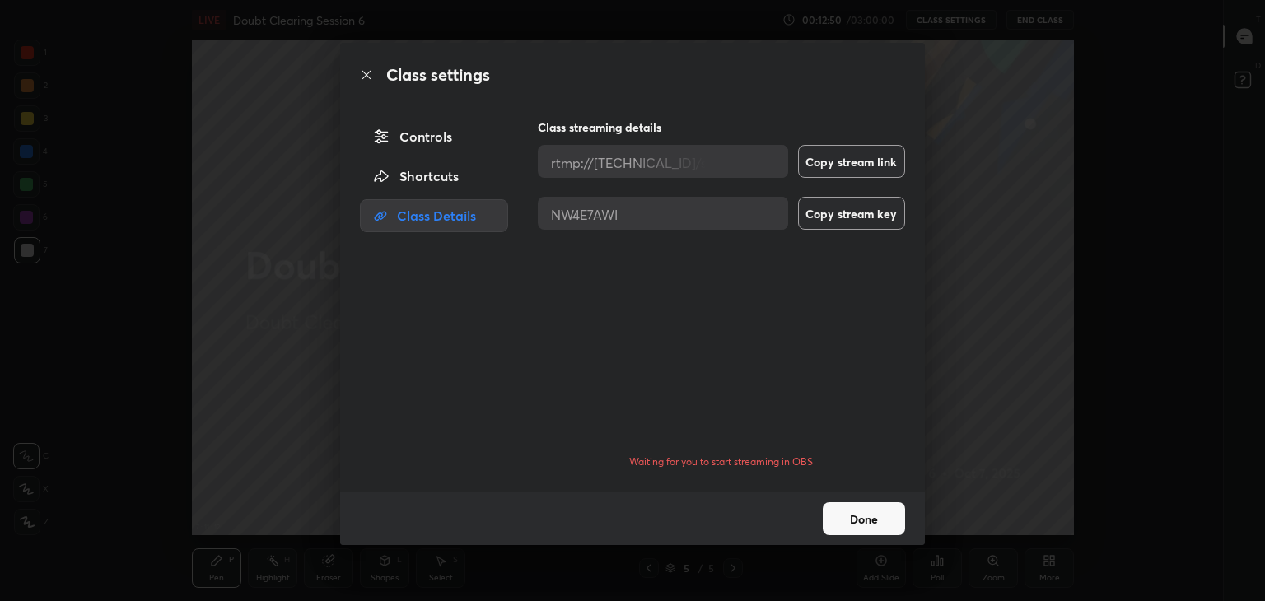
click at [458, 192] on div "Shortcuts" at bounding box center [434, 176] width 148 height 33
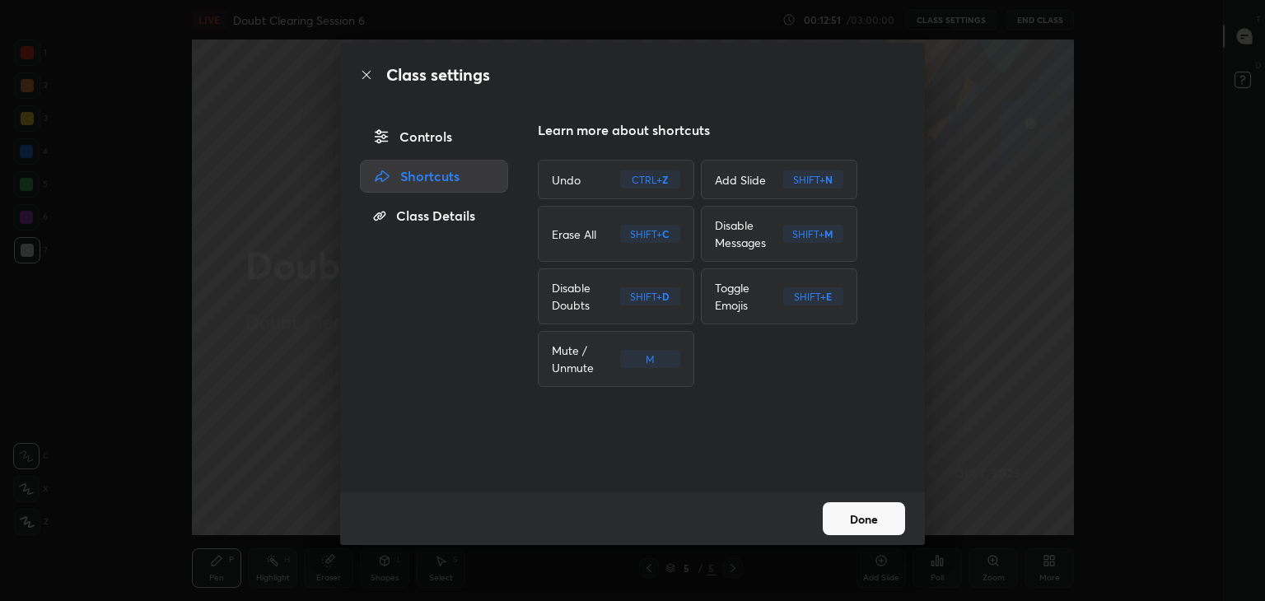
click at [455, 142] on div "Controls" at bounding box center [434, 136] width 148 height 33
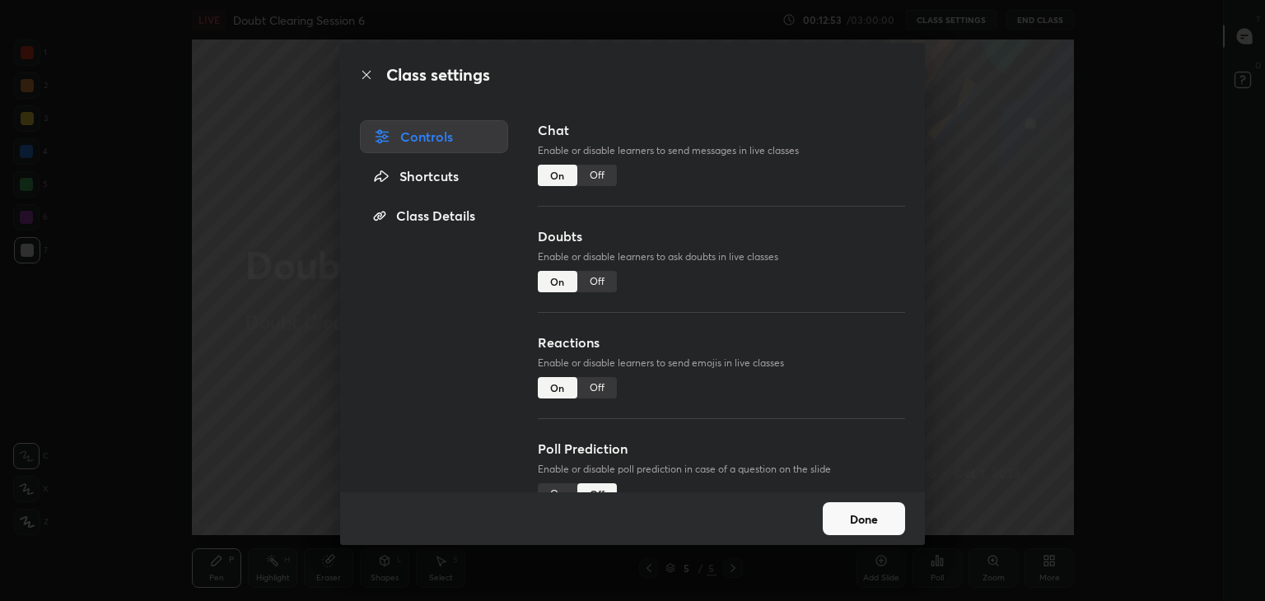
click at [865, 531] on button "Done" at bounding box center [864, 518] width 82 height 33
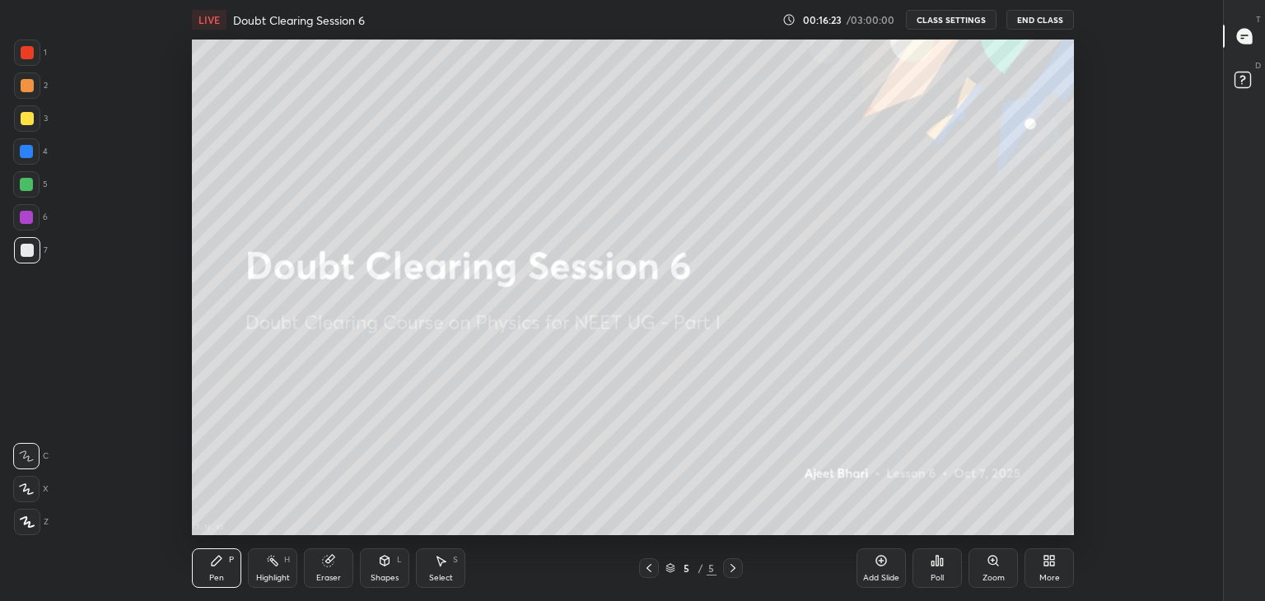
click at [935, 24] on button "CLASS SETTINGS" at bounding box center [951, 20] width 91 height 20
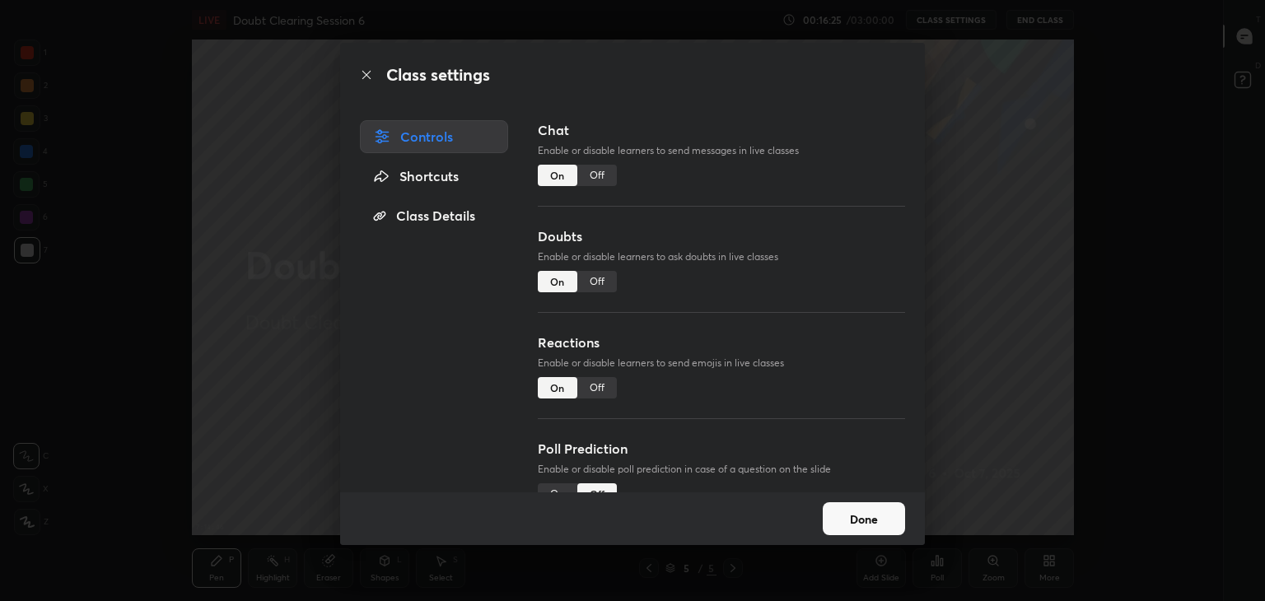
click at [427, 220] on div "Class Details" at bounding box center [434, 215] width 148 height 33
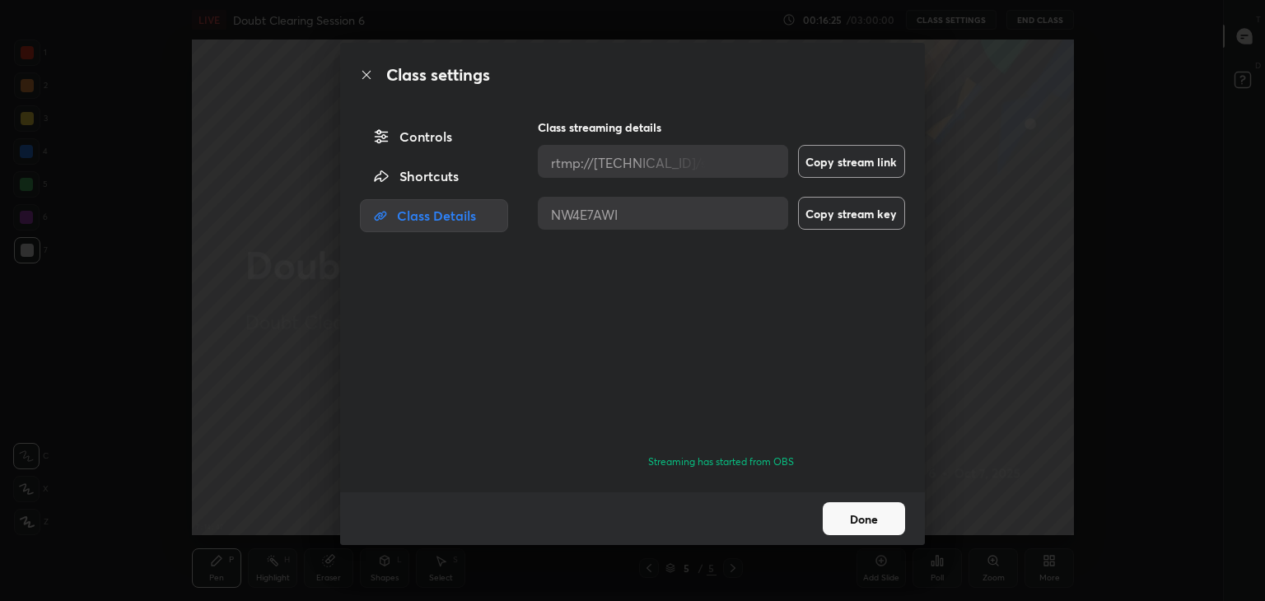
click at [427, 220] on div "Class Details" at bounding box center [434, 215] width 148 height 33
click at [876, 508] on button "Done" at bounding box center [864, 518] width 82 height 33
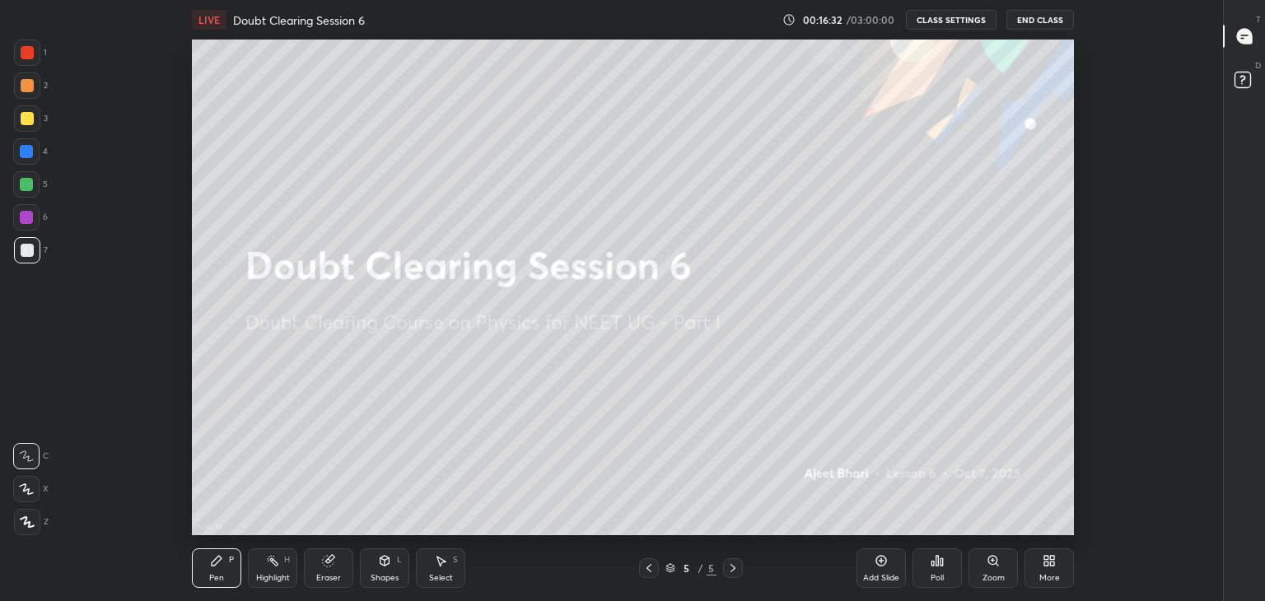
click at [653, 565] on icon at bounding box center [648, 568] width 13 height 13
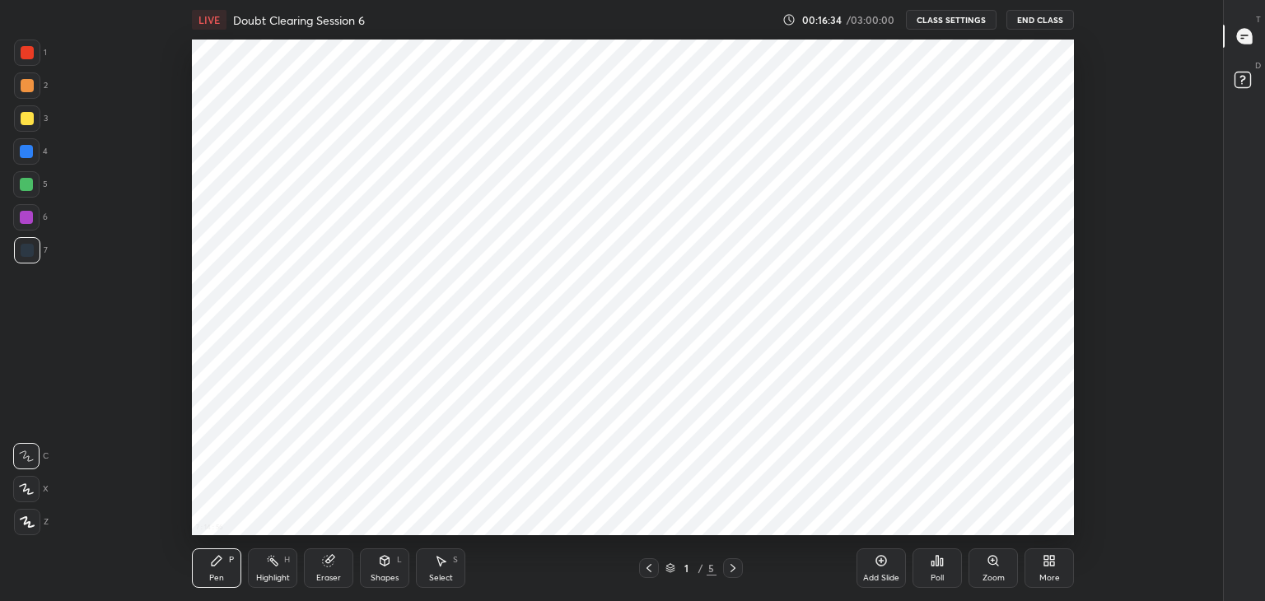
click at [653, 565] on icon at bounding box center [648, 568] width 13 height 13
click at [739, 574] on icon at bounding box center [732, 568] width 13 height 13
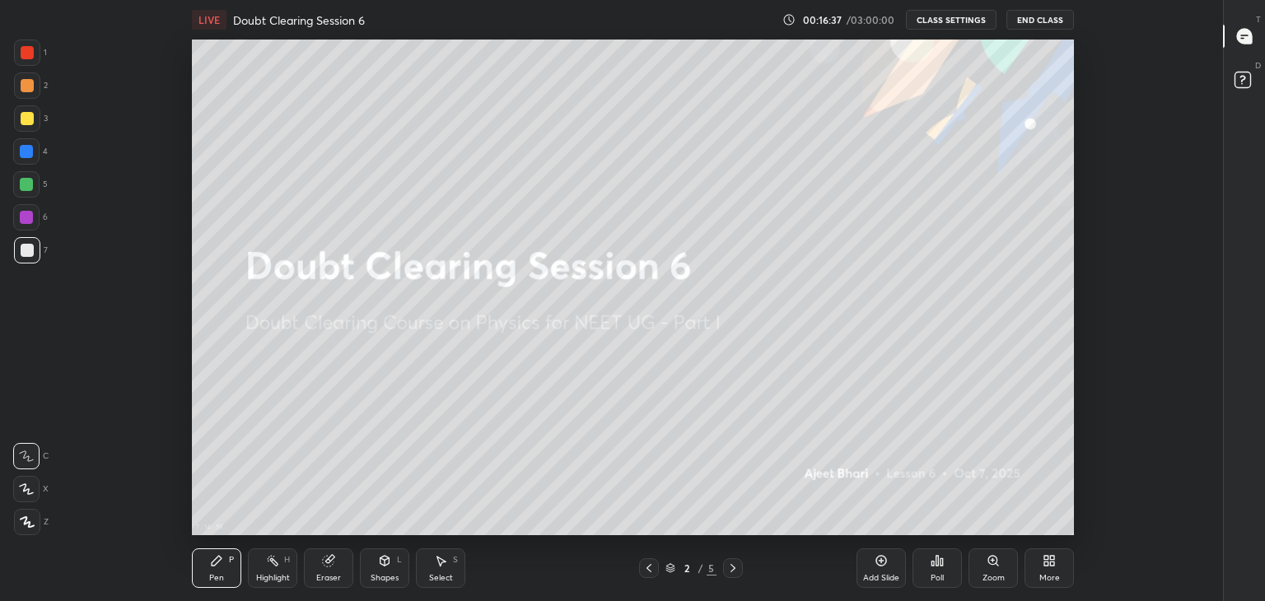
click at [661, 569] on div "2 / 5" at bounding box center [691, 568] width 104 height 20
click at [652, 567] on icon at bounding box center [648, 568] width 13 height 13
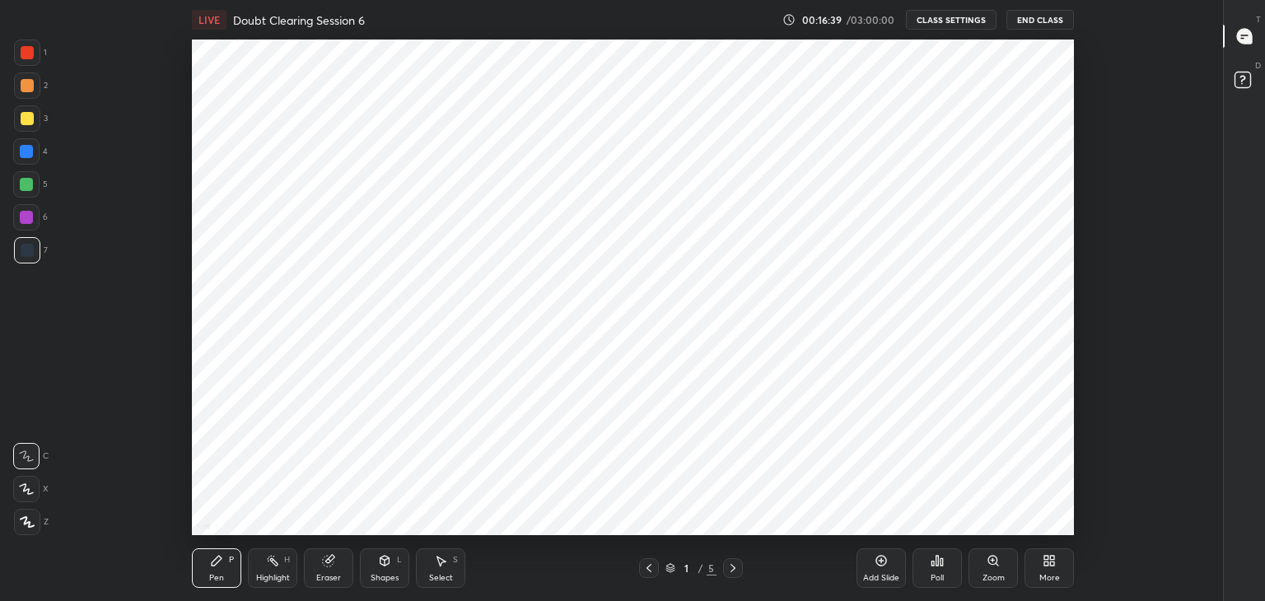
click at [723, 559] on div at bounding box center [733, 568] width 20 height 20
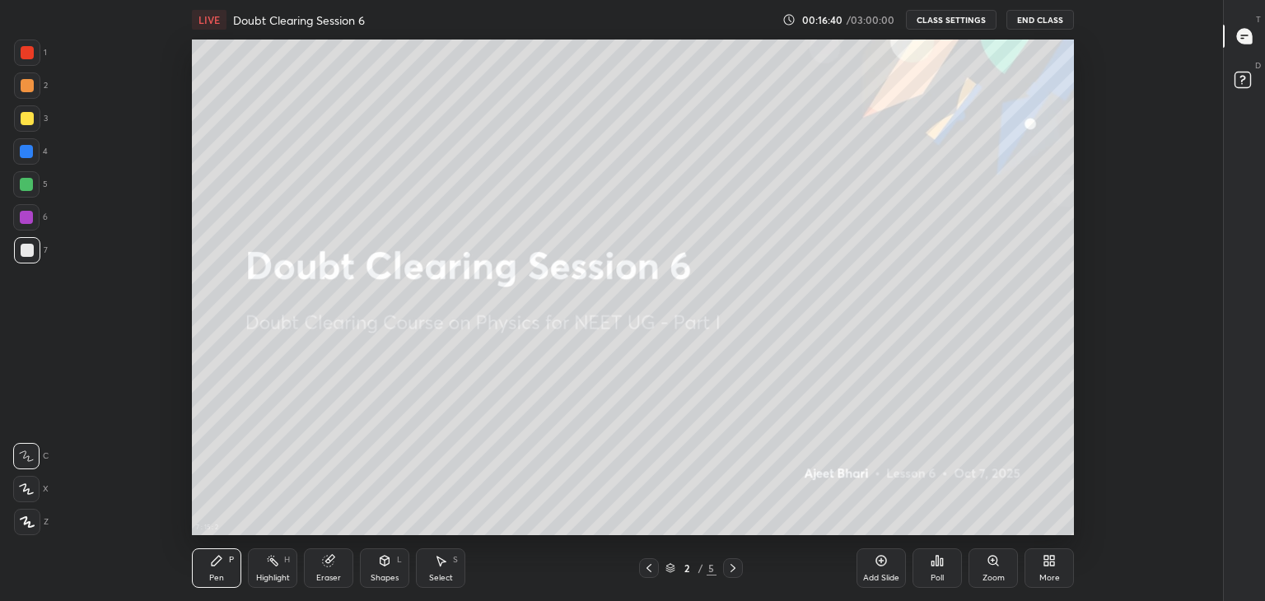
click at [732, 567] on icon at bounding box center [732, 568] width 13 height 13
drag, startPoint x: 1264, startPoint y: 81, endPoint x: 1242, endPoint y: 38, distance: 48.2
click at [1242, 38] on div "T Messages (T) D Doubts (D)" at bounding box center [1244, 300] width 43 height 601
click at [1242, 65] on div "D Doubts (D)" at bounding box center [1245, 82] width 42 height 46
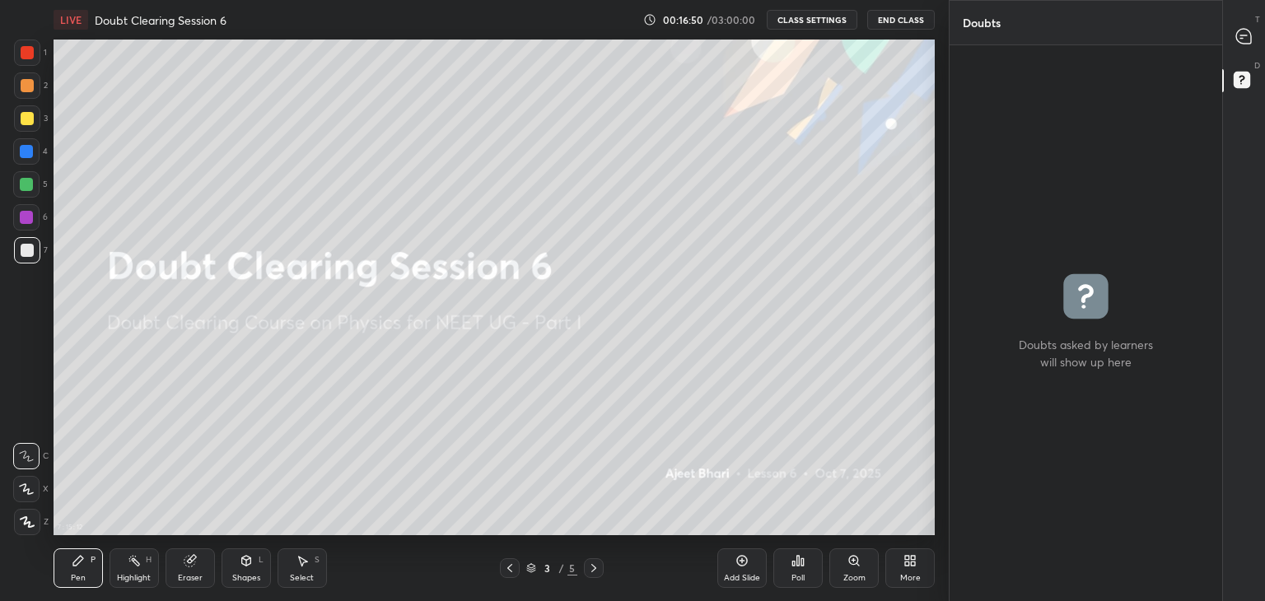
scroll to position [0, 0]
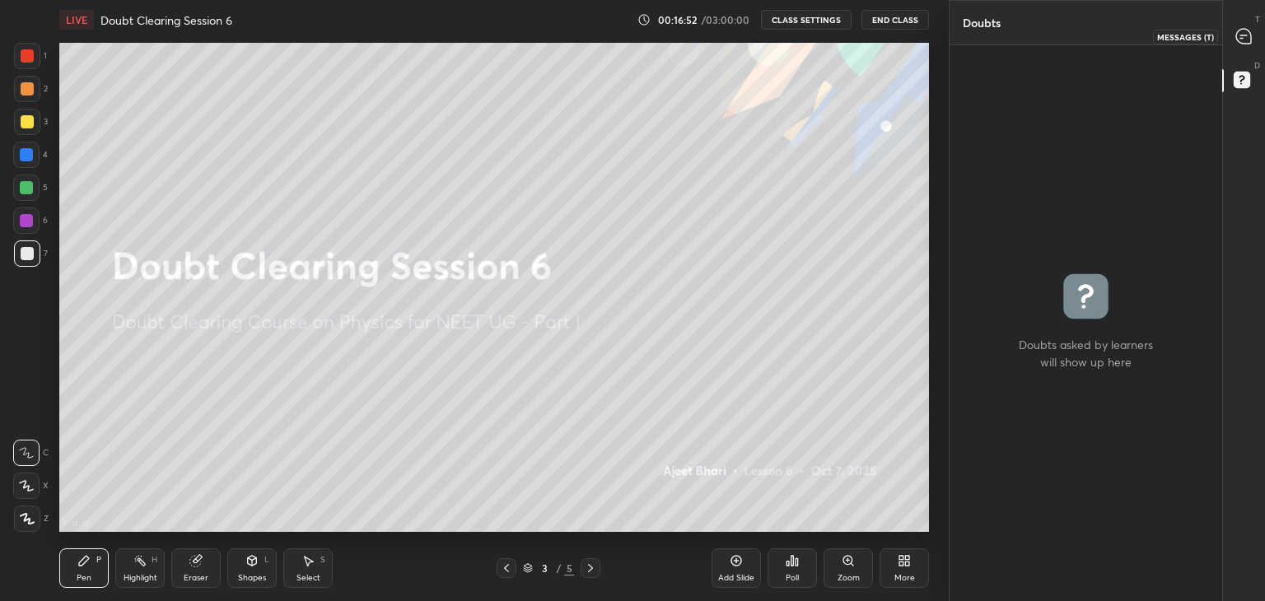
click at [1254, 29] on div at bounding box center [1244, 36] width 33 height 30
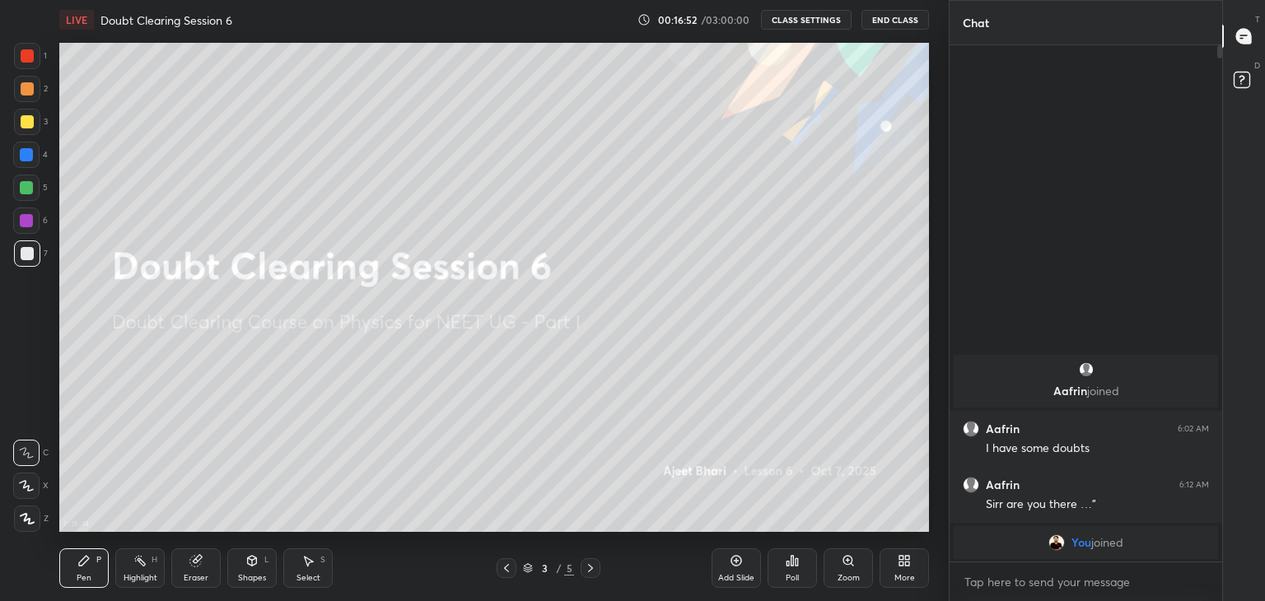
scroll to position [511, 268]
click at [1240, 80] on icon at bounding box center [1241, 79] width 6 height 7
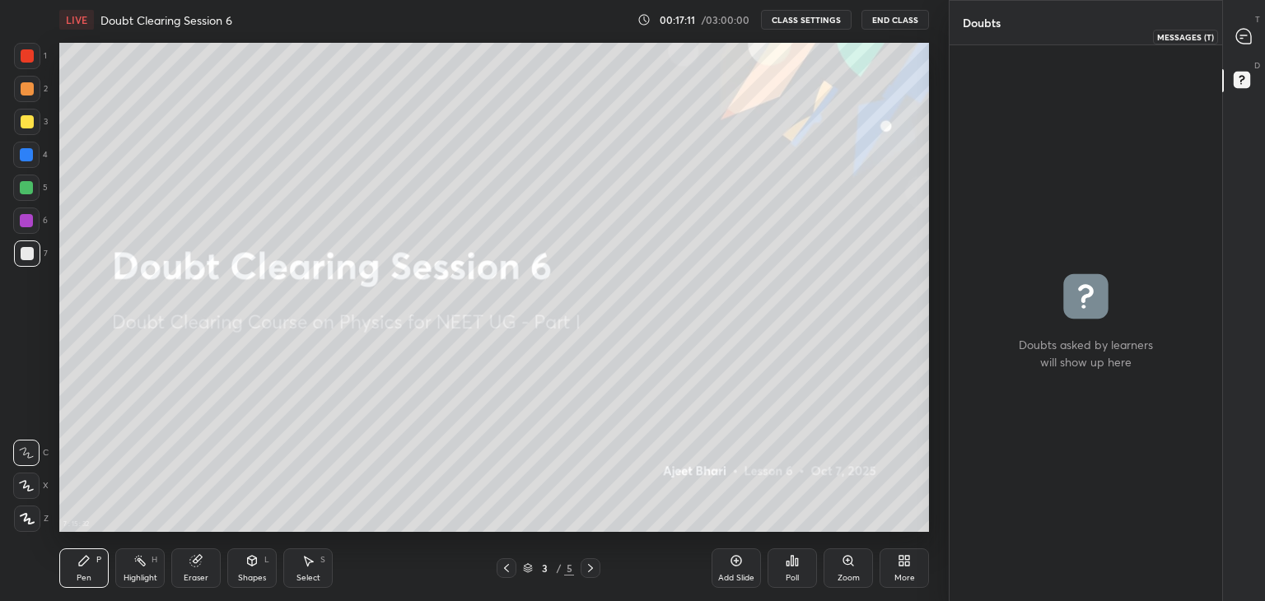
click at [1249, 44] on icon at bounding box center [1243, 36] width 15 height 15
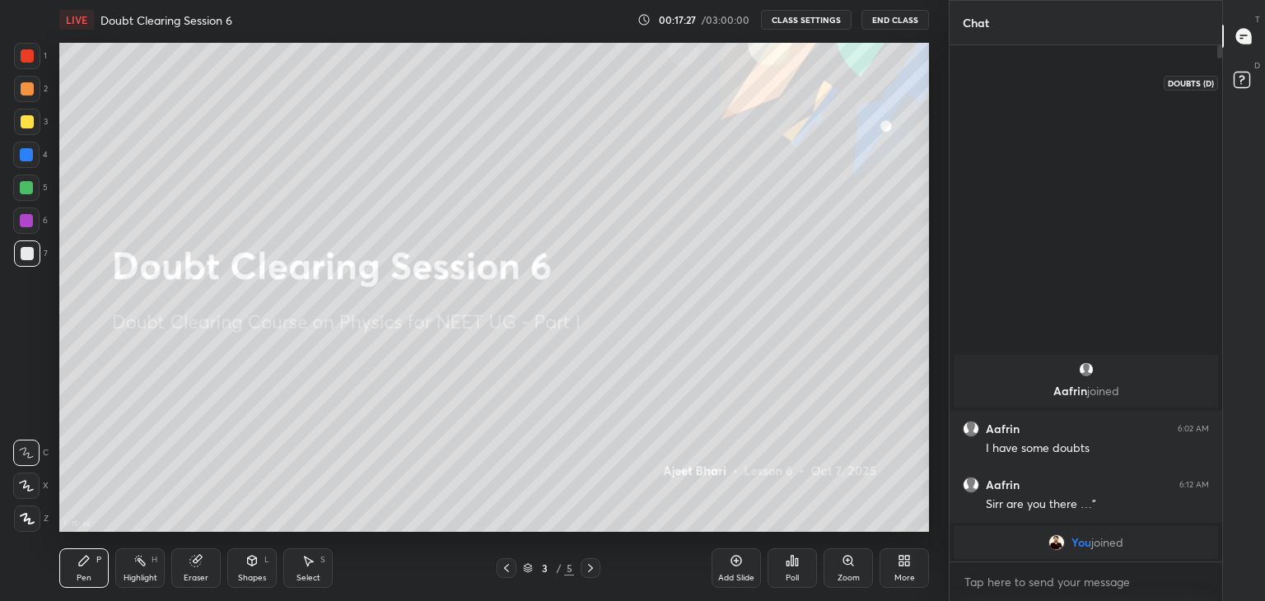
click at [1244, 73] on rect at bounding box center [1241, 80] width 16 height 16
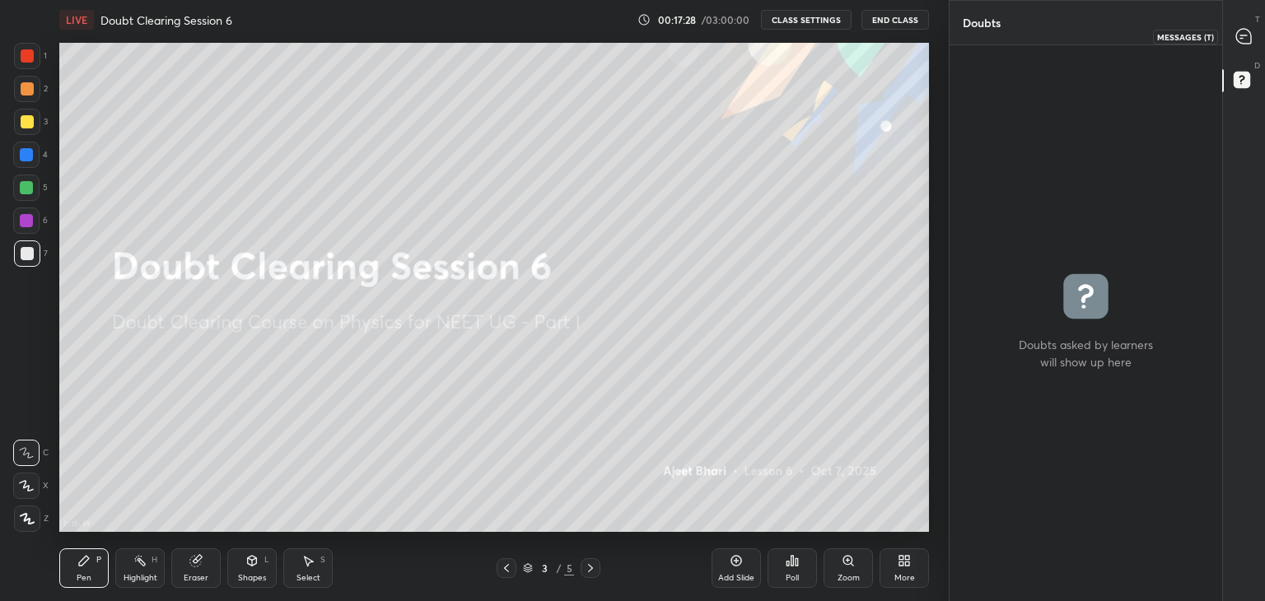
click at [1258, 33] on div at bounding box center [1244, 36] width 33 height 30
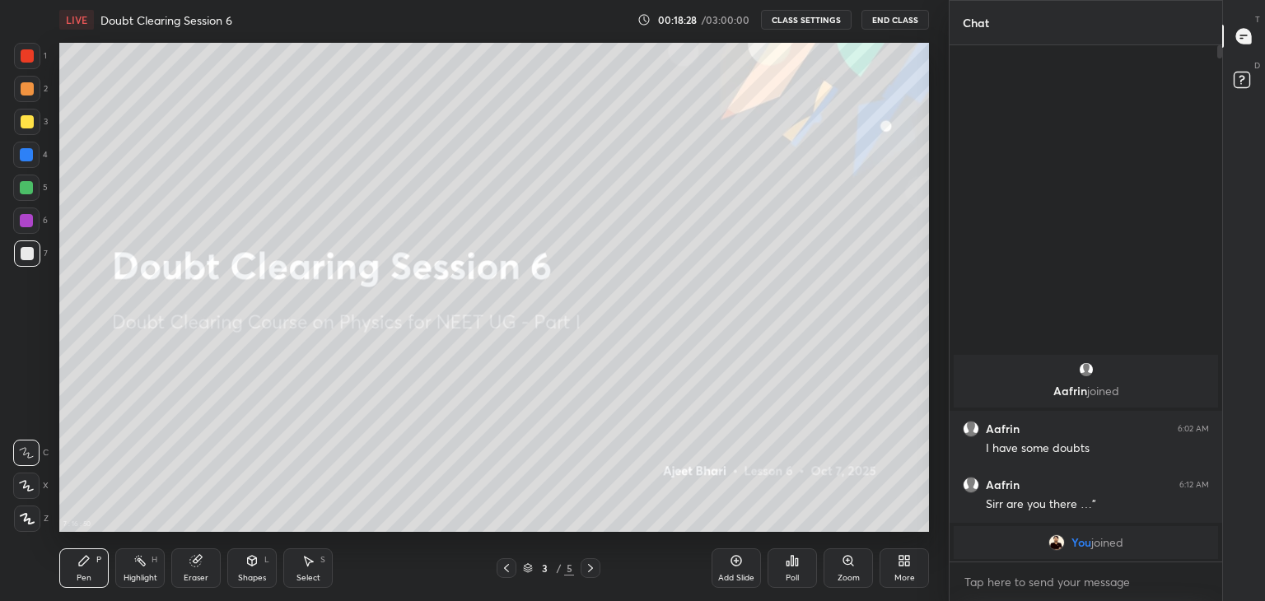
click at [790, 21] on button "CLASS SETTINGS" at bounding box center [806, 20] width 91 height 20
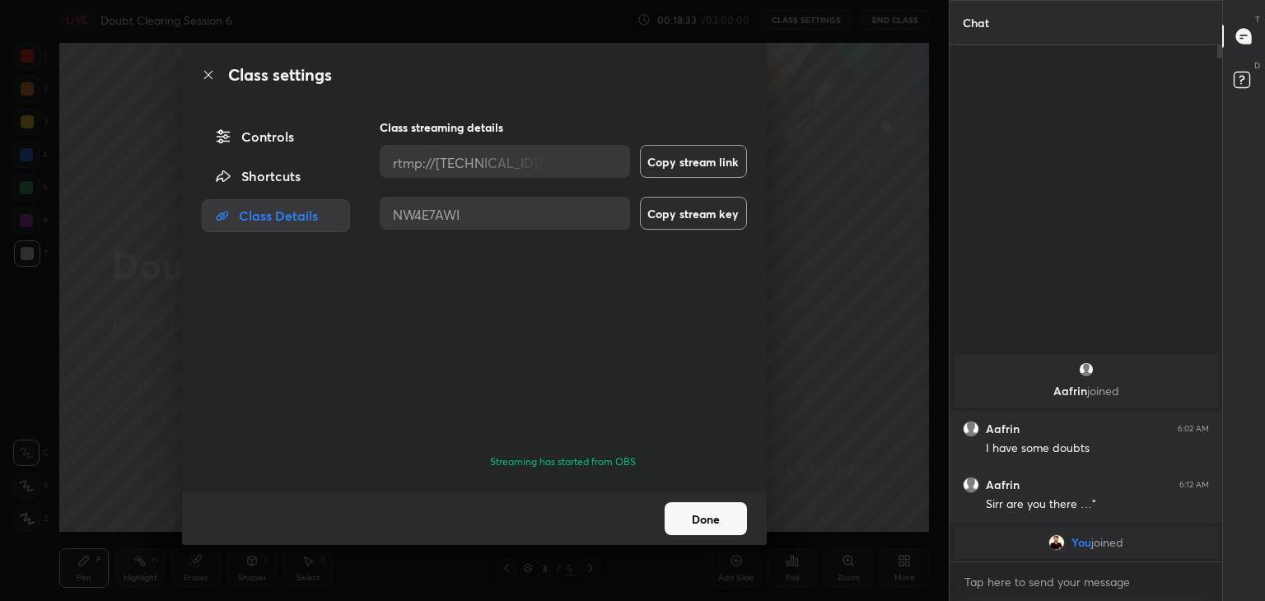
click at [235, 184] on div "Shortcuts" at bounding box center [276, 176] width 148 height 33
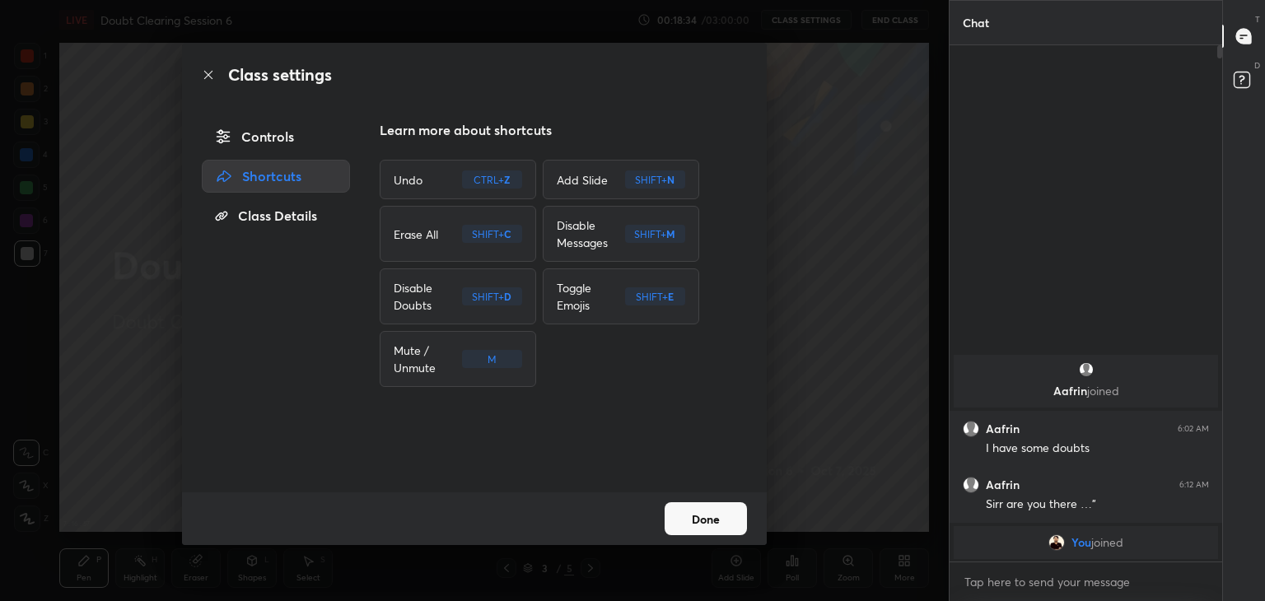
click at [258, 138] on div "Controls" at bounding box center [276, 136] width 148 height 33
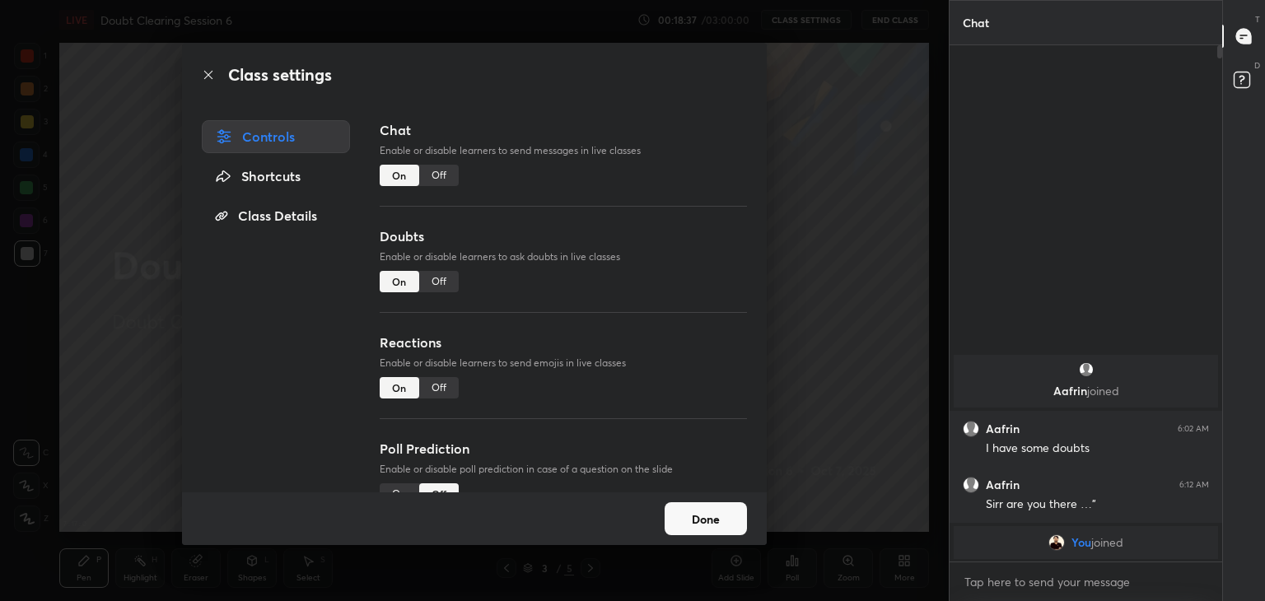
click at [721, 520] on button "Done" at bounding box center [705, 518] width 82 height 33
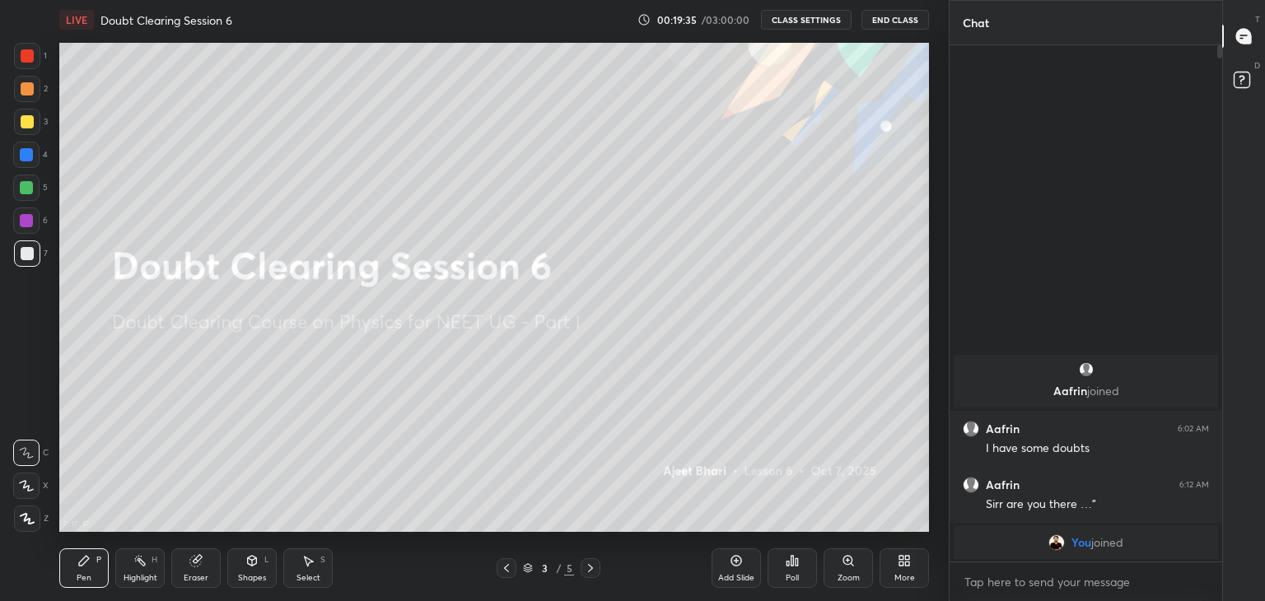
click at [1023, 302] on div "Aafrin joined Aafrin 6:02 AM I have some doubts Aafrin 6:12 AM Sirr are you the…" at bounding box center [1085, 303] width 273 height 516
click at [888, 18] on button "End Class" at bounding box center [895, 20] width 68 height 20
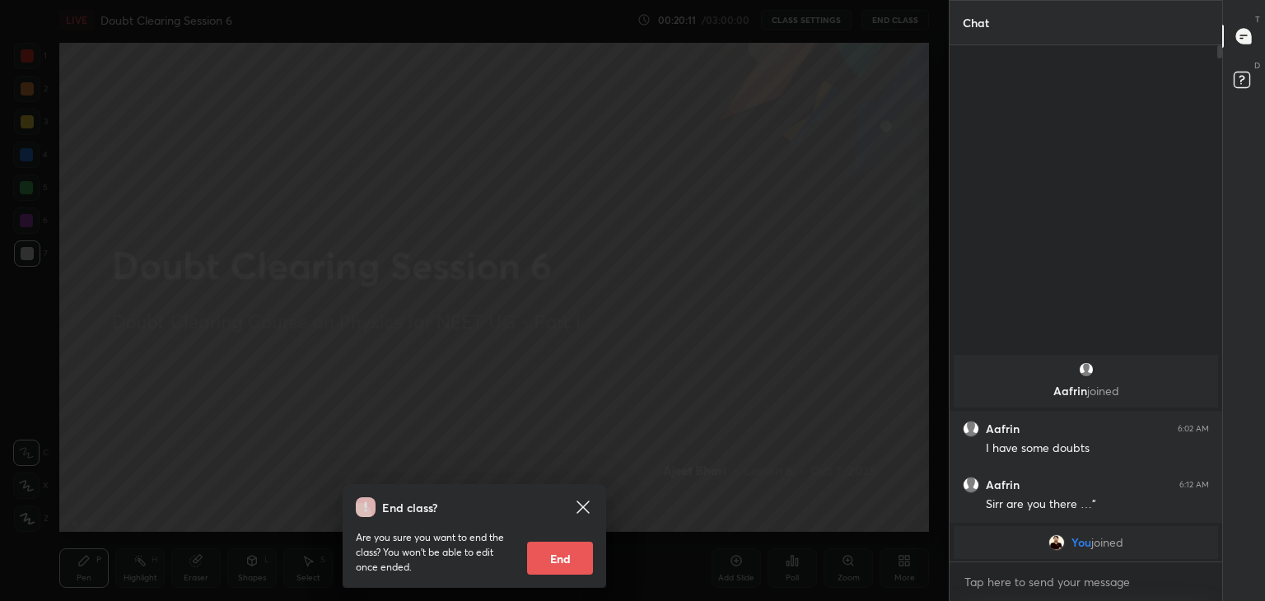
click at [585, 501] on icon at bounding box center [583, 507] width 20 height 20
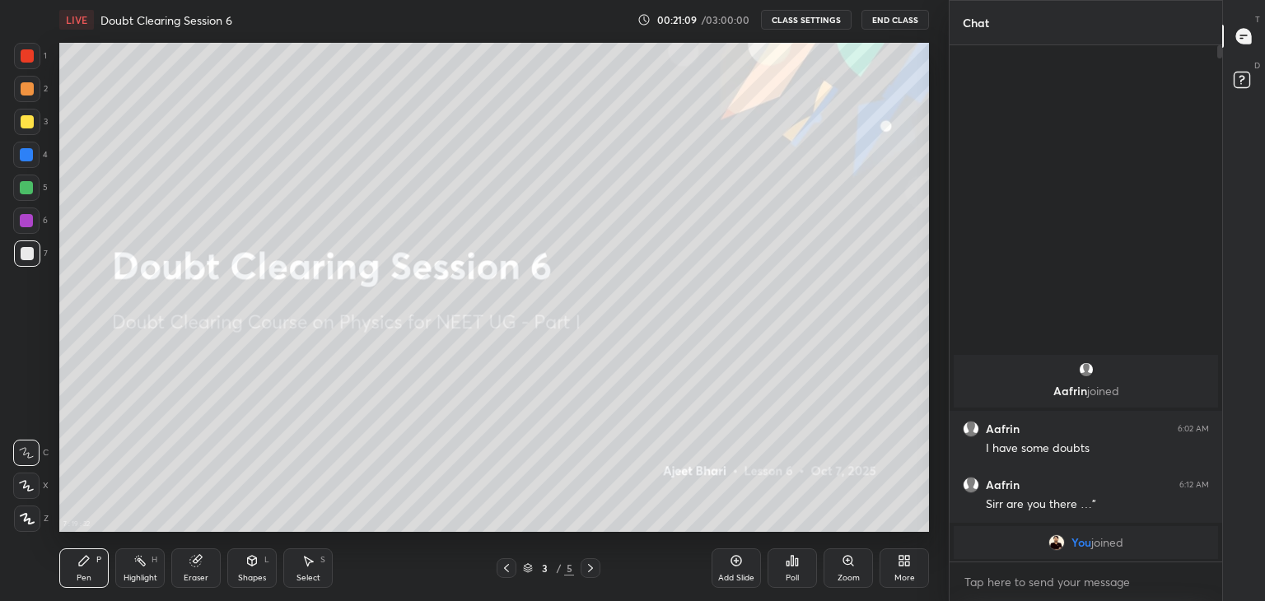
click at [817, 18] on button "CLASS SETTINGS" at bounding box center [806, 20] width 91 height 20
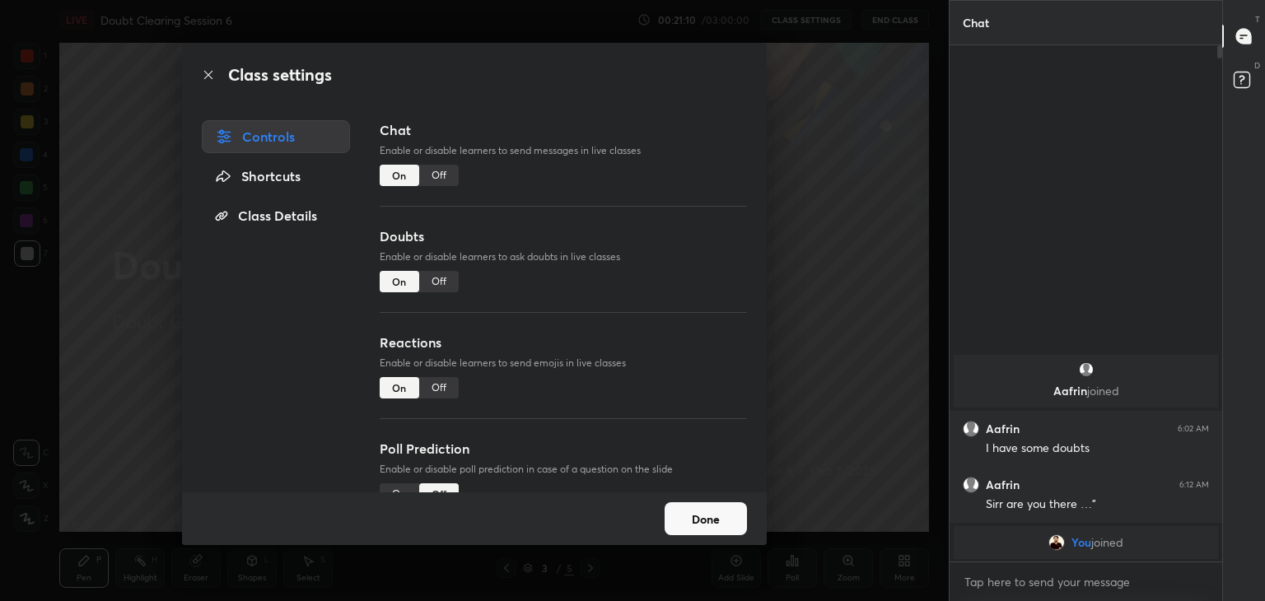
click at [494, 0] on div "Class settings Controls Shortcuts Class Details Chat Enable or disable learners…" at bounding box center [474, 300] width 949 height 601
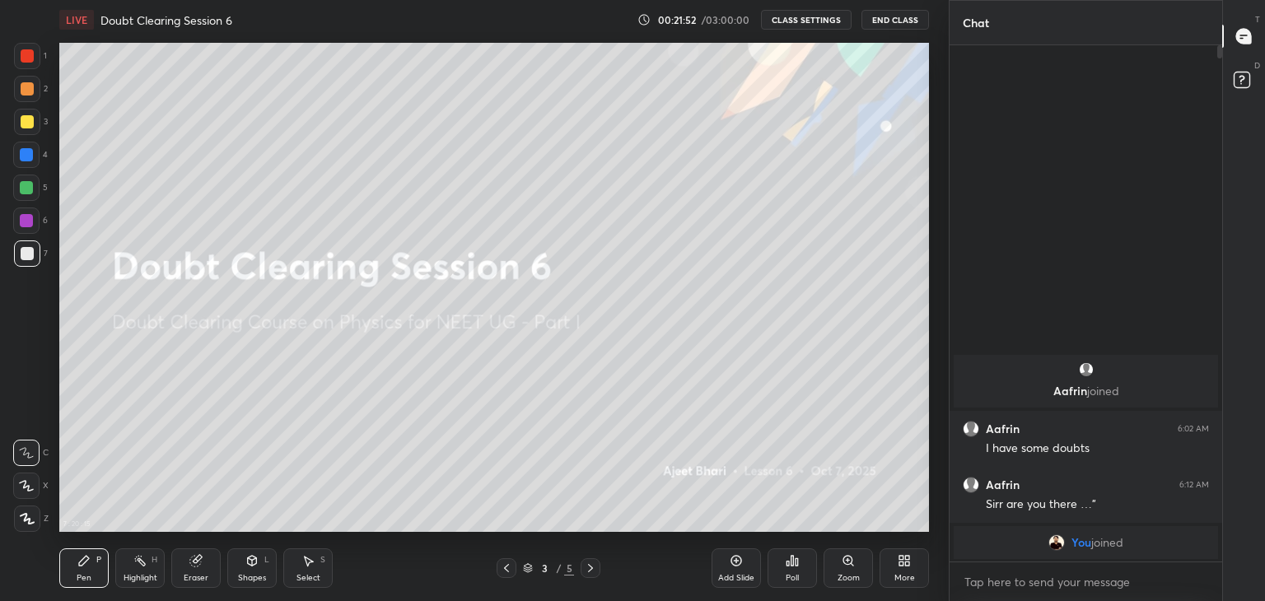
click at [889, 580] on div "More" at bounding box center [903, 568] width 49 height 40
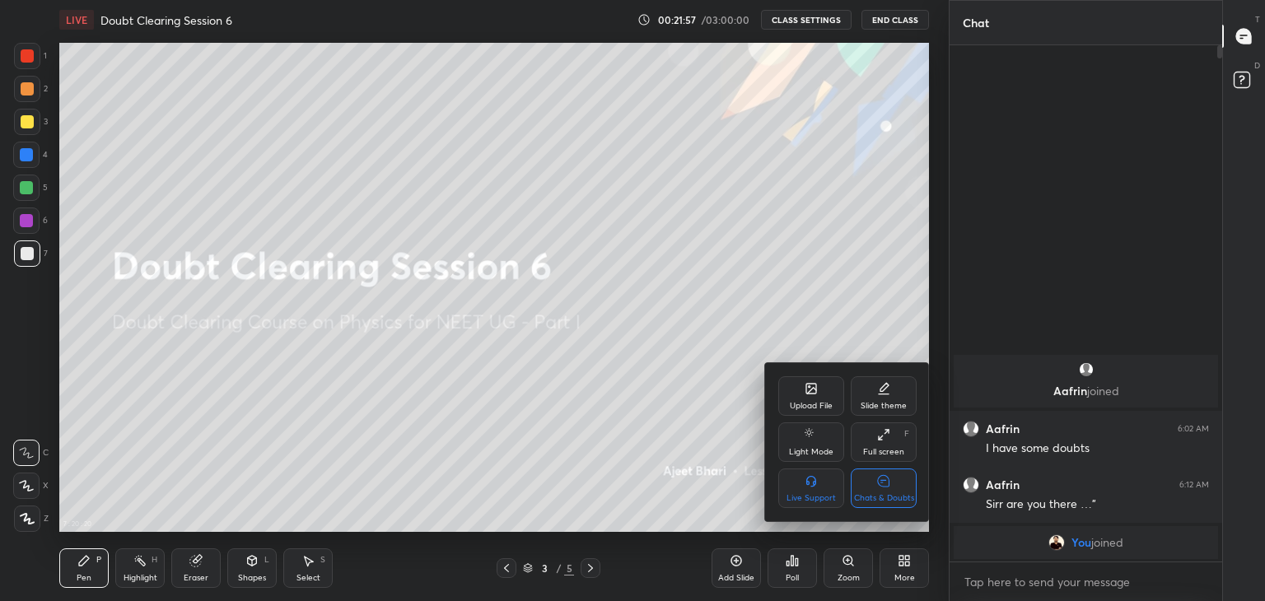
click at [821, 501] on div "Live Support" at bounding box center [810, 498] width 49 height 8
click at [813, 492] on div "Upload File Slide theme Light Mode Full screen F Live Support Chats & Doubts" at bounding box center [847, 442] width 138 height 132
click at [865, 474] on div "Chats & Doubts" at bounding box center [884, 488] width 66 height 40
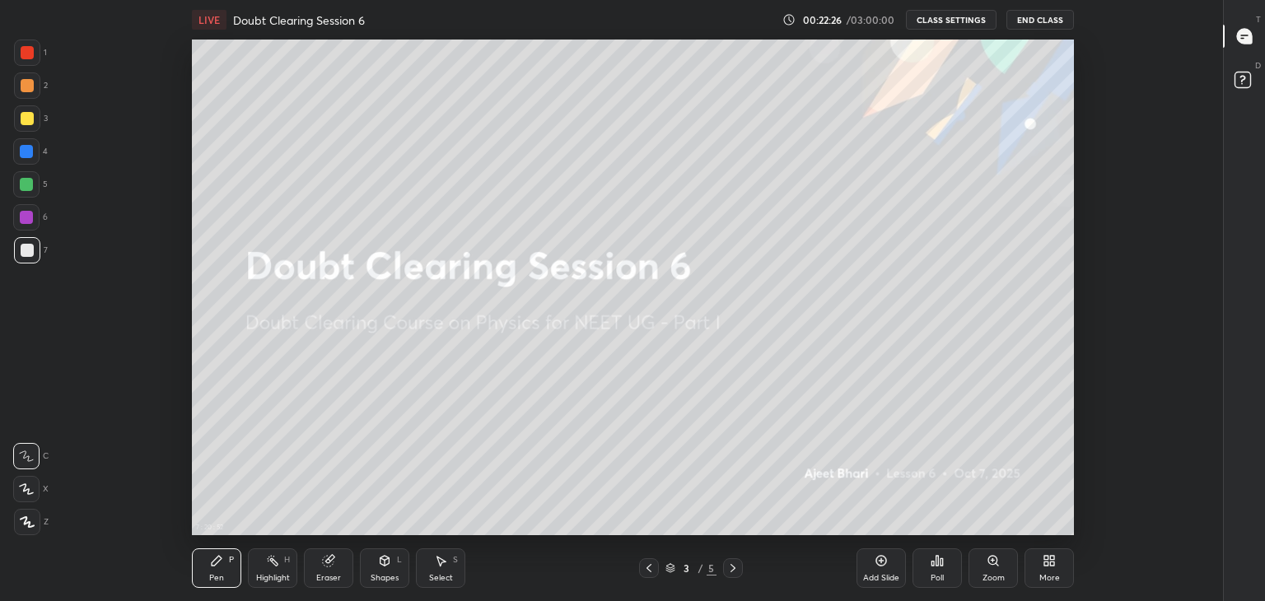
scroll to position [496, 1144]
click at [1056, 580] on div "More" at bounding box center [1049, 578] width 21 height 8
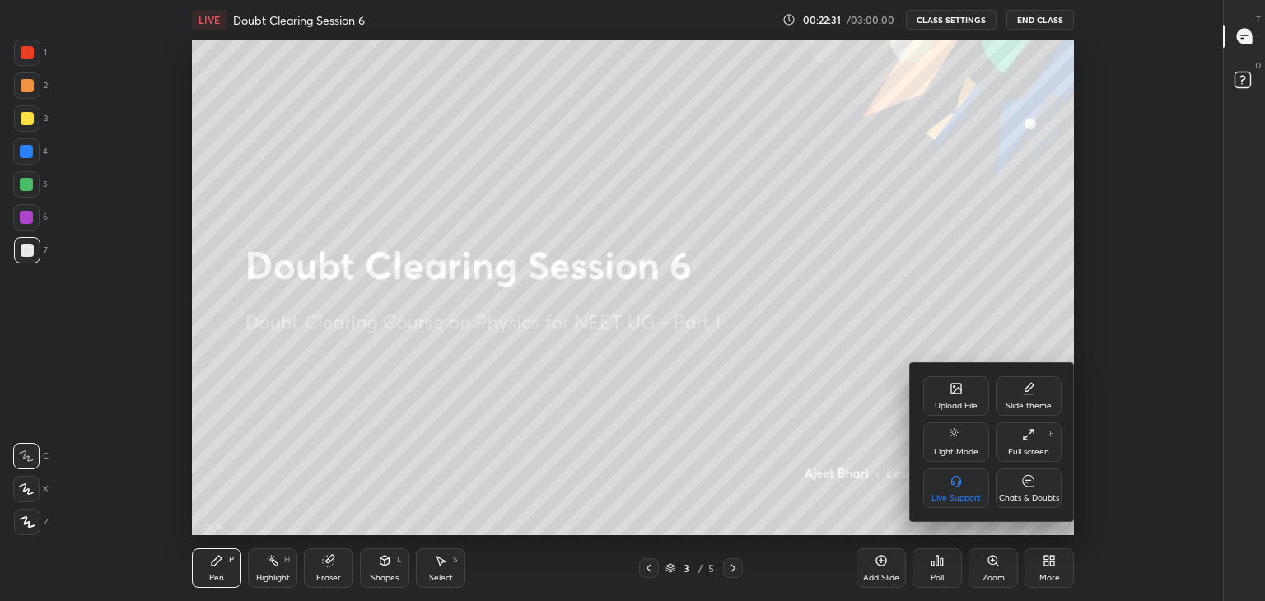
click at [1023, 496] on div "Chats & Doubts" at bounding box center [1029, 498] width 60 height 8
type textarea "x"
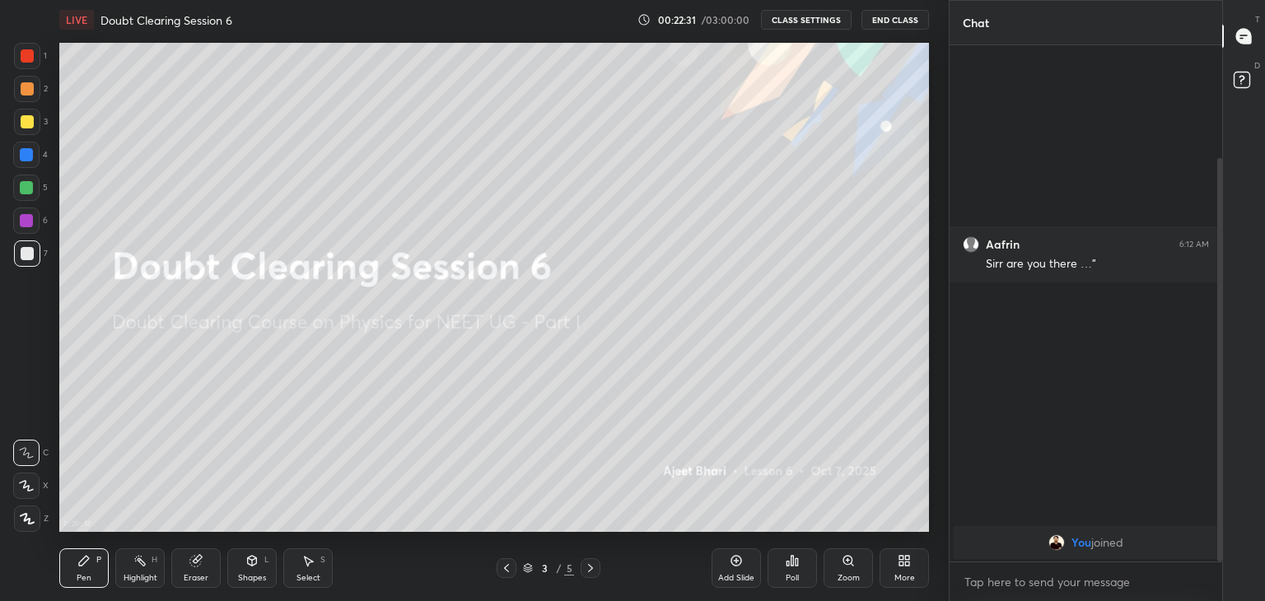
scroll to position [496, 883]
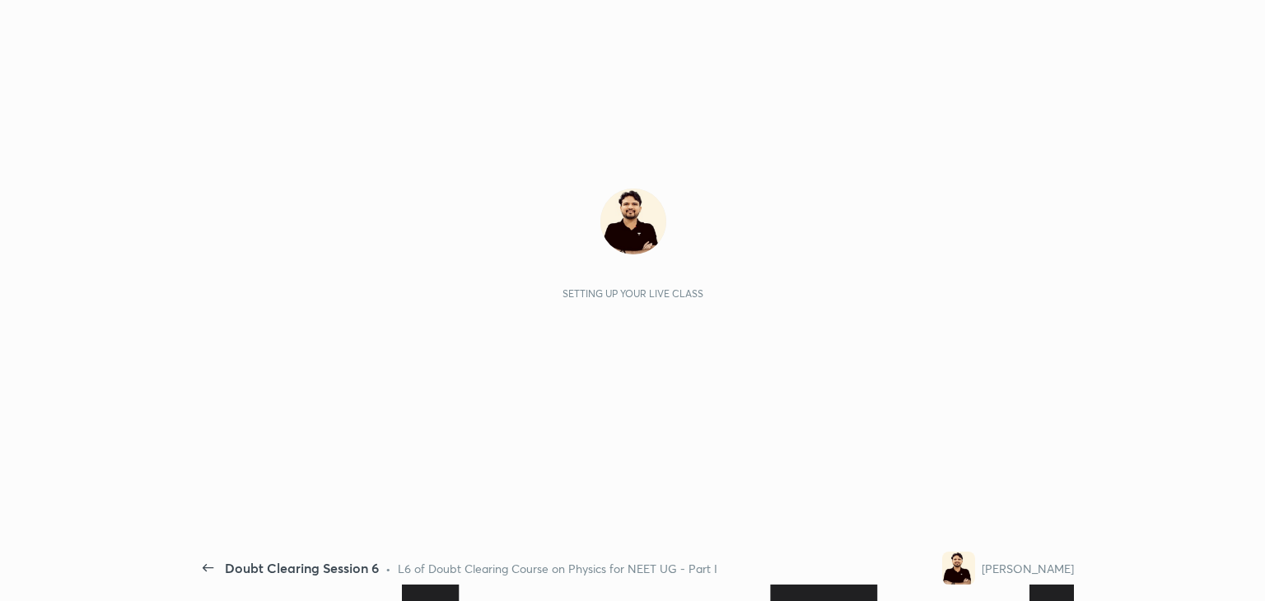
scroll to position [5, 0]
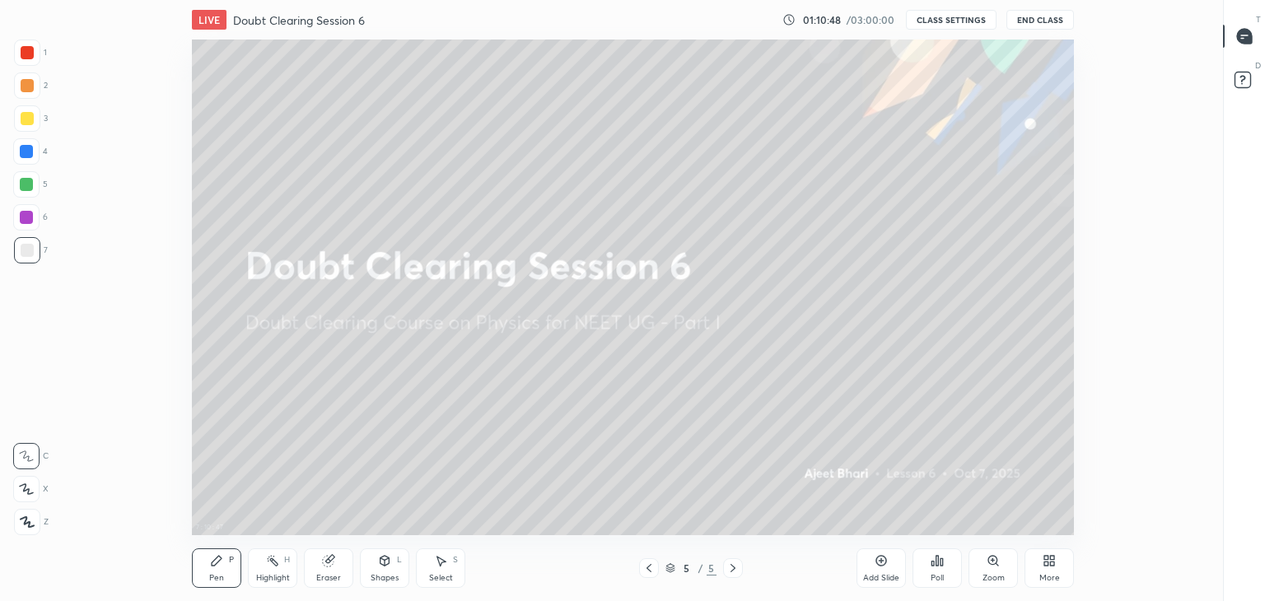
click at [949, 13] on button "CLASS SETTINGS" at bounding box center [951, 20] width 91 height 20
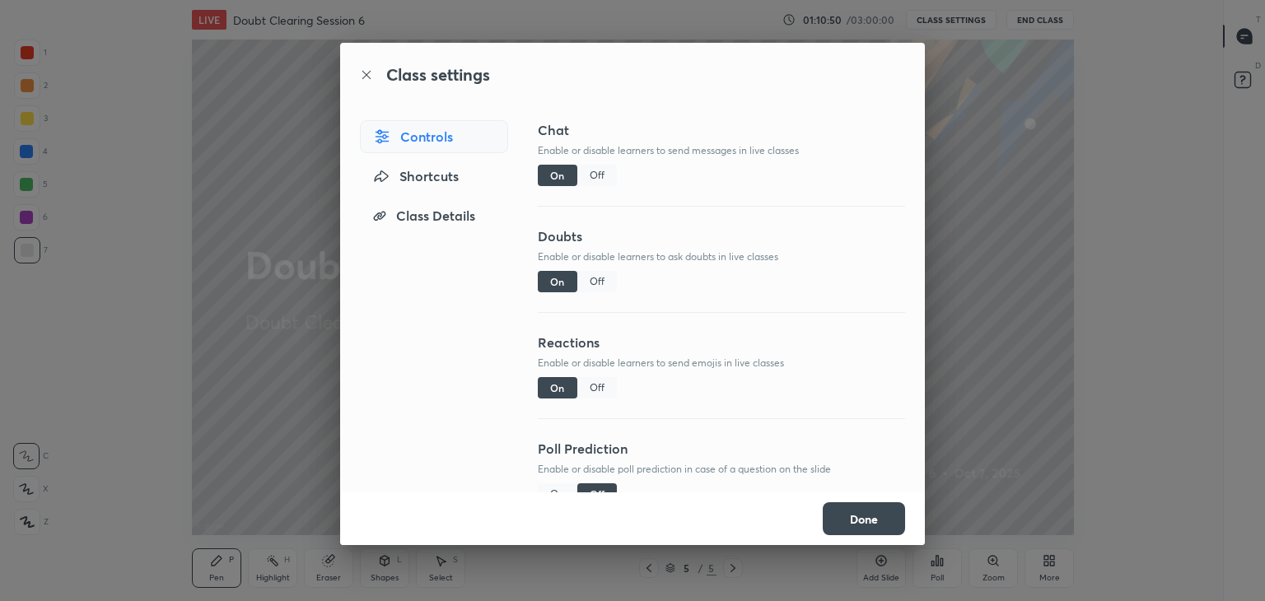
click at [942, 148] on div "Class settings Controls Shortcuts Class Details Chat Enable or disable learners…" at bounding box center [632, 300] width 1265 height 601
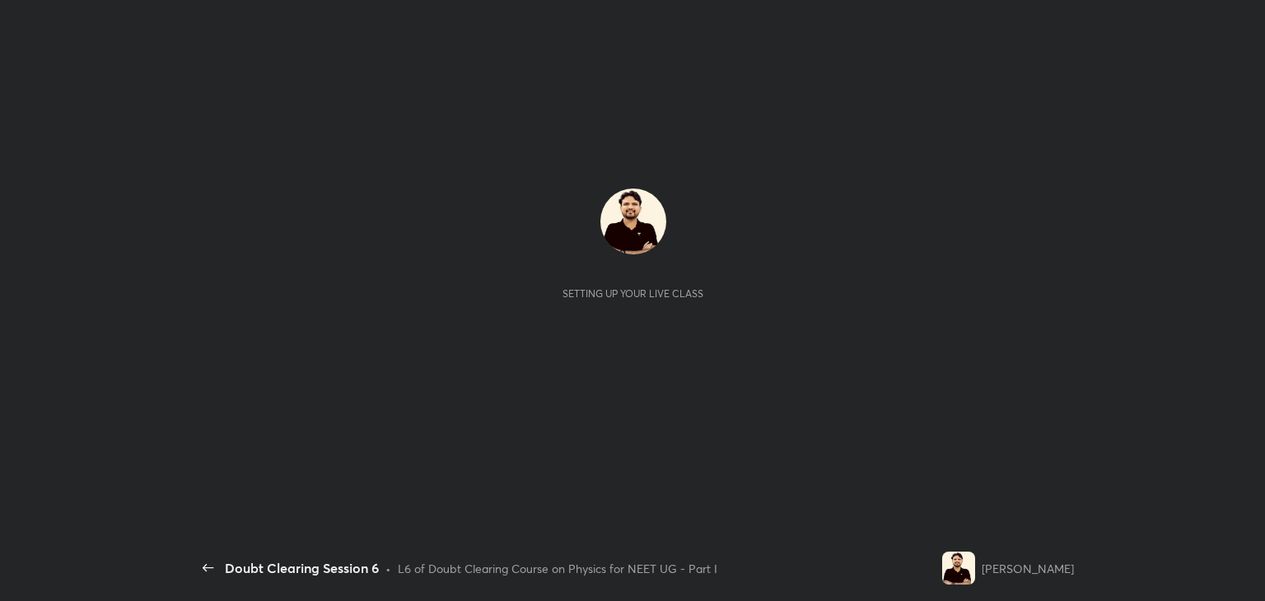
scroll to position [5, 0]
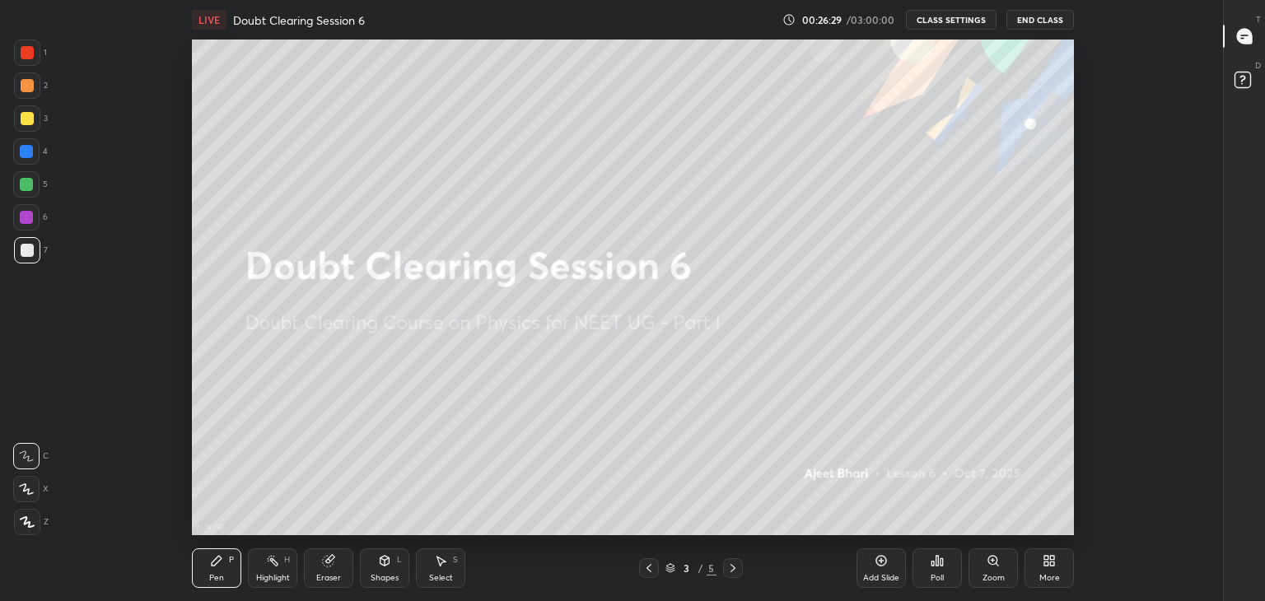
click at [971, 21] on button "CLASS SETTINGS" at bounding box center [951, 20] width 91 height 20
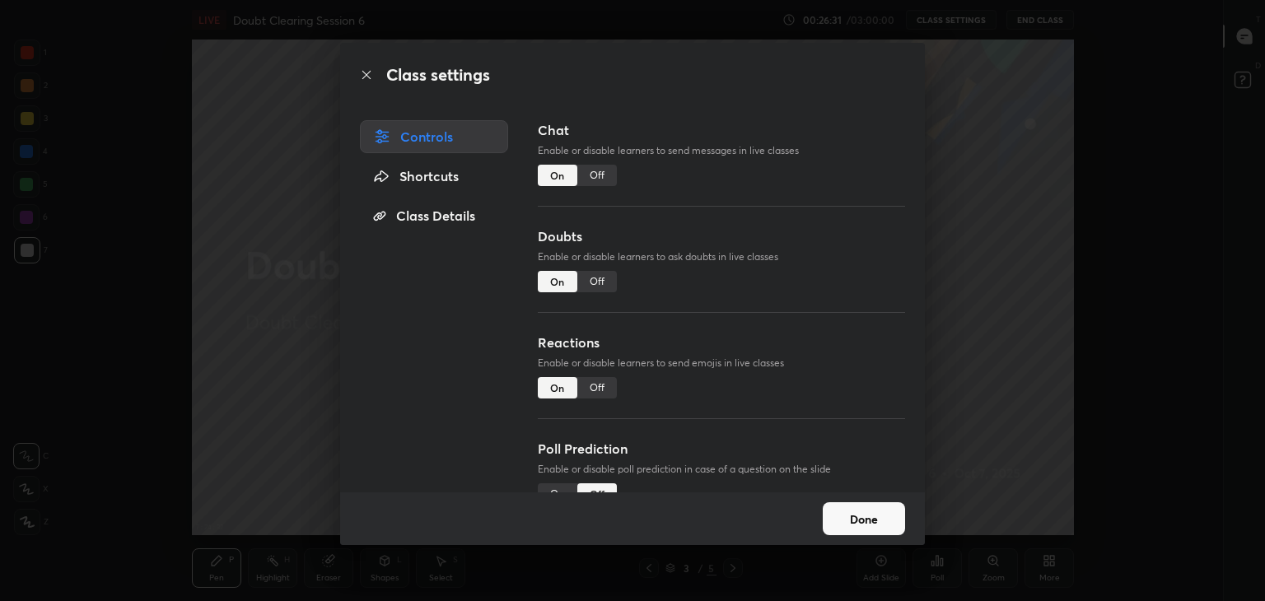
click at [431, 218] on div "Class Details" at bounding box center [434, 215] width 148 height 33
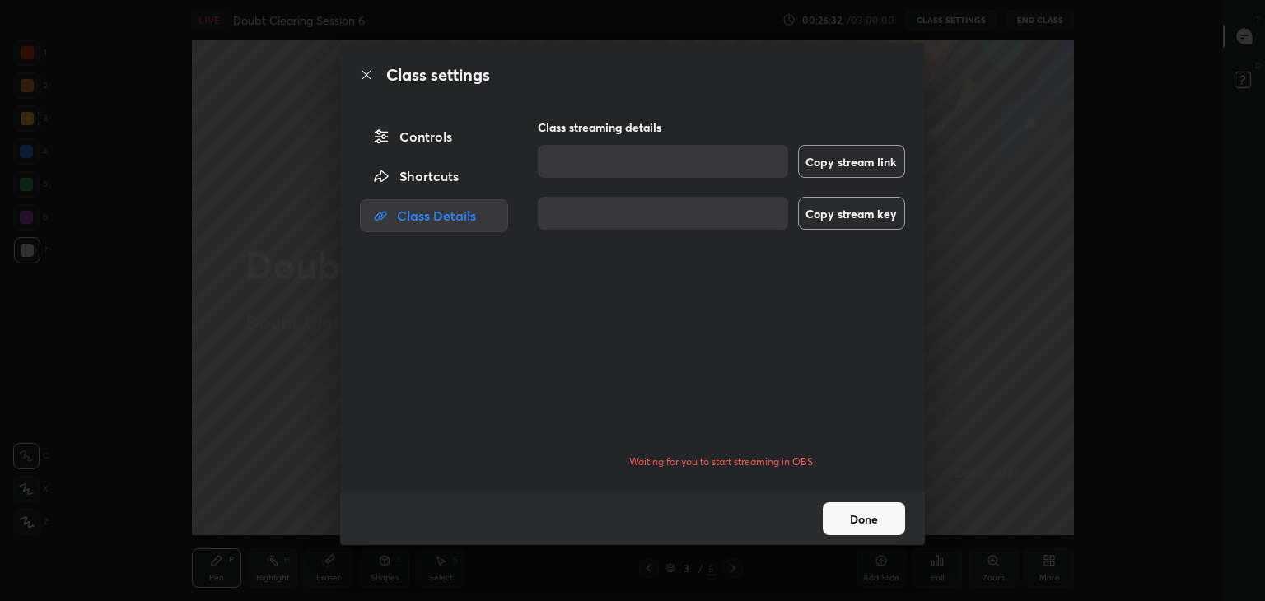
click at [435, 183] on div "Shortcuts" at bounding box center [434, 176] width 148 height 33
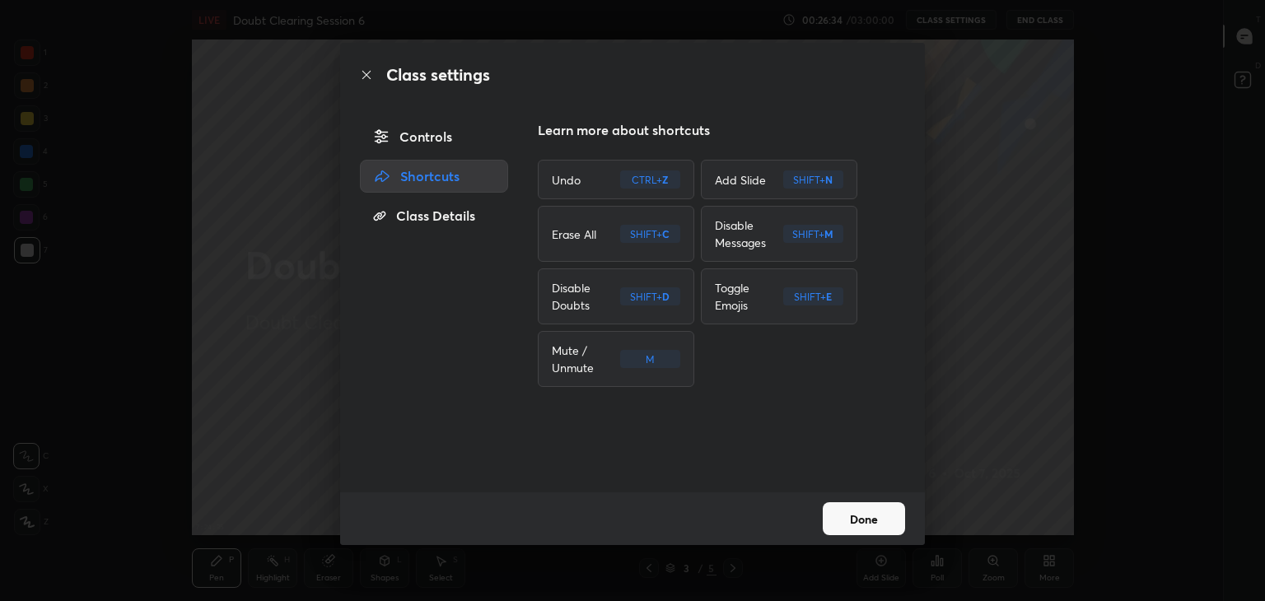
click at [434, 219] on div "Class Details" at bounding box center [434, 215] width 148 height 33
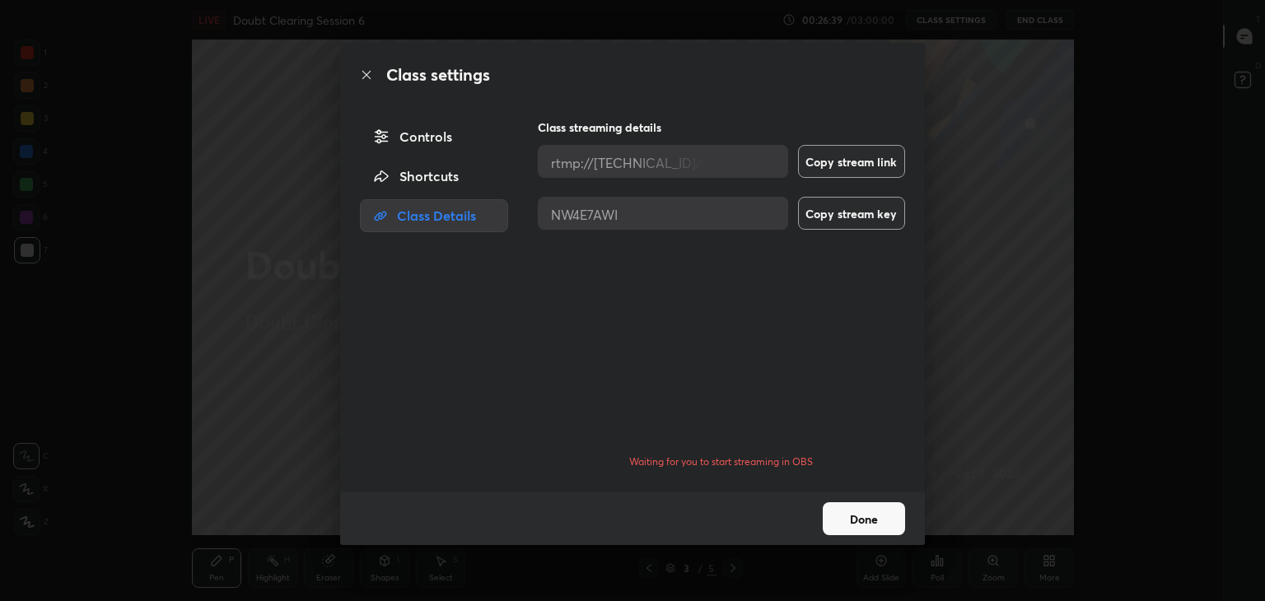
click at [863, 513] on button "Done" at bounding box center [864, 518] width 82 height 33
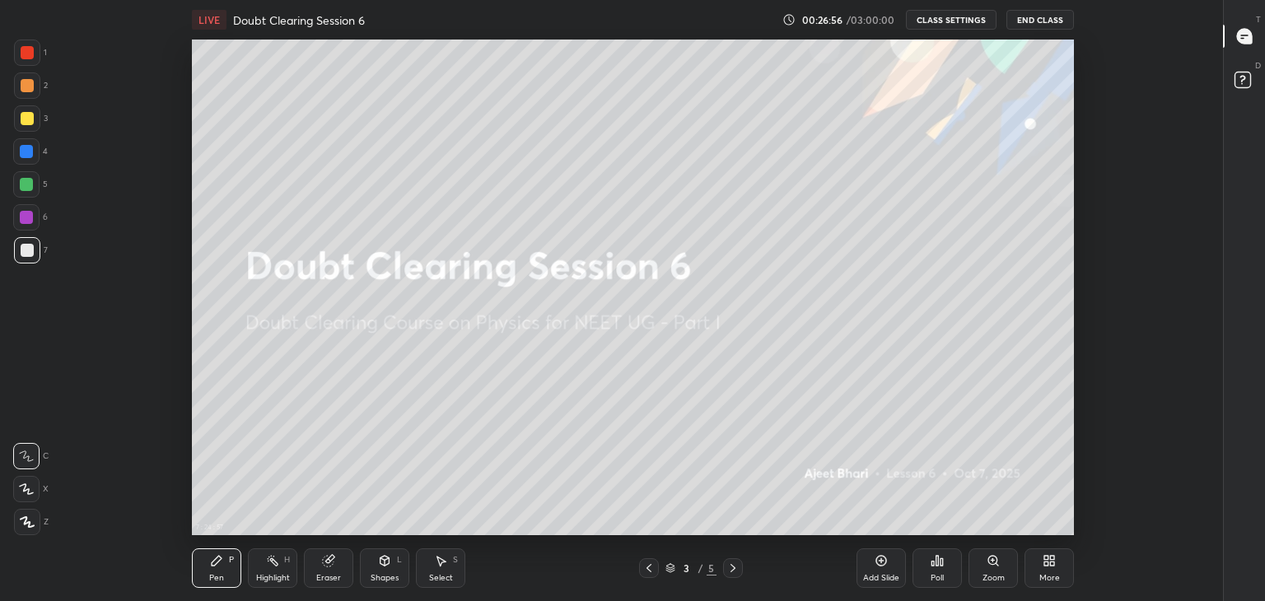
click at [935, 22] on button "CLASS SETTINGS" at bounding box center [951, 20] width 91 height 20
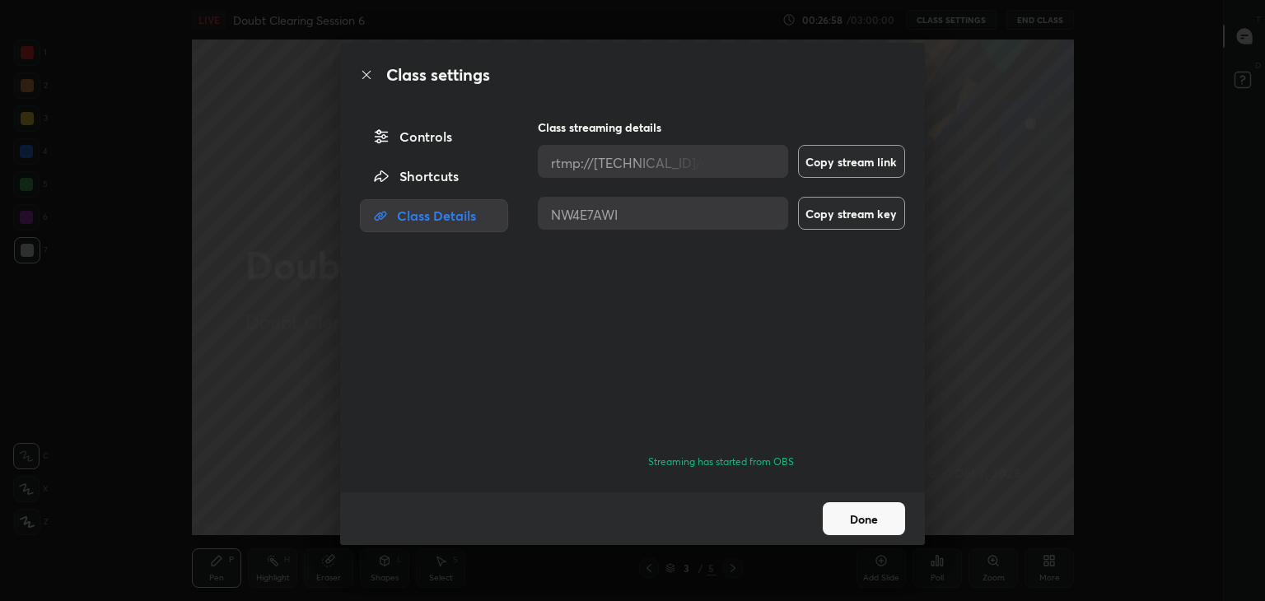
click at [467, 175] on div "Shortcuts" at bounding box center [434, 176] width 148 height 33
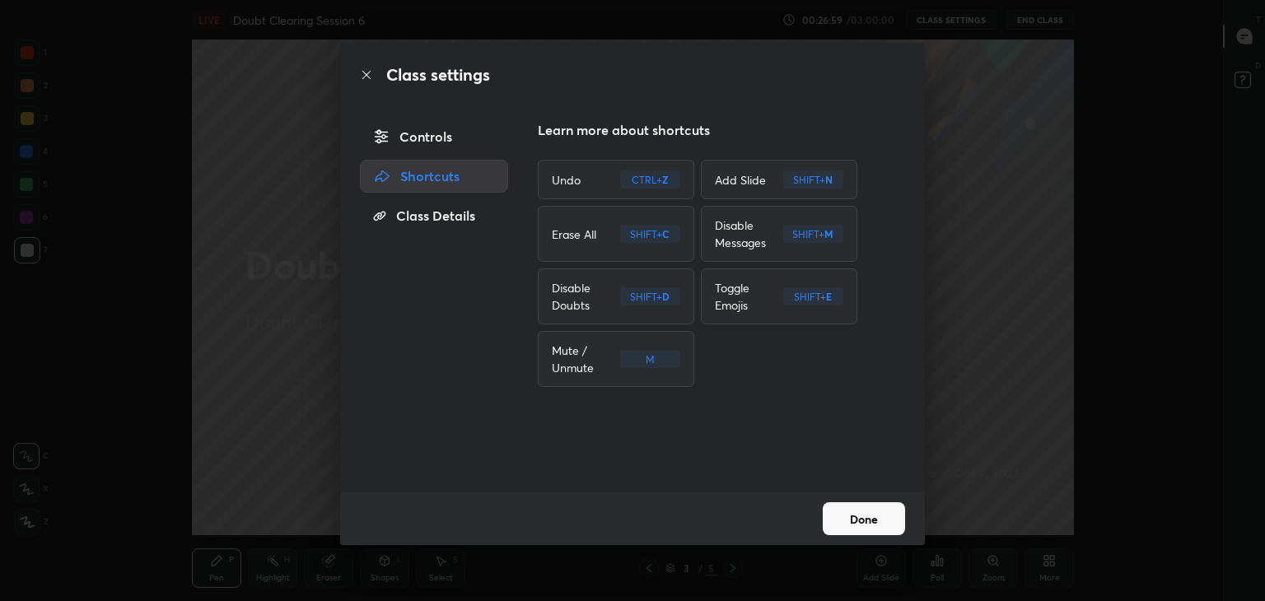
click at [445, 146] on div "Controls" at bounding box center [434, 136] width 148 height 33
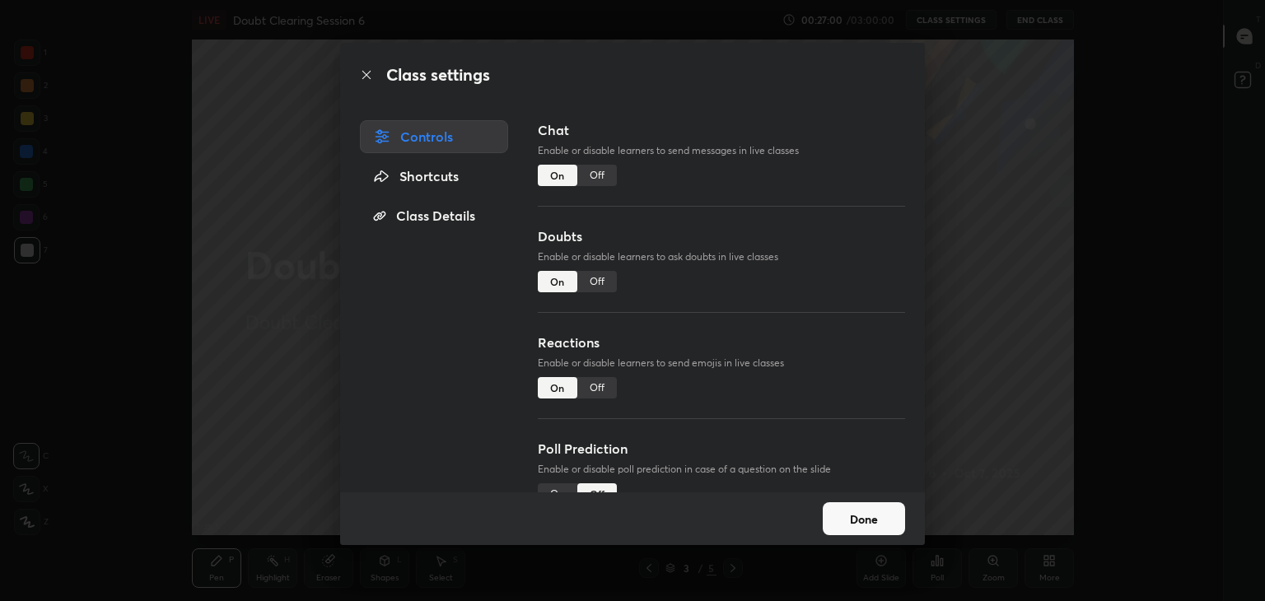
click at [443, 175] on div "Shortcuts" at bounding box center [434, 176] width 148 height 33
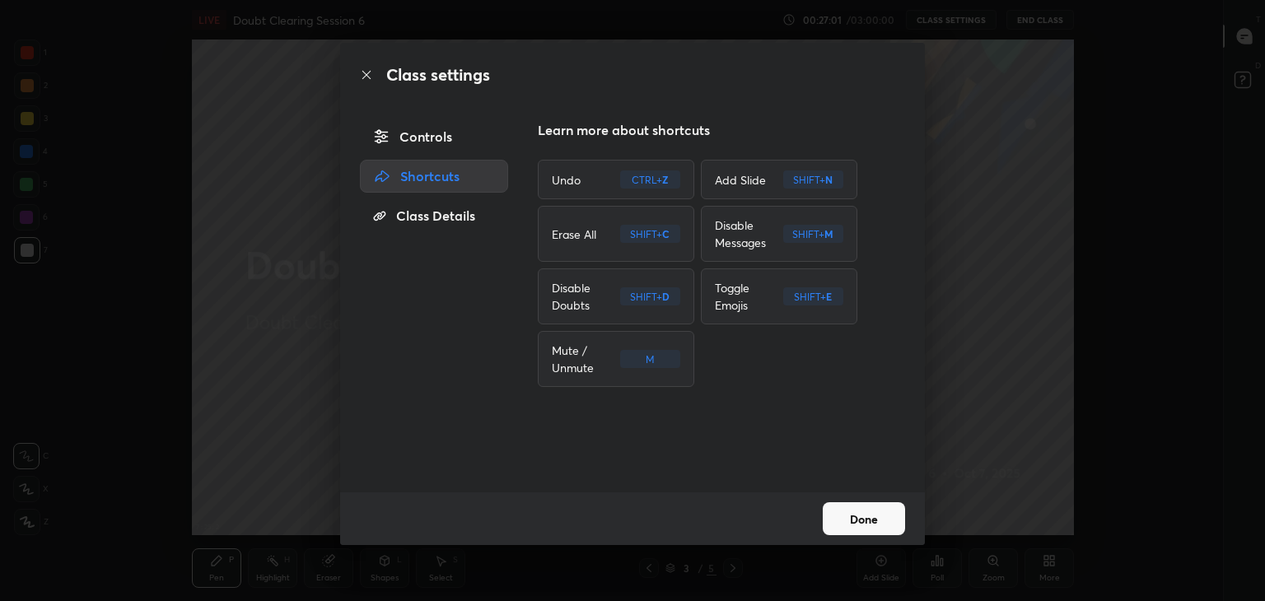
click at [445, 207] on div "Class Details" at bounding box center [434, 215] width 148 height 33
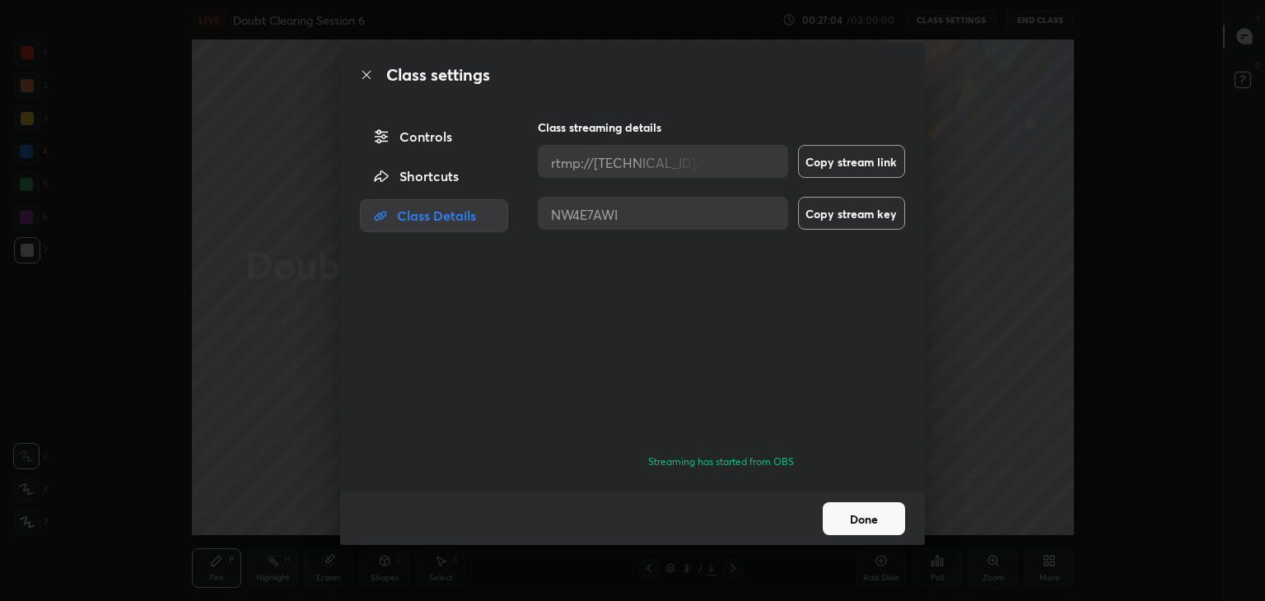
click at [878, 525] on button "Done" at bounding box center [864, 518] width 82 height 33
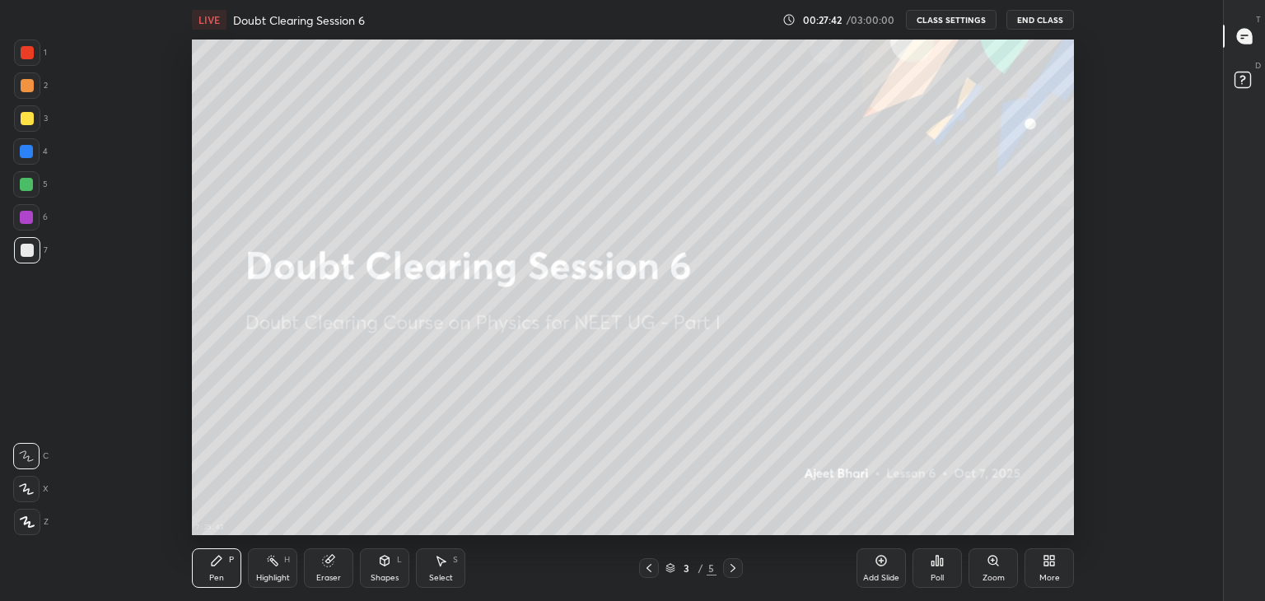
click at [953, 27] on button "CLASS SETTINGS" at bounding box center [951, 20] width 91 height 20
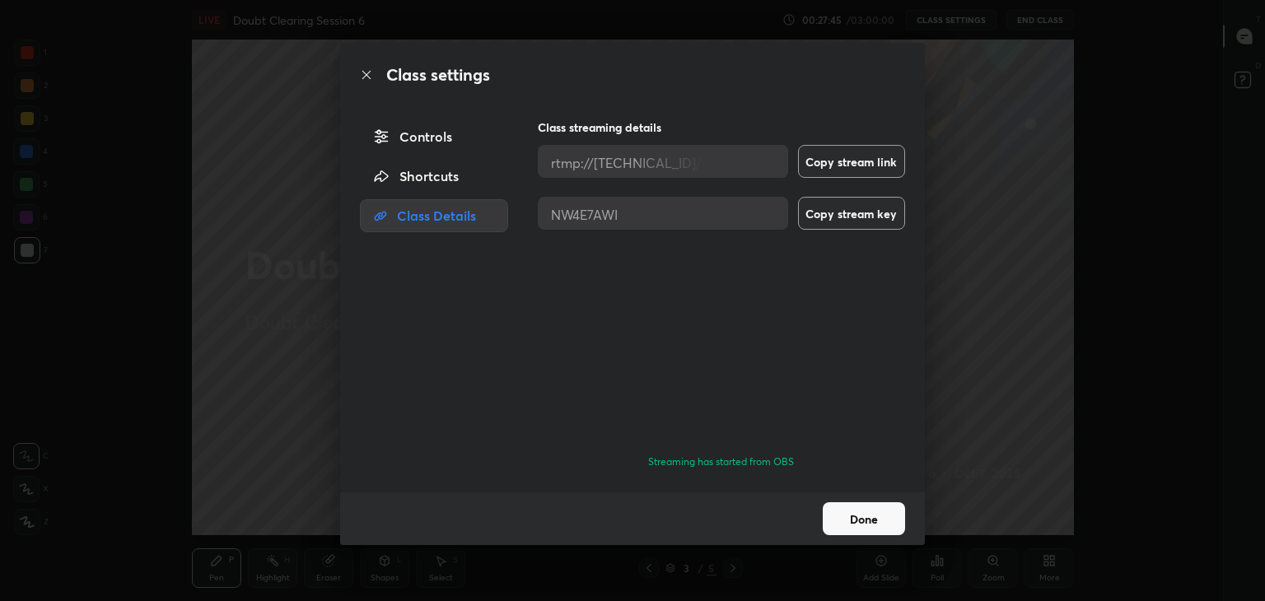
click at [424, 175] on div "Shortcuts" at bounding box center [434, 176] width 148 height 33
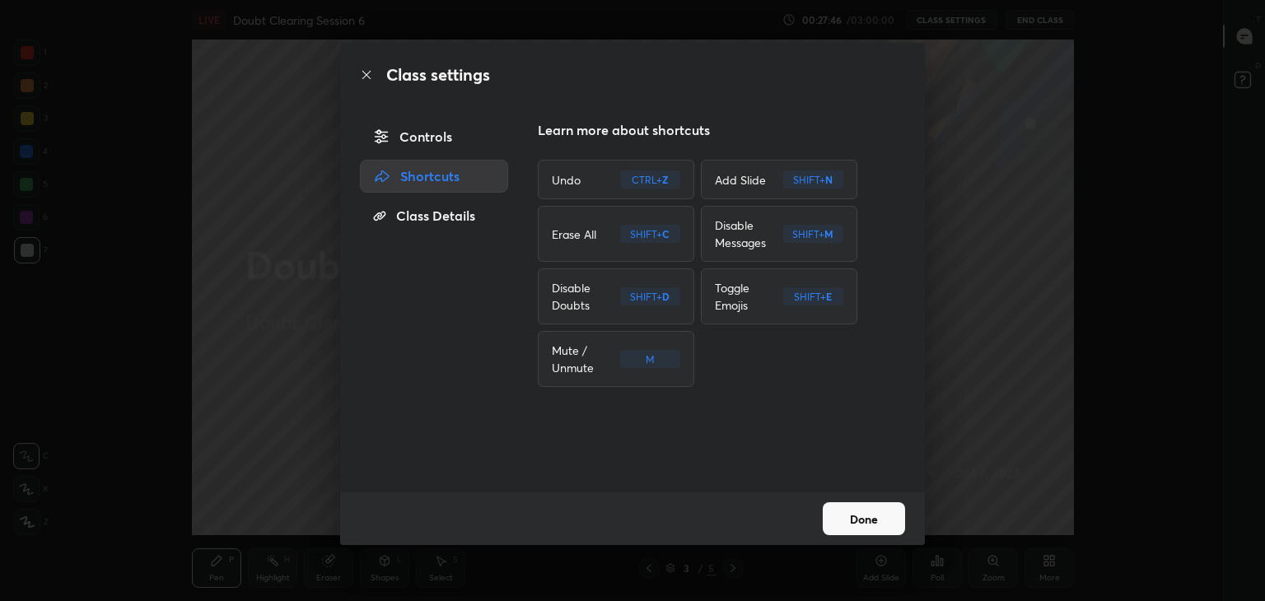
click at [428, 132] on div "Controls" at bounding box center [434, 136] width 148 height 33
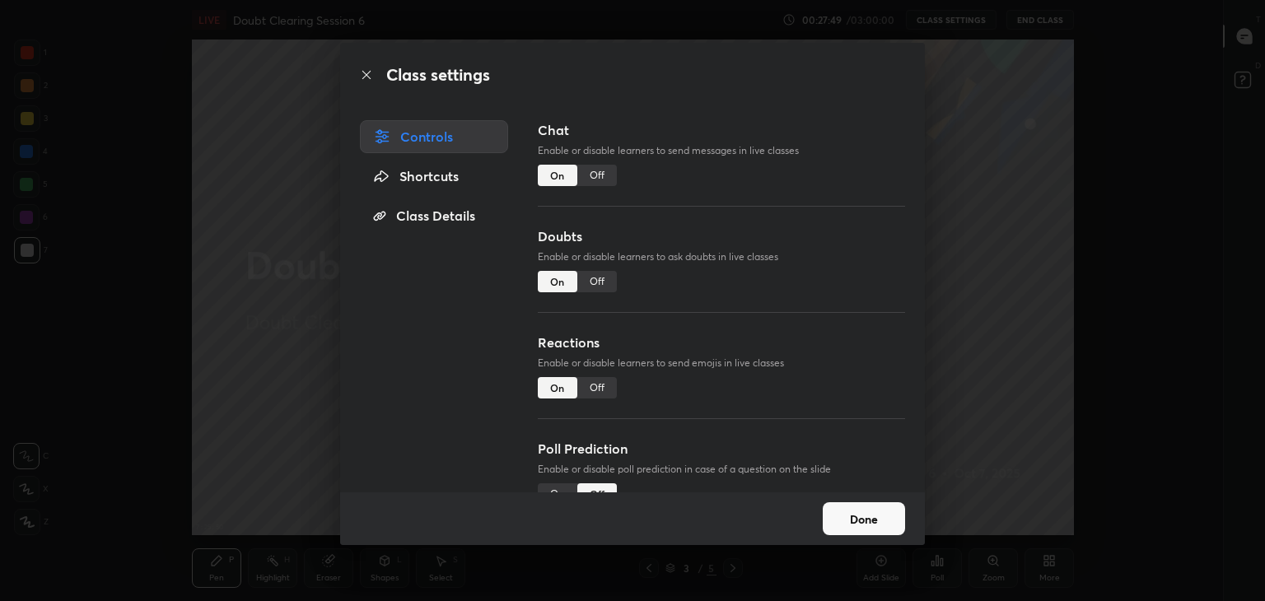
click at [871, 517] on button "Done" at bounding box center [864, 518] width 82 height 33
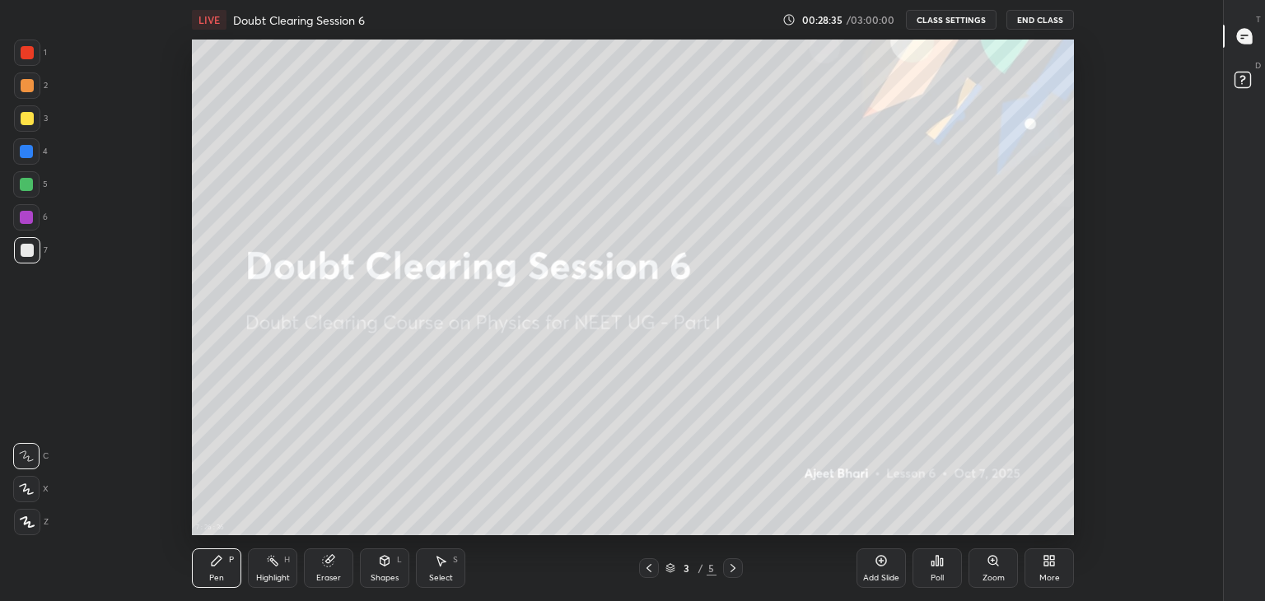
click at [1053, 579] on div "More" at bounding box center [1049, 578] width 21 height 8
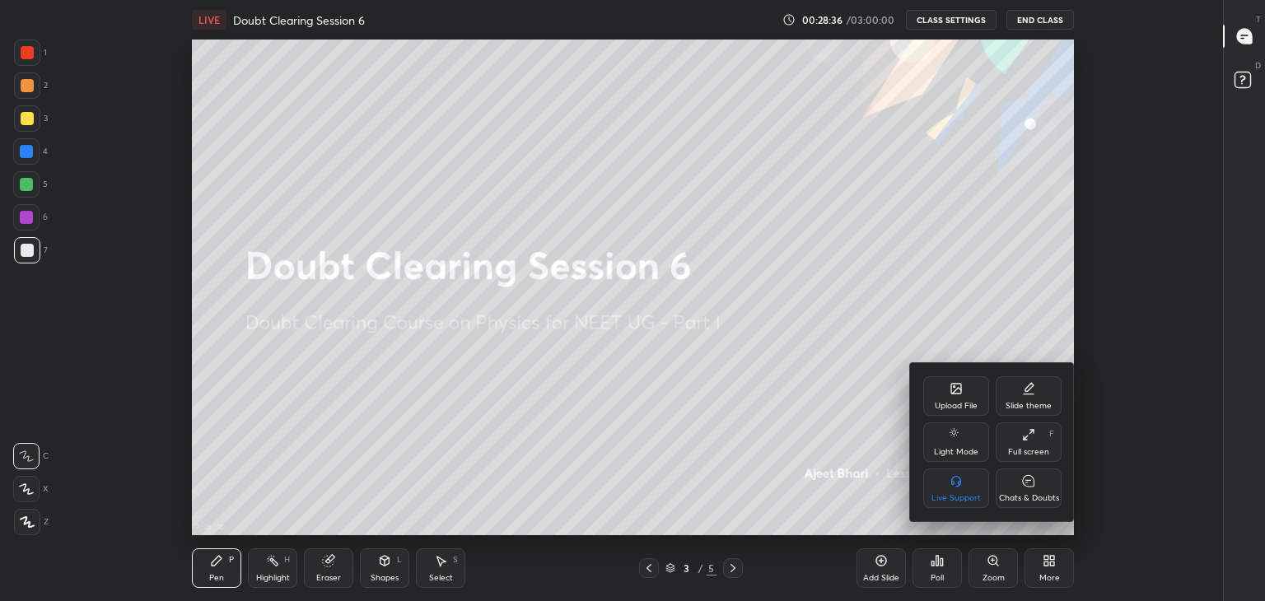
click at [1044, 472] on div "Chats & Doubts" at bounding box center [1028, 488] width 66 height 40
type textarea "x"
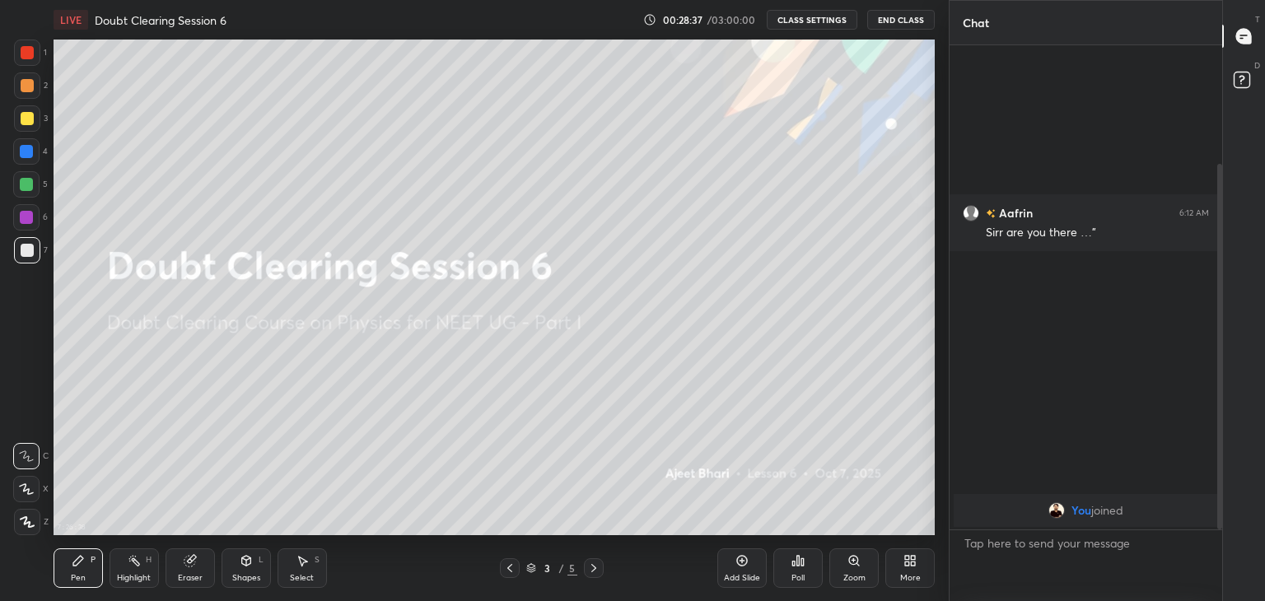
scroll to position [0, 0]
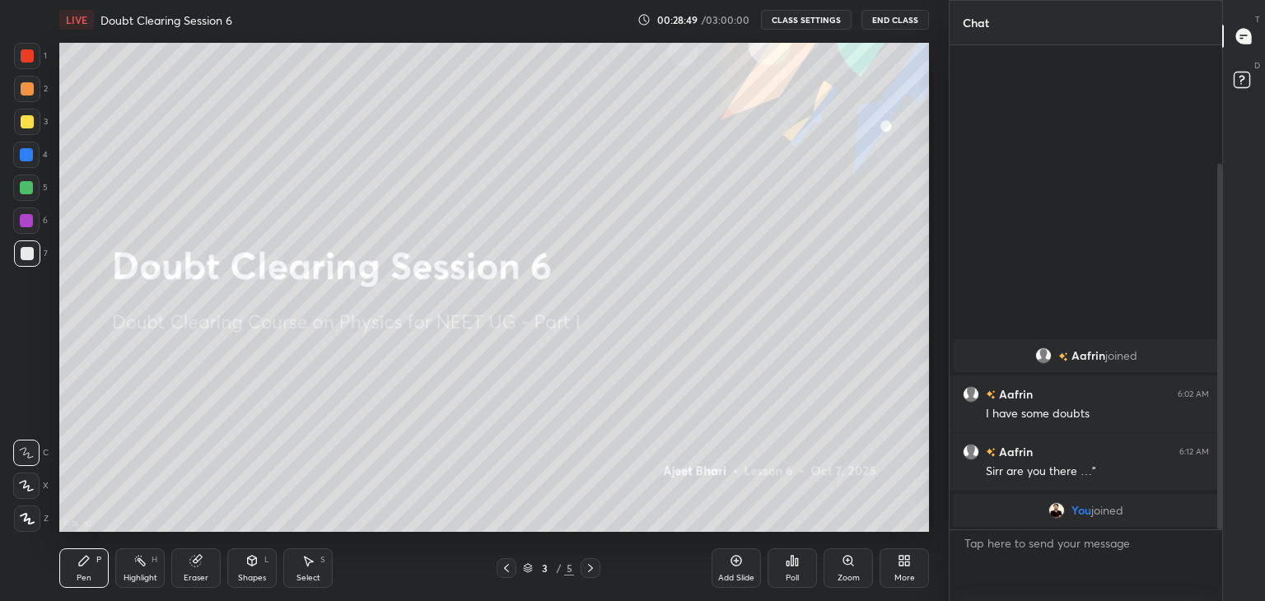
click at [837, 14] on button "CLASS SETTINGS" at bounding box center [806, 20] width 91 height 20
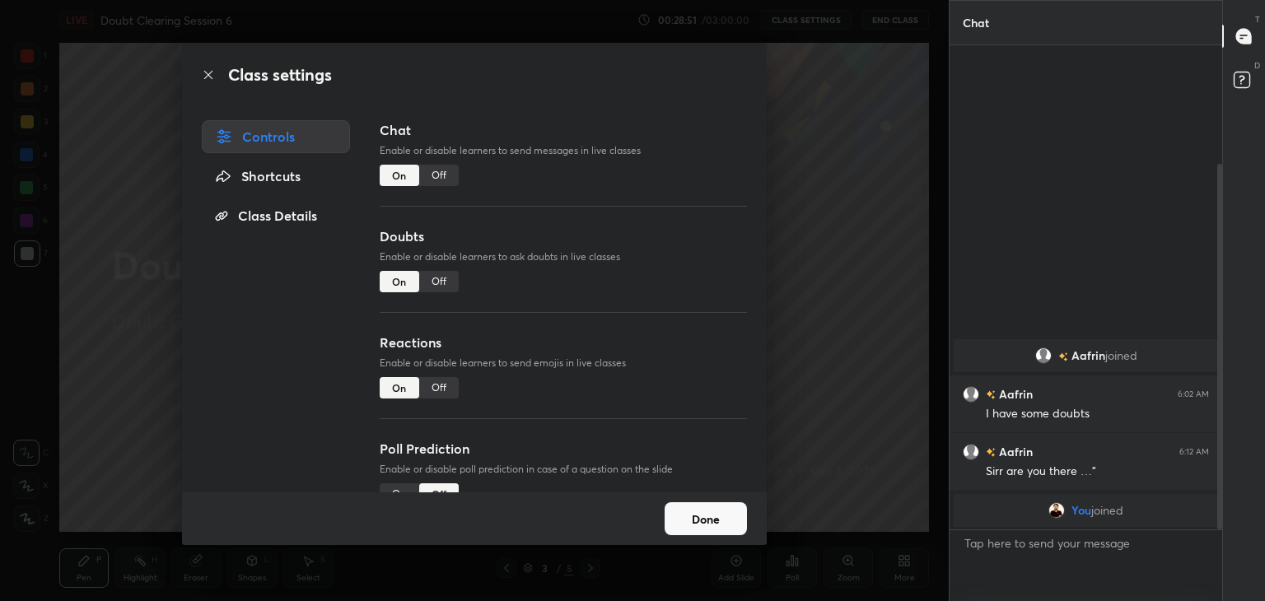
click at [300, 183] on div "Shortcuts" at bounding box center [276, 176] width 148 height 33
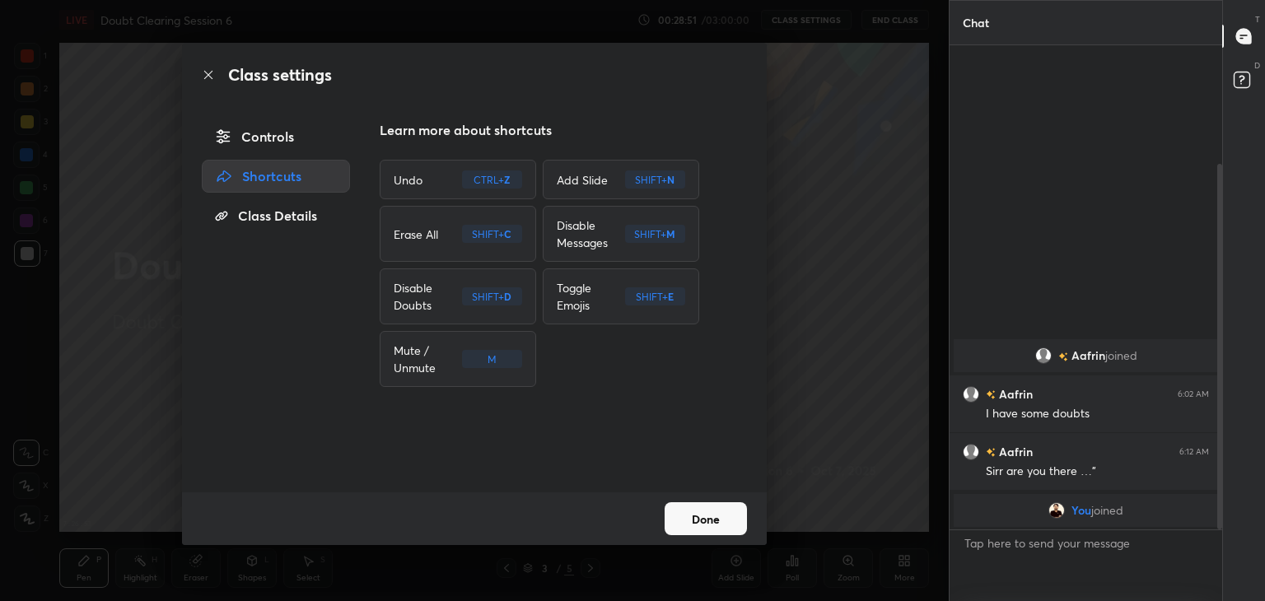
click at [296, 208] on div "Class Details" at bounding box center [276, 215] width 148 height 33
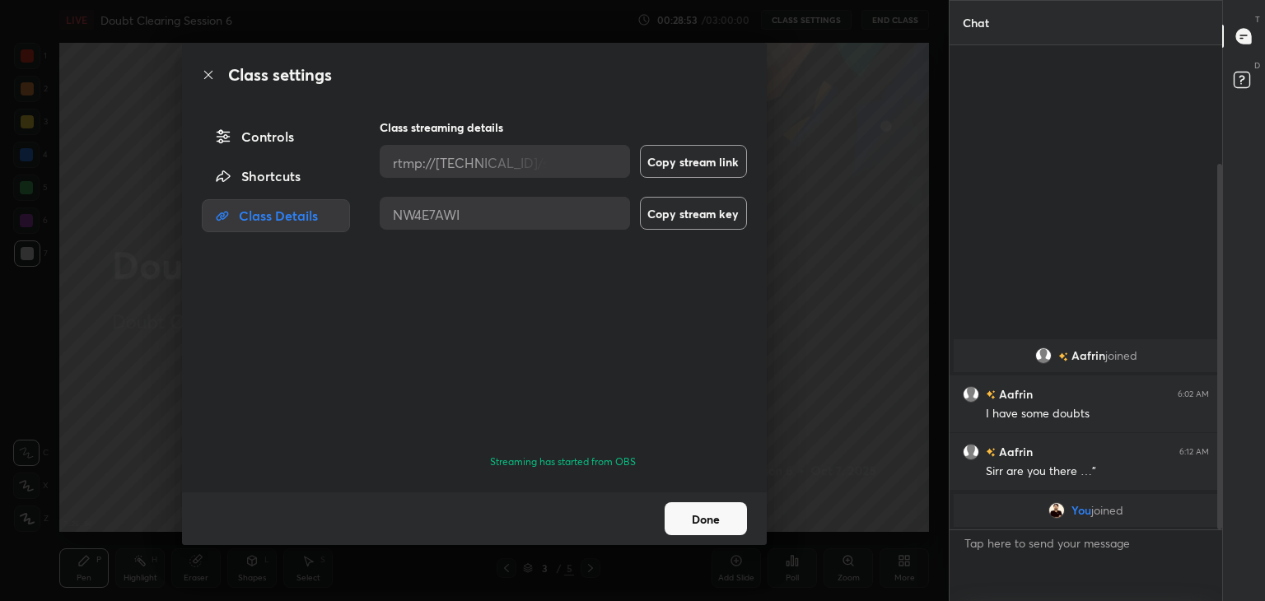
click at [285, 154] on div "Controls Shortcuts Class Details" at bounding box center [271, 306] width 178 height 372
click at [285, 125] on div "Controls" at bounding box center [276, 136] width 148 height 33
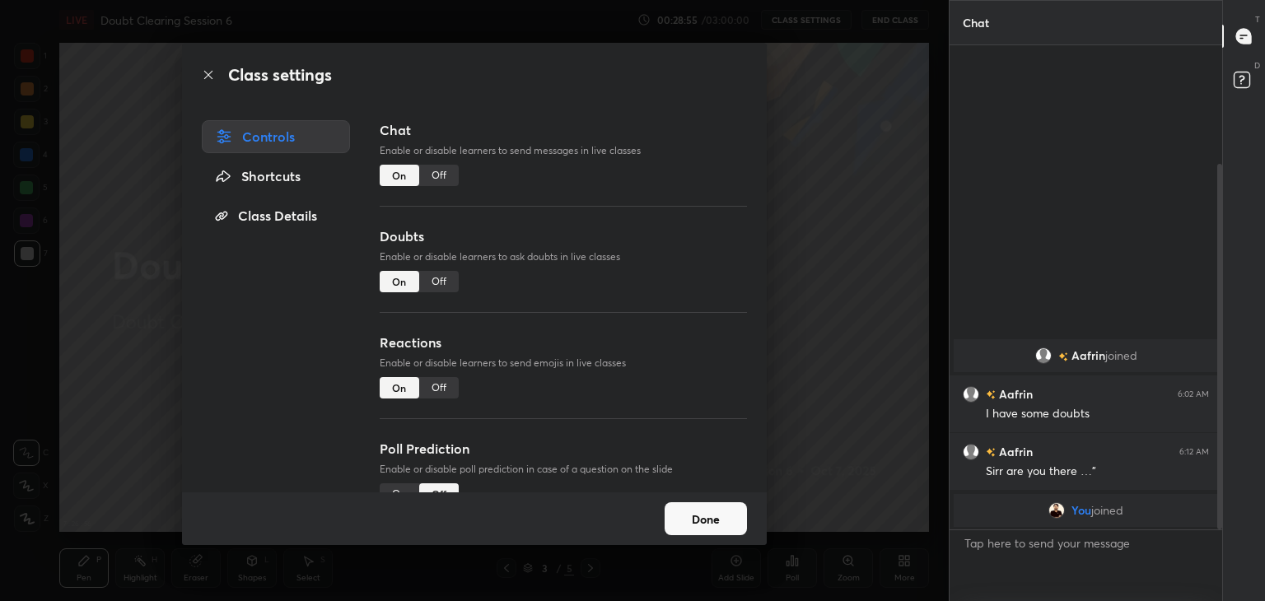
click at [278, 162] on div "Shortcuts" at bounding box center [276, 176] width 148 height 33
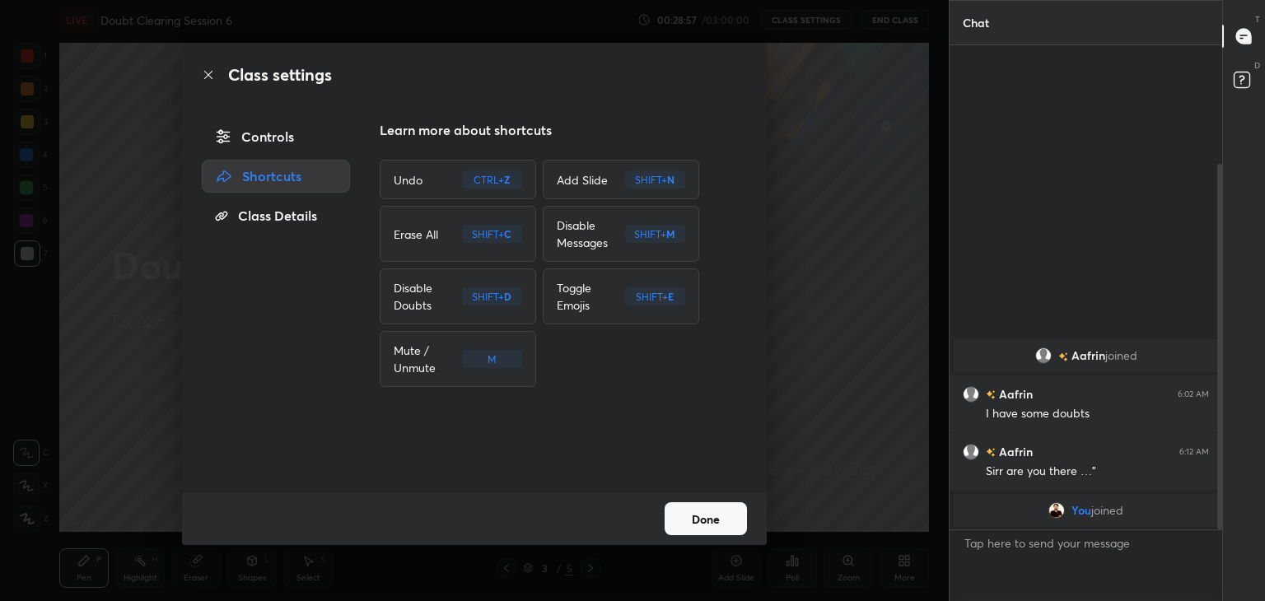
drag, startPoint x: 201, startPoint y: 65, endPoint x: 207, endPoint y: 74, distance: 10.7
click at [207, 74] on div "Class settings" at bounding box center [474, 75] width 585 height 64
click at [207, 74] on icon at bounding box center [208, 74] width 13 height 13
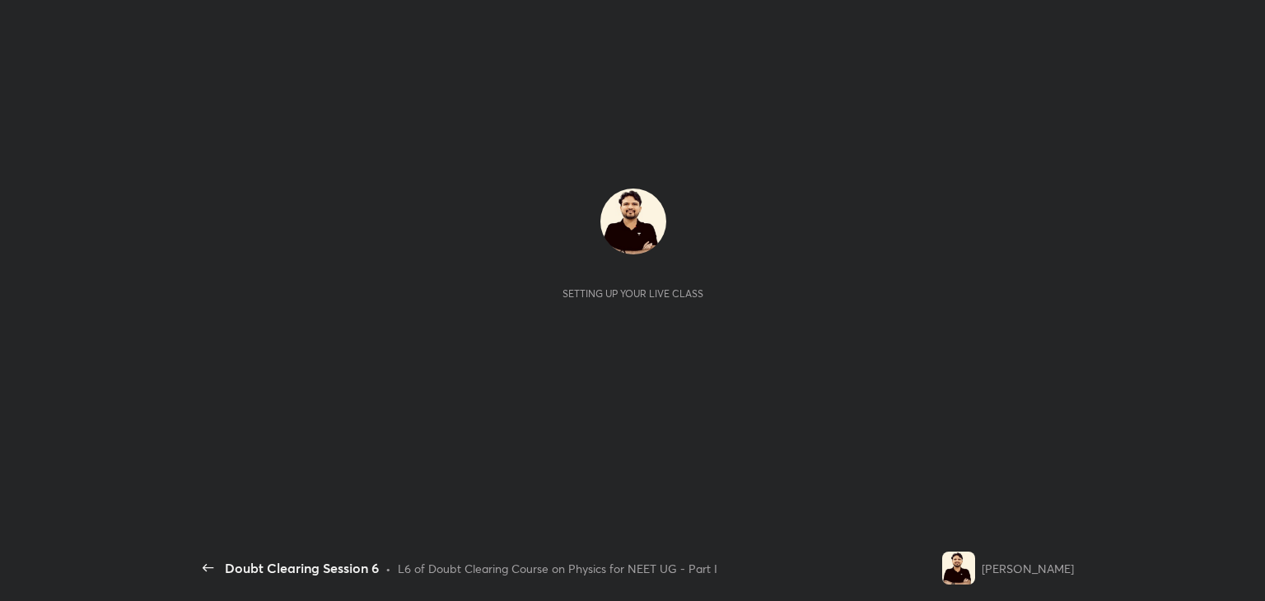
scroll to position [5, 0]
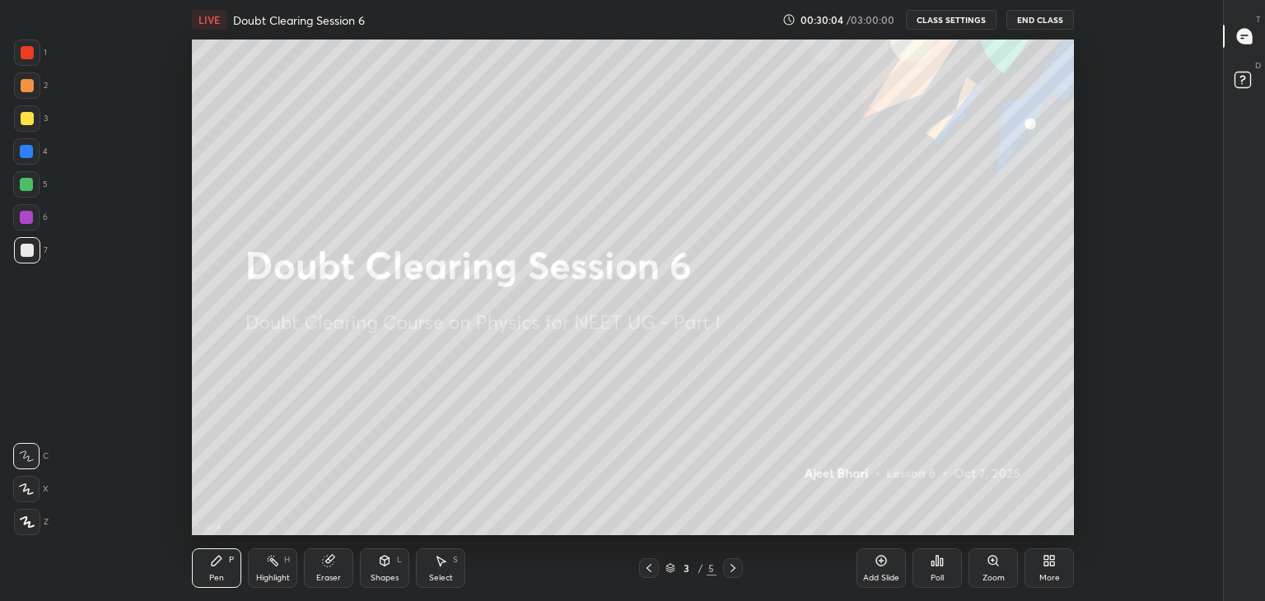
click at [1049, 565] on icon at bounding box center [1048, 560] width 13 height 13
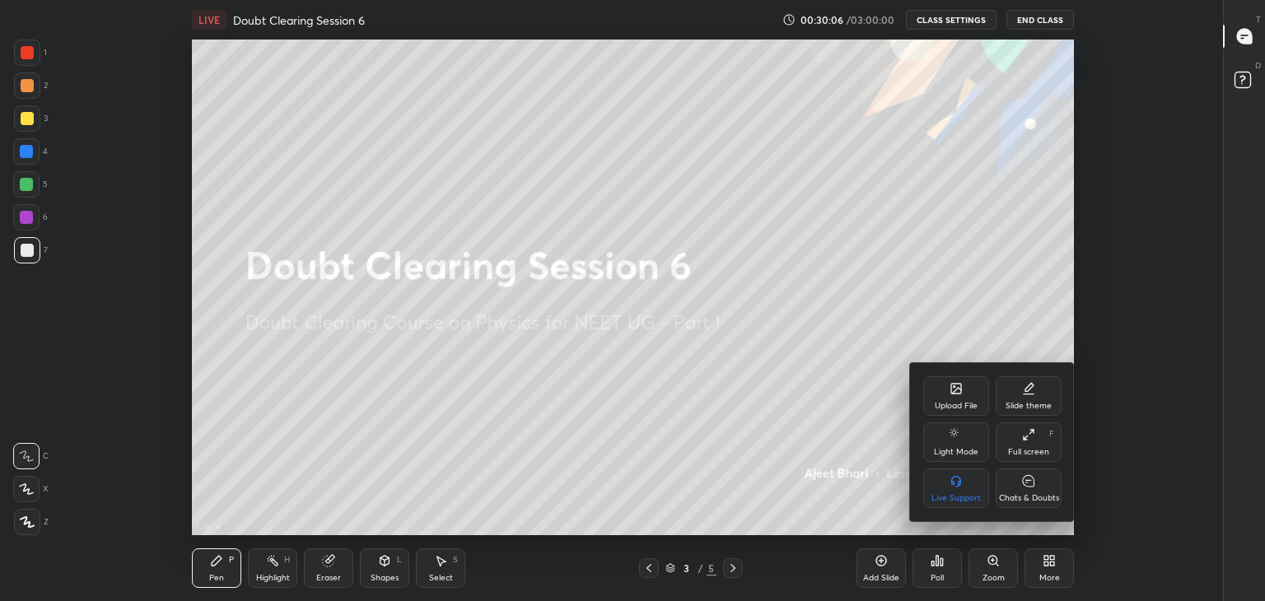
click at [1010, 508] on div "Chats & Doubts" at bounding box center [1028, 488] width 66 height 40
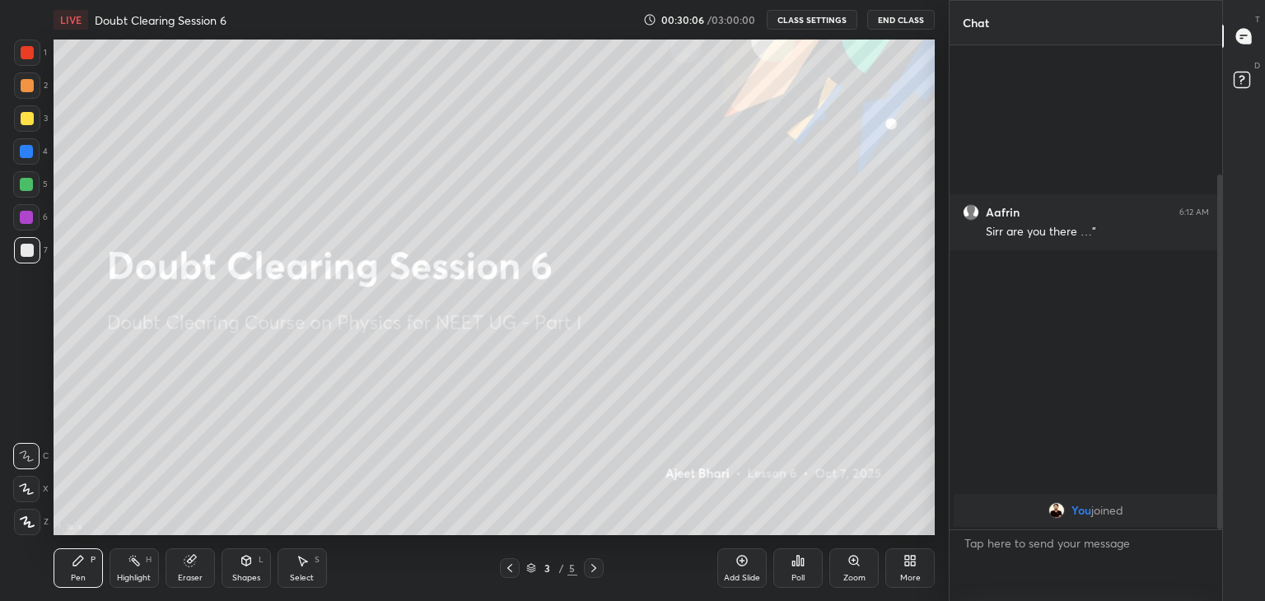
scroll to position [0, 0]
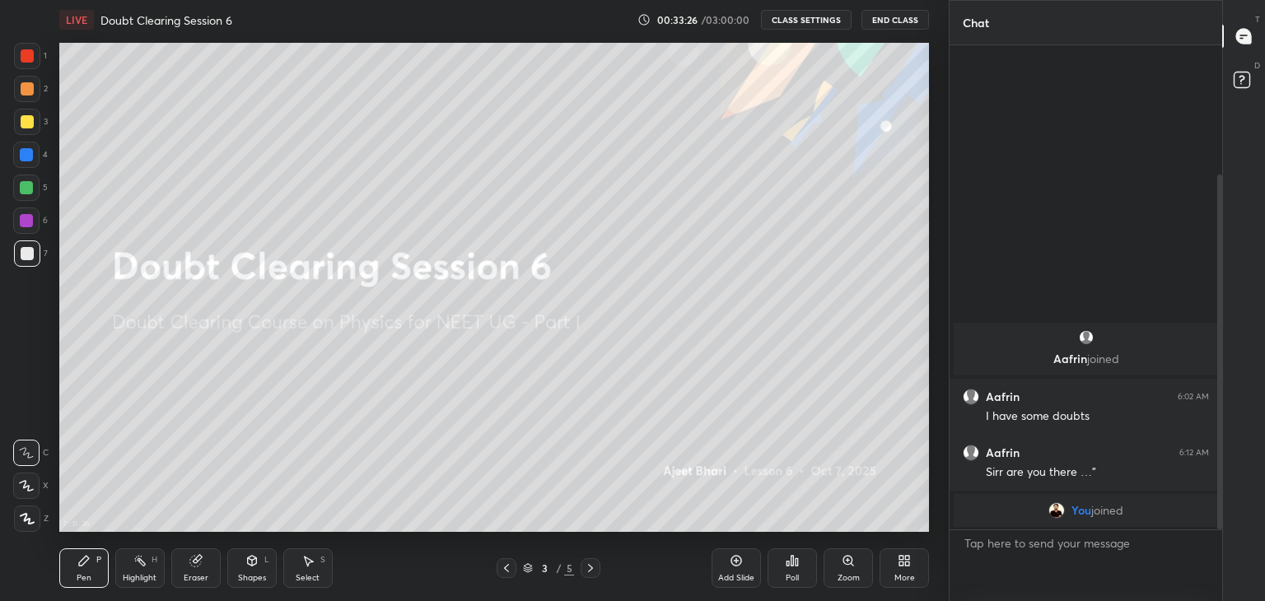
click at [806, 21] on button "CLASS SETTINGS" at bounding box center [806, 20] width 91 height 20
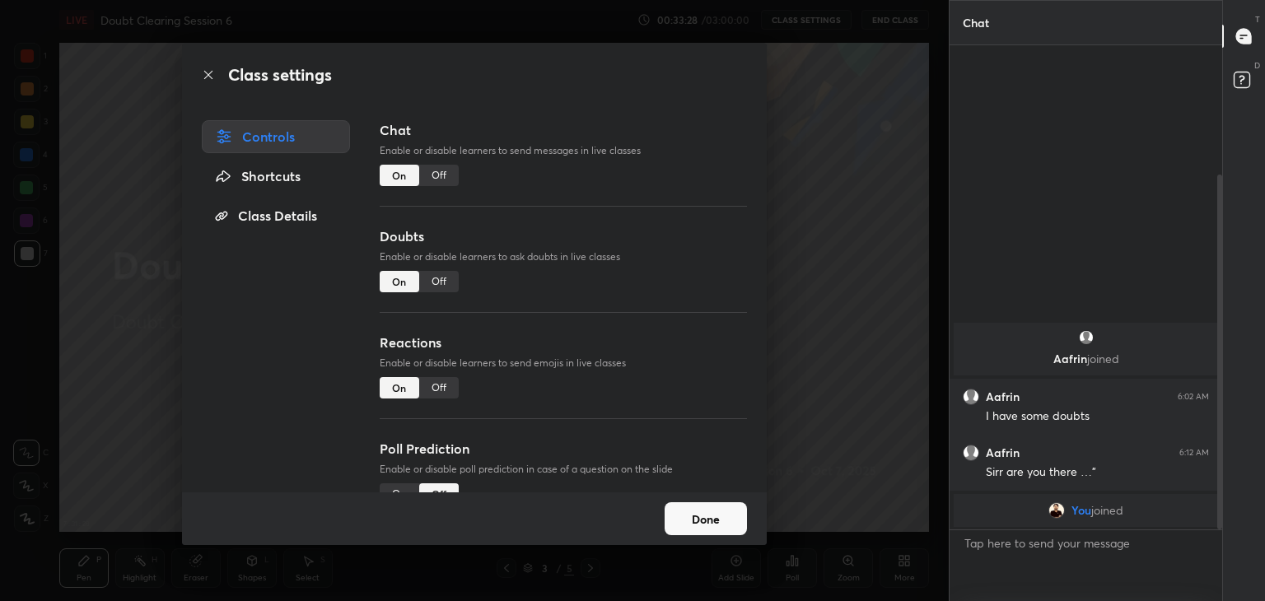
click at [338, 182] on div "Shortcuts" at bounding box center [276, 176] width 148 height 33
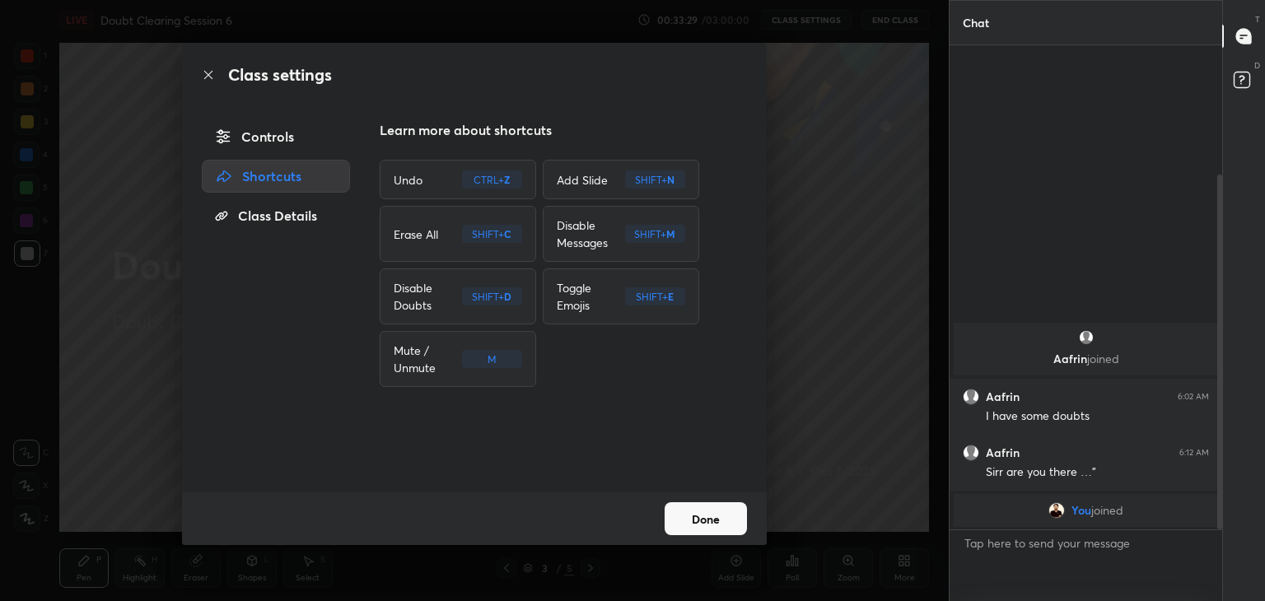
click at [313, 202] on div "Class Details" at bounding box center [276, 215] width 148 height 33
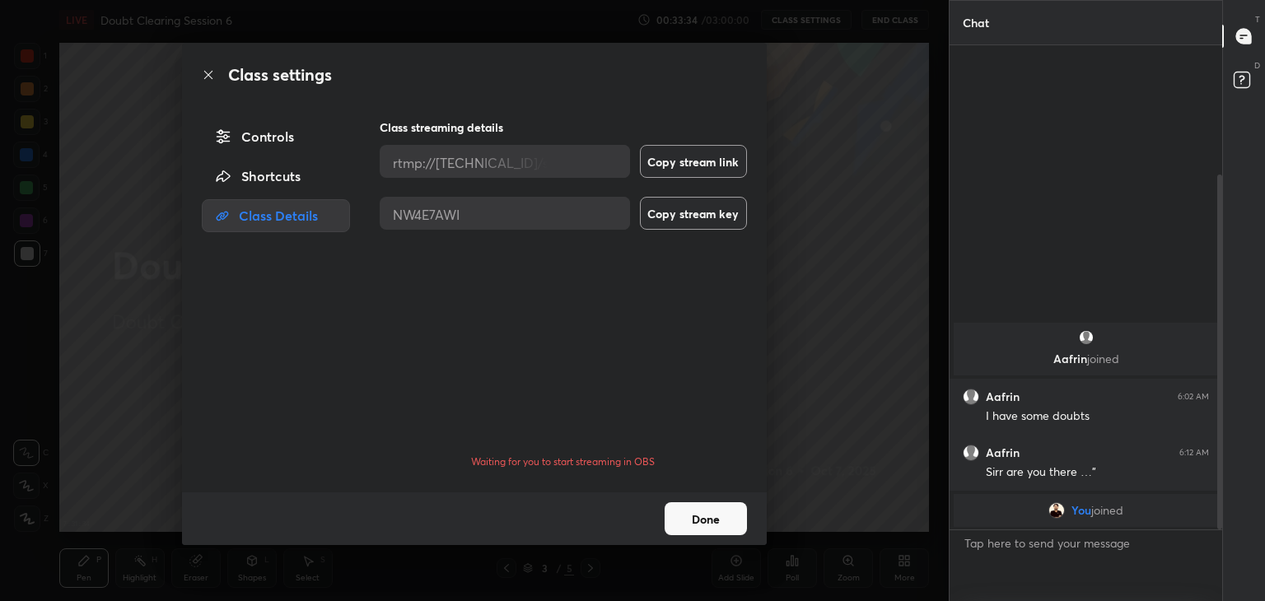
click at [208, 77] on icon at bounding box center [208, 74] width 13 height 13
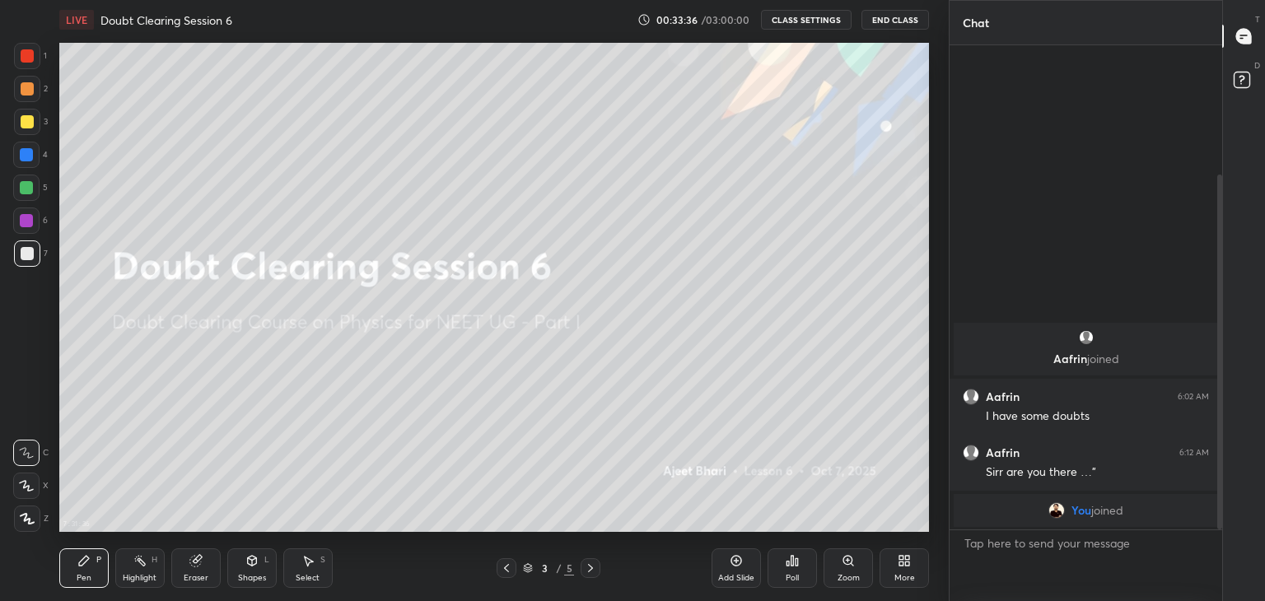
click at [781, 18] on button "CLASS SETTINGS" at bounding box center [806, 20] width 91 height 20
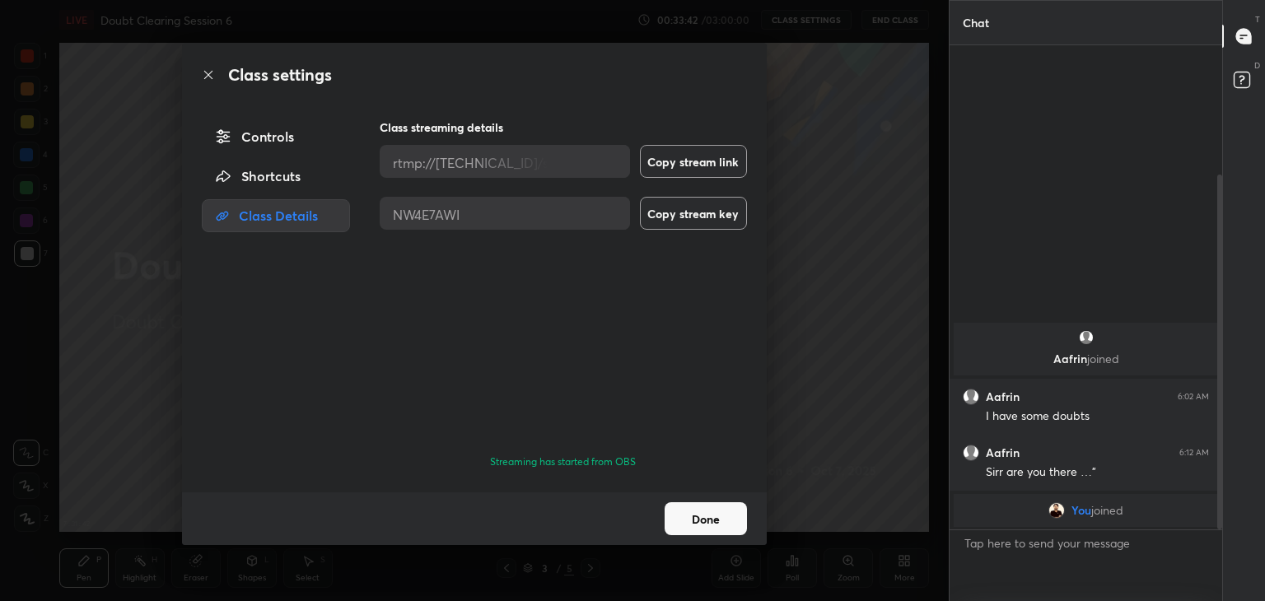
click at [295, 185] on div "Shortcuts" at bounding box center [276, 176] width 148 height 33
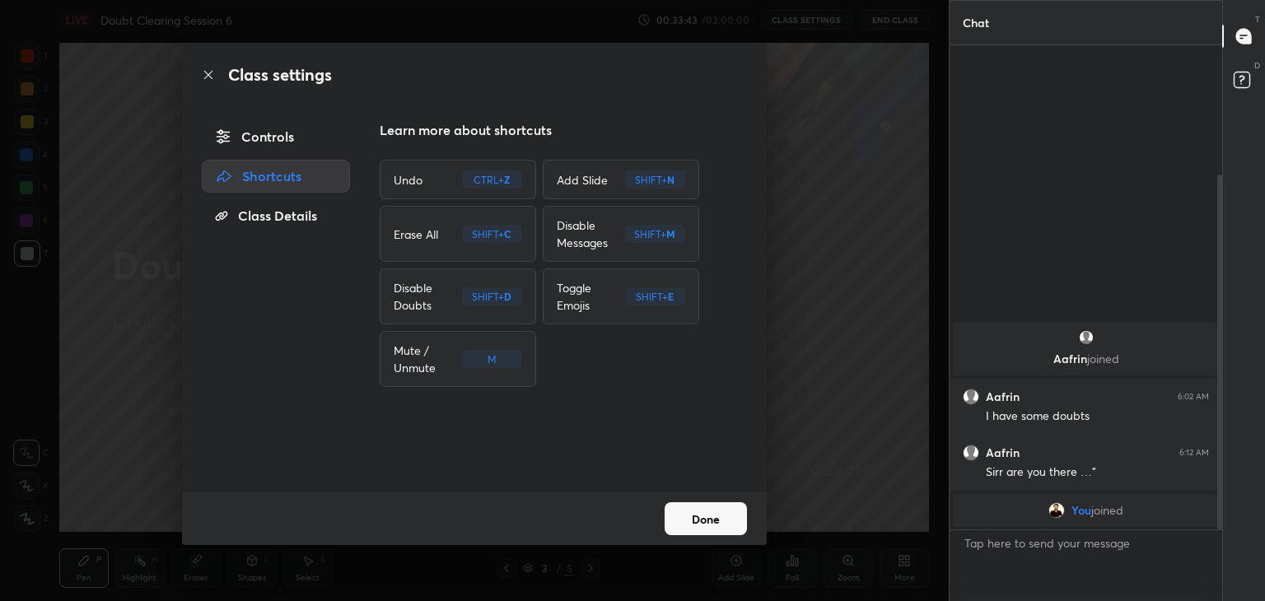
click at [284, 148] on div "Controls" at bounding box center [276, 136] width 148 height 33
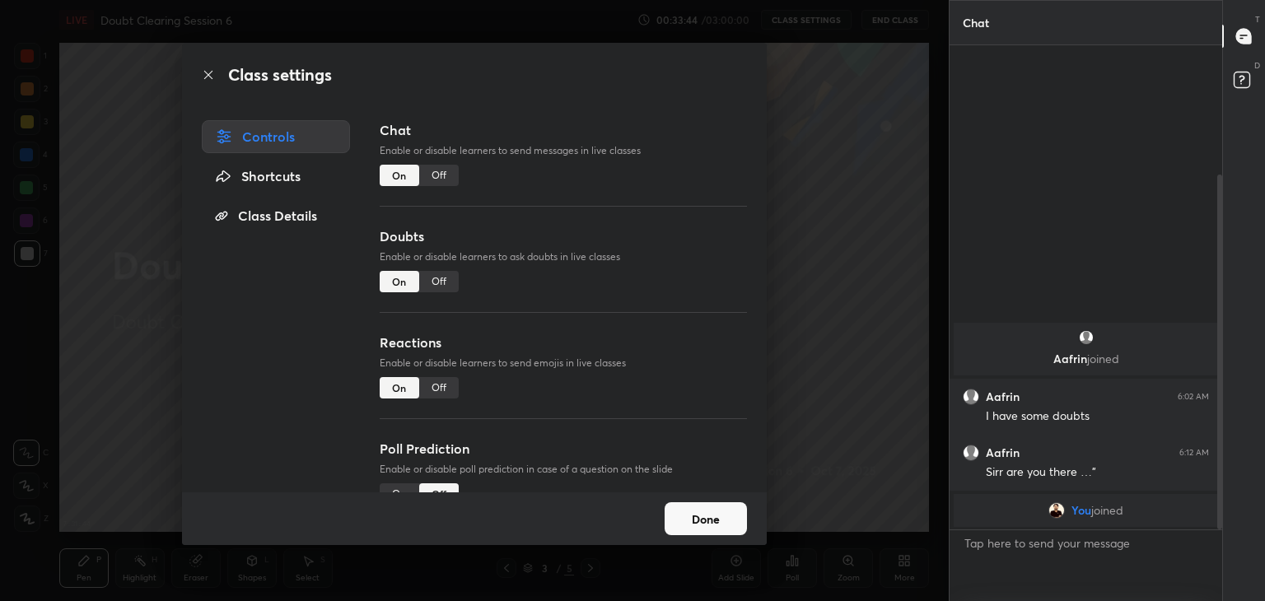
click at [290, 165] on div "Shortcuts" at bounding box center [276, 176] width 148 height 33
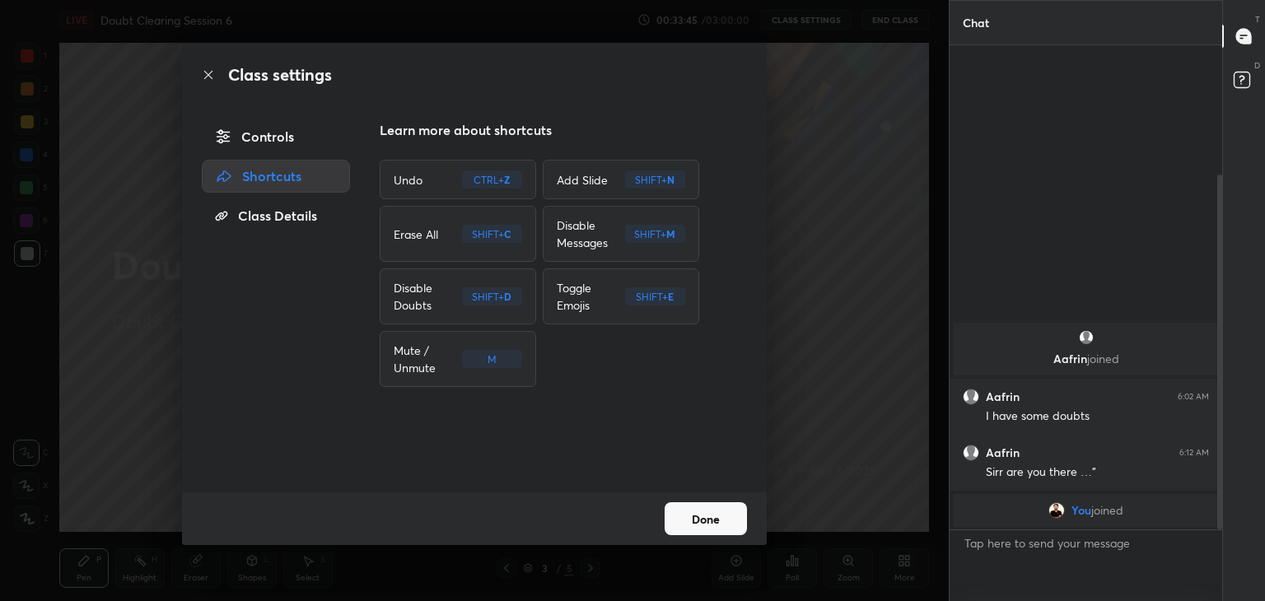
click at [298, 212] on div "Class Details" at bounding box center [276, 215] width 148 height 33
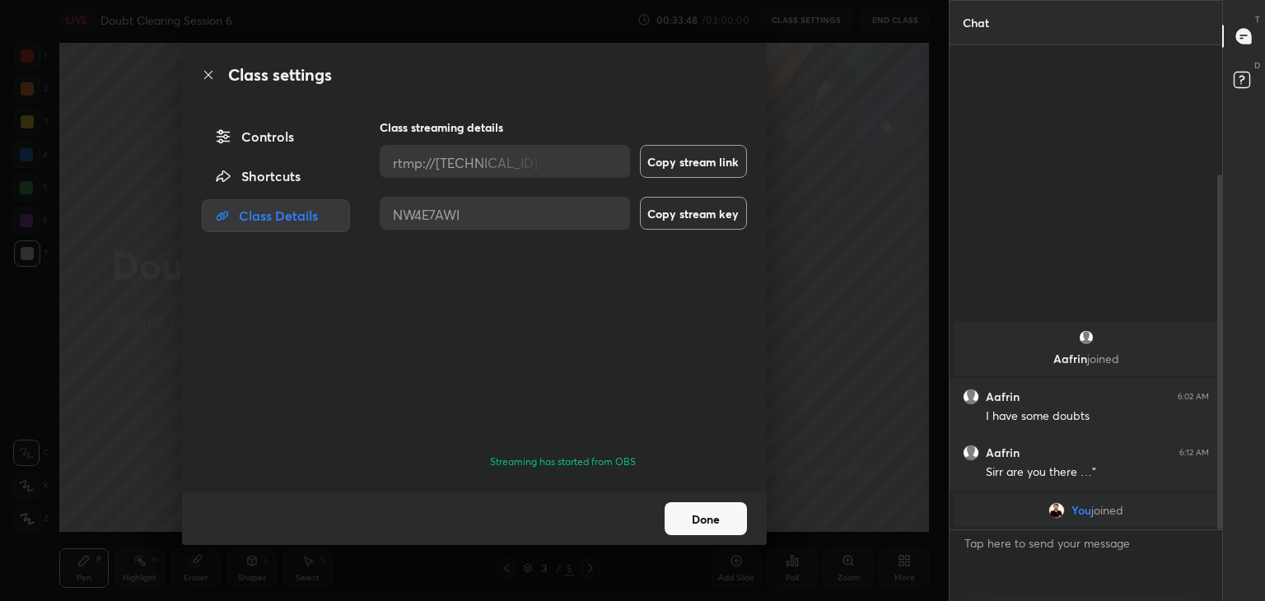
click at [716, 510] on button "Done" at bounding box center [705, 518] width 82 height 33
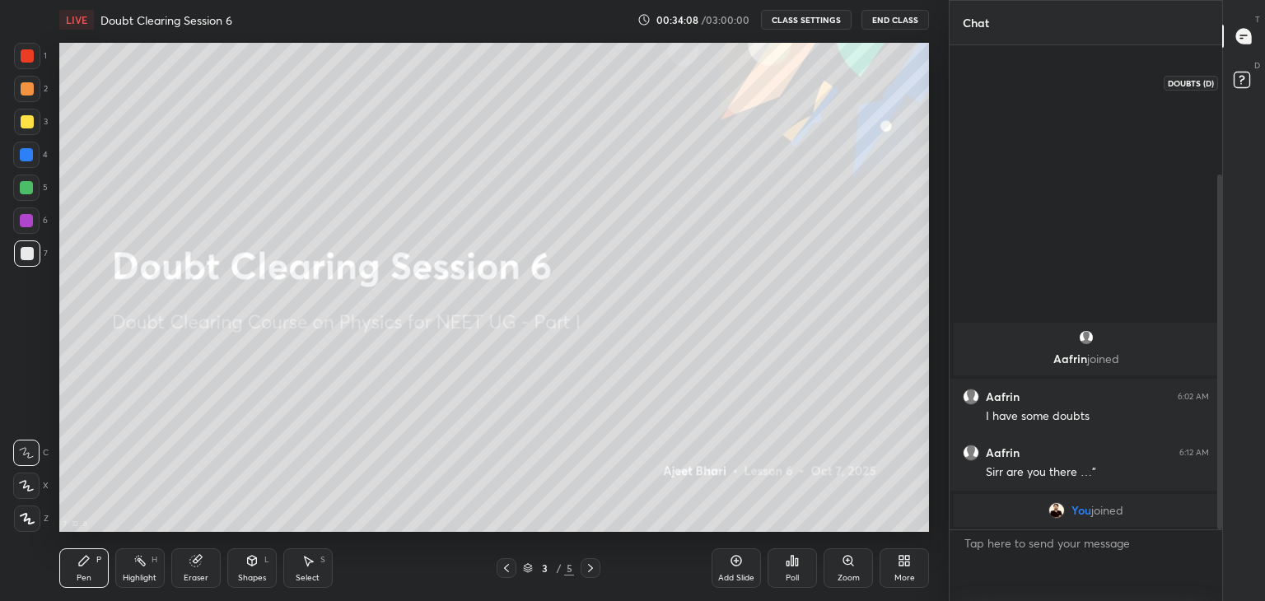
click at [1243, 82] on rect at bounding box center [1241, 80] width 16 height 16
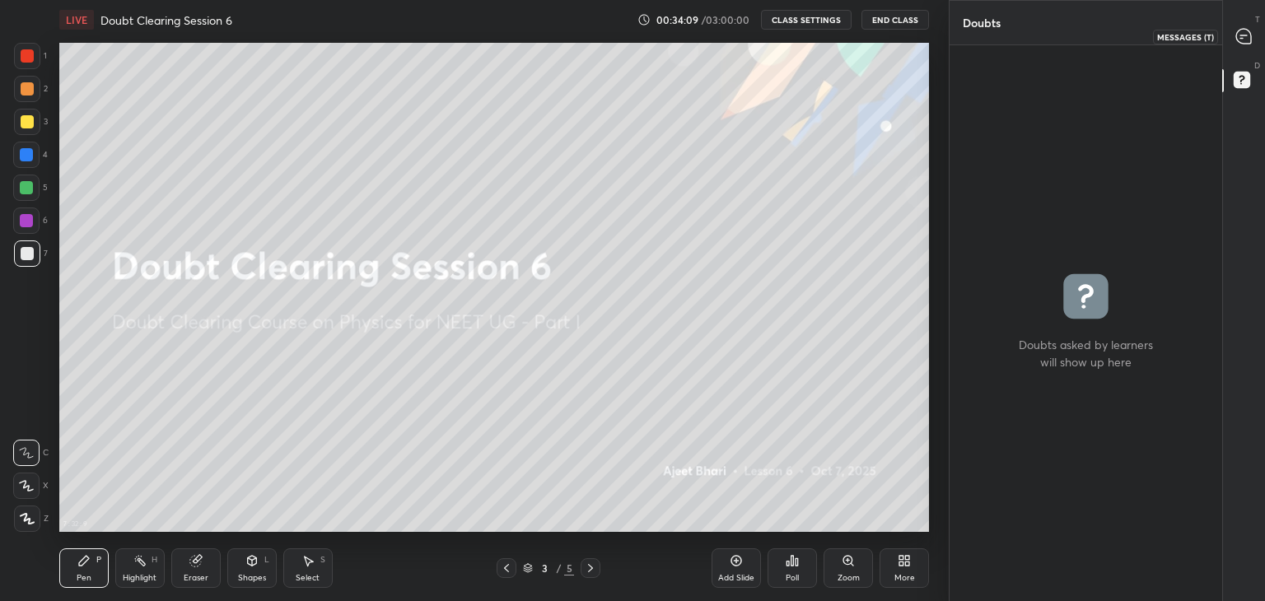
click at [1244, 49] on div at bounding box center [1244, 36] width 33 height 30
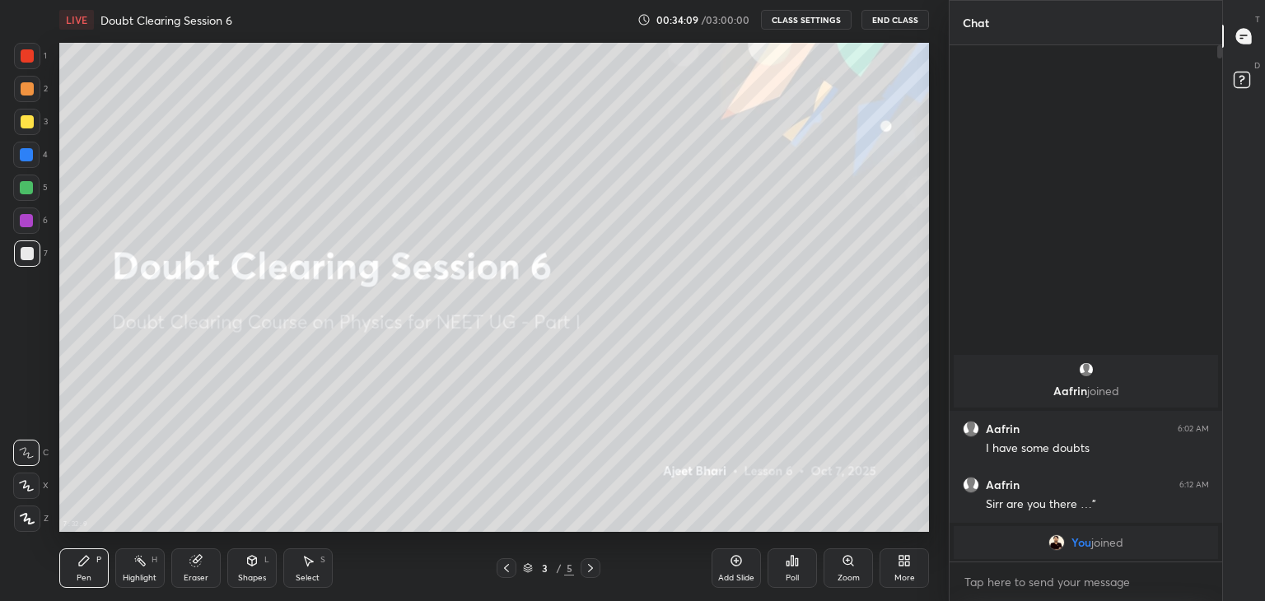
scroll to position [511, 268]
click at [1233, 100] on div "D Doubts (D)" at bounding box center [1244, 82] width 42 height 46
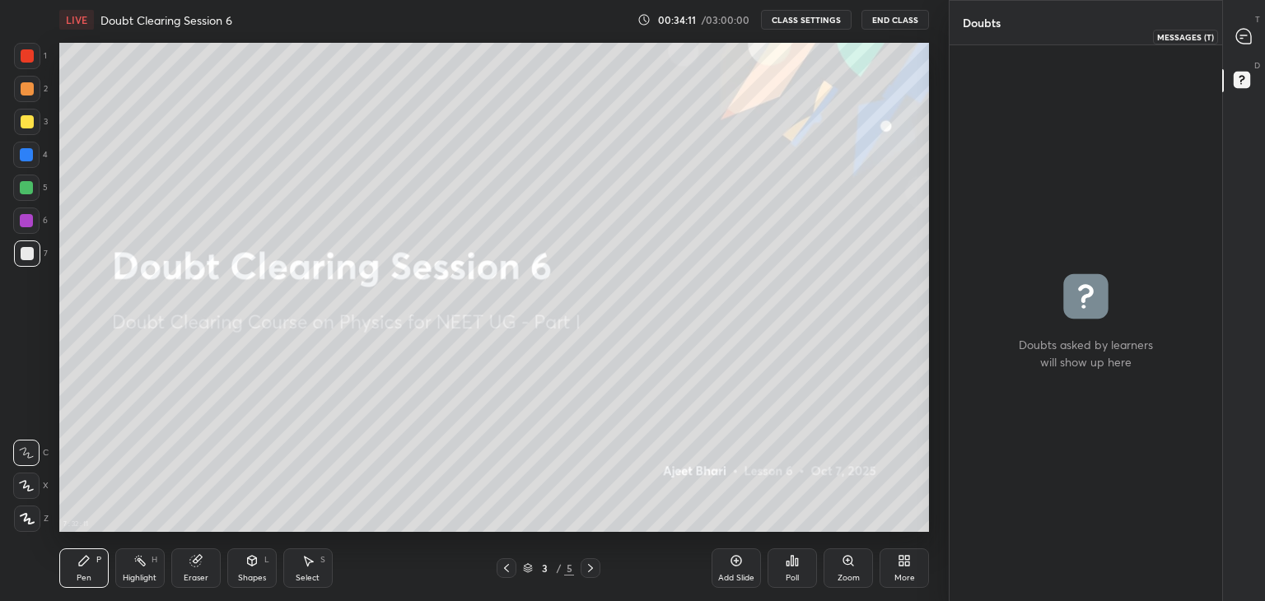
click at [1245, 48] on div at bounding box center [1244, 36] width 33 height 30
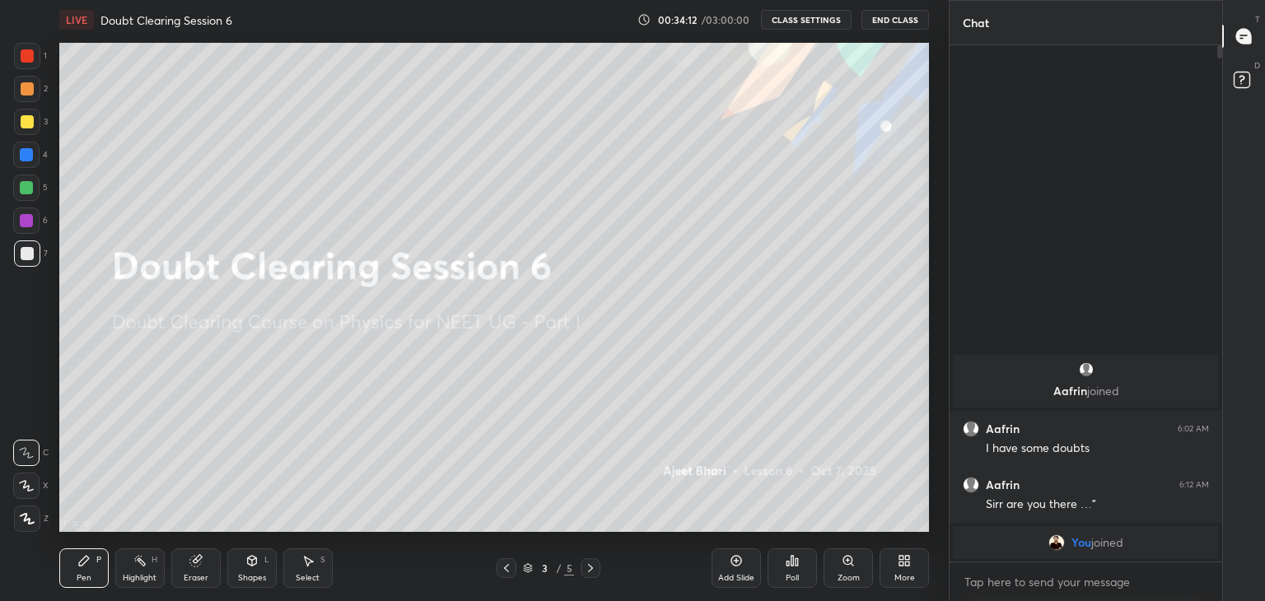
click at [1245, 67] on div "D Doubts (D)" at bounding box center [1244, 82] width 42 height 46
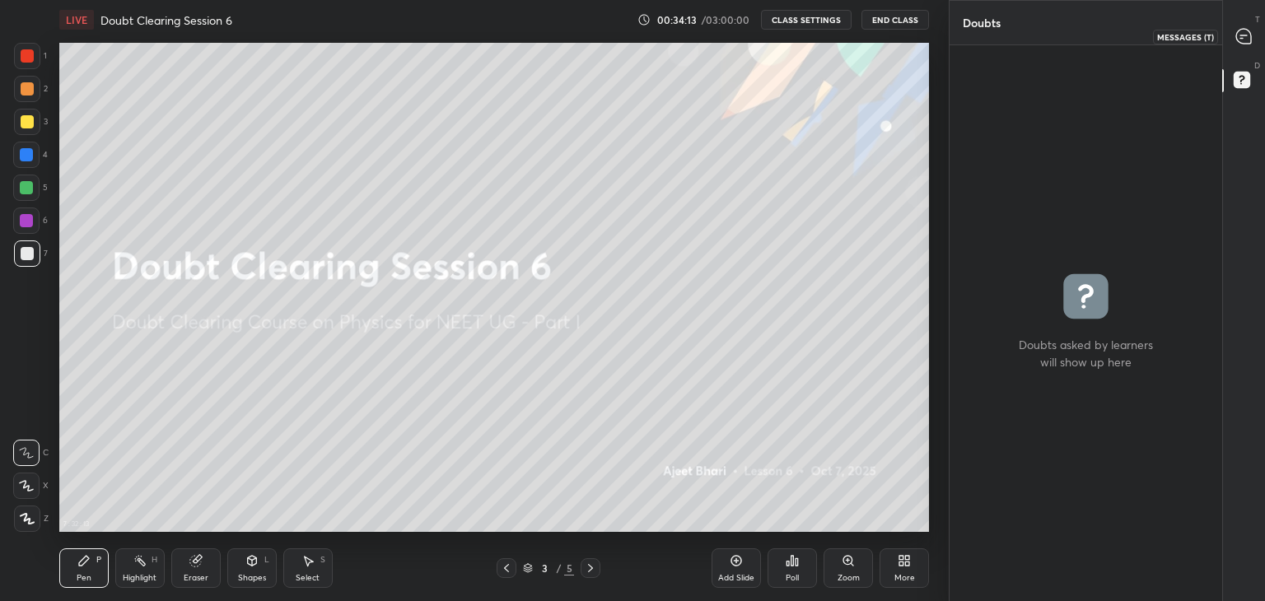
click at [1242, 40] on icon at bounding box center [1243, 36] width 15 height 15
type textarea "x"
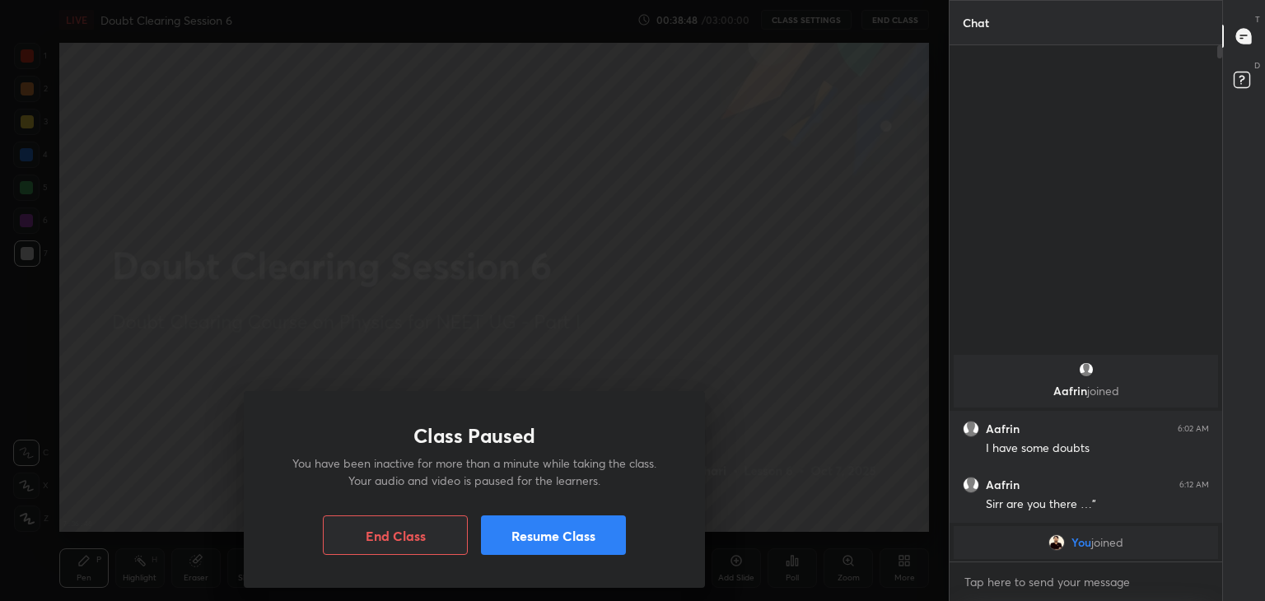
click at [540, 548] on button "Resume Class" at bounding box center [553, 535] width 145 height 40
